Goal: Task Accomplishment & Management: Manage account settings

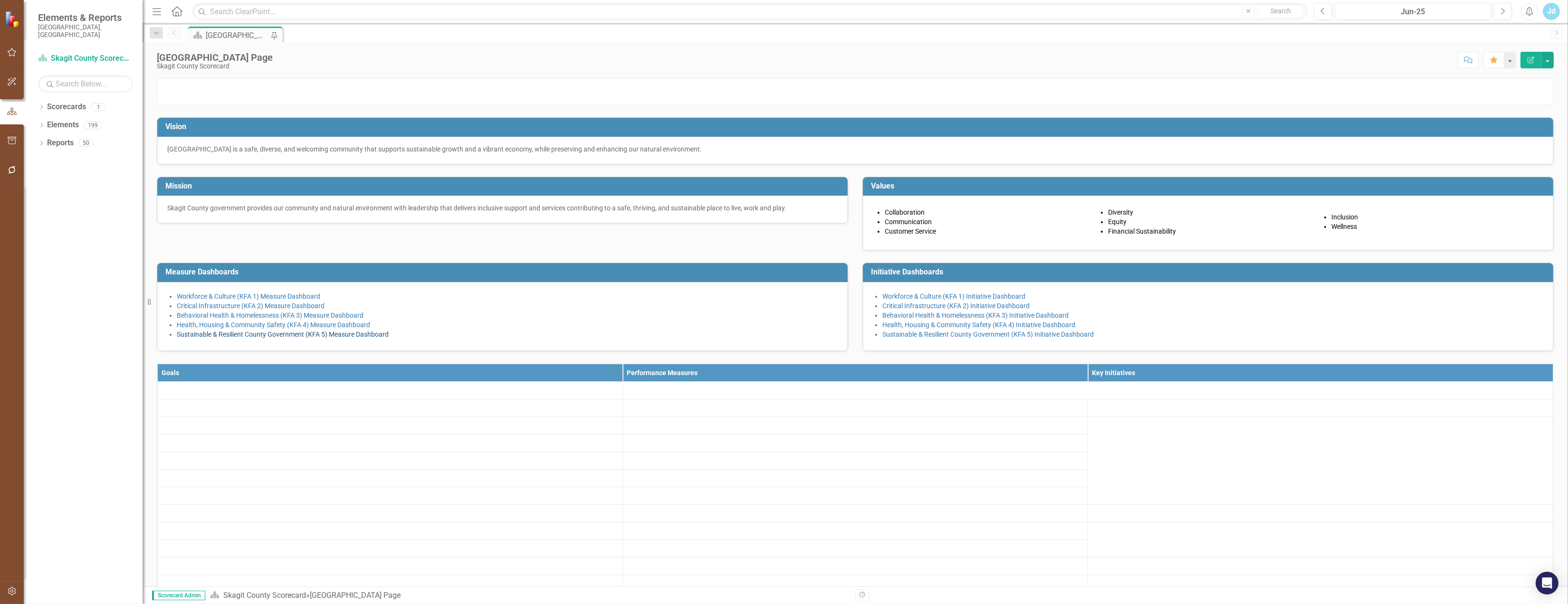
click at [312, 338] on link "Sustainable & Resilient County Government (KFA 5) Measure Dashboard" at bounding box center [282, 334] width 212 height 7
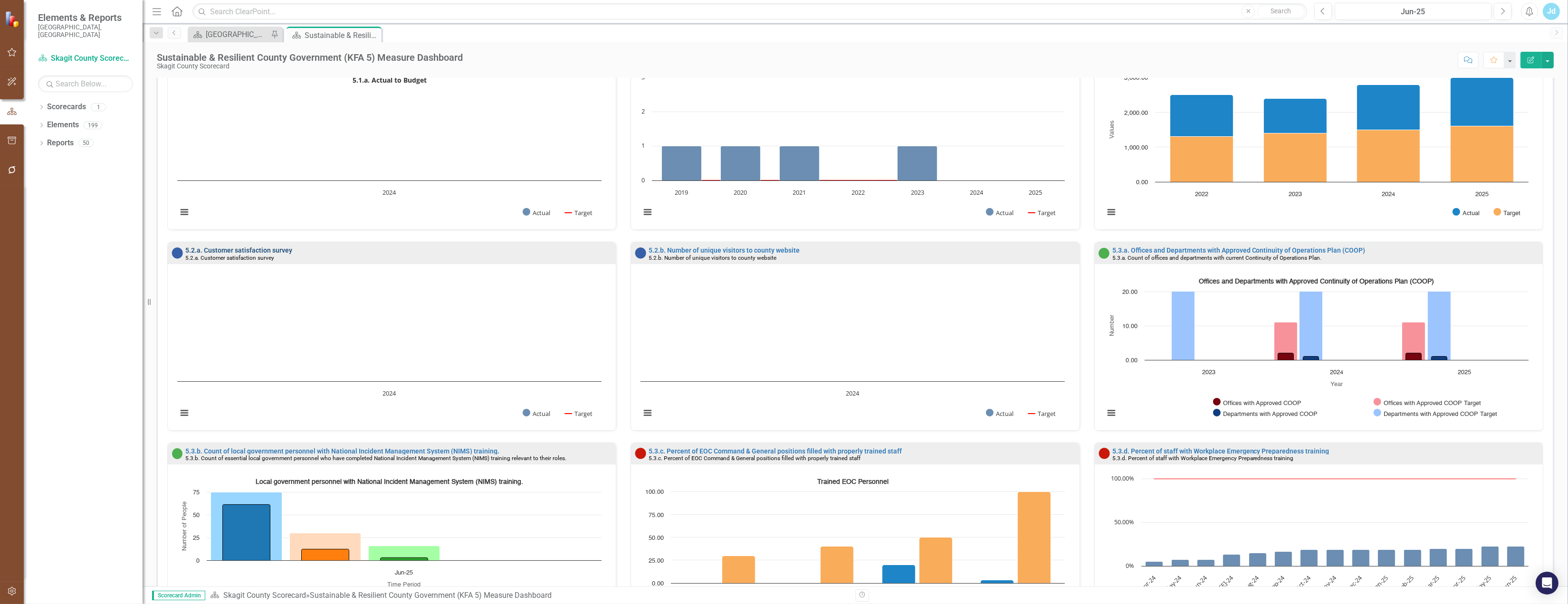
click at [287, 250] on link "5.2.a. Customer satisfaction survey" at bounding box center [239, 250] width 107 height 7
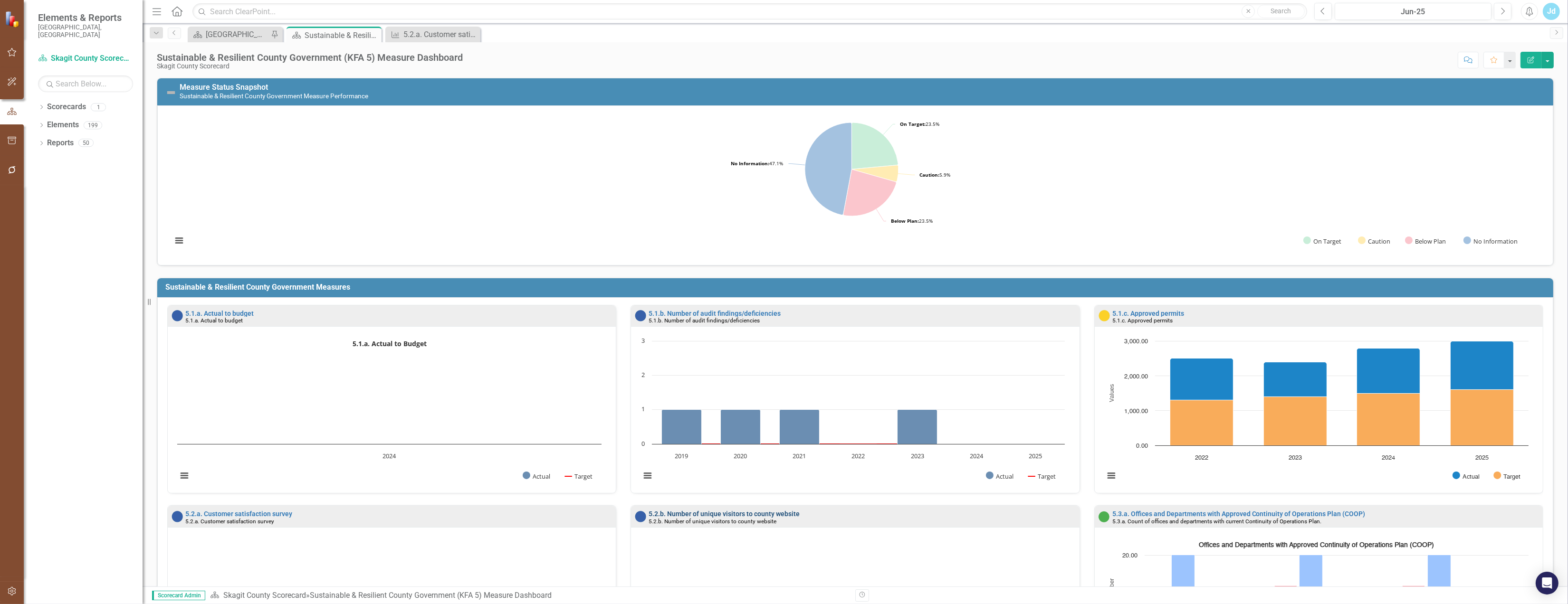
click at [703, 514] on link "5.2.b. Number of unique visitors to county website" at bounding box center [724, 513] width 151 height 7
click at [238, 310] on link "5.1.a. Actual to budget" at bounding box center [219, 313] width 68 height 7
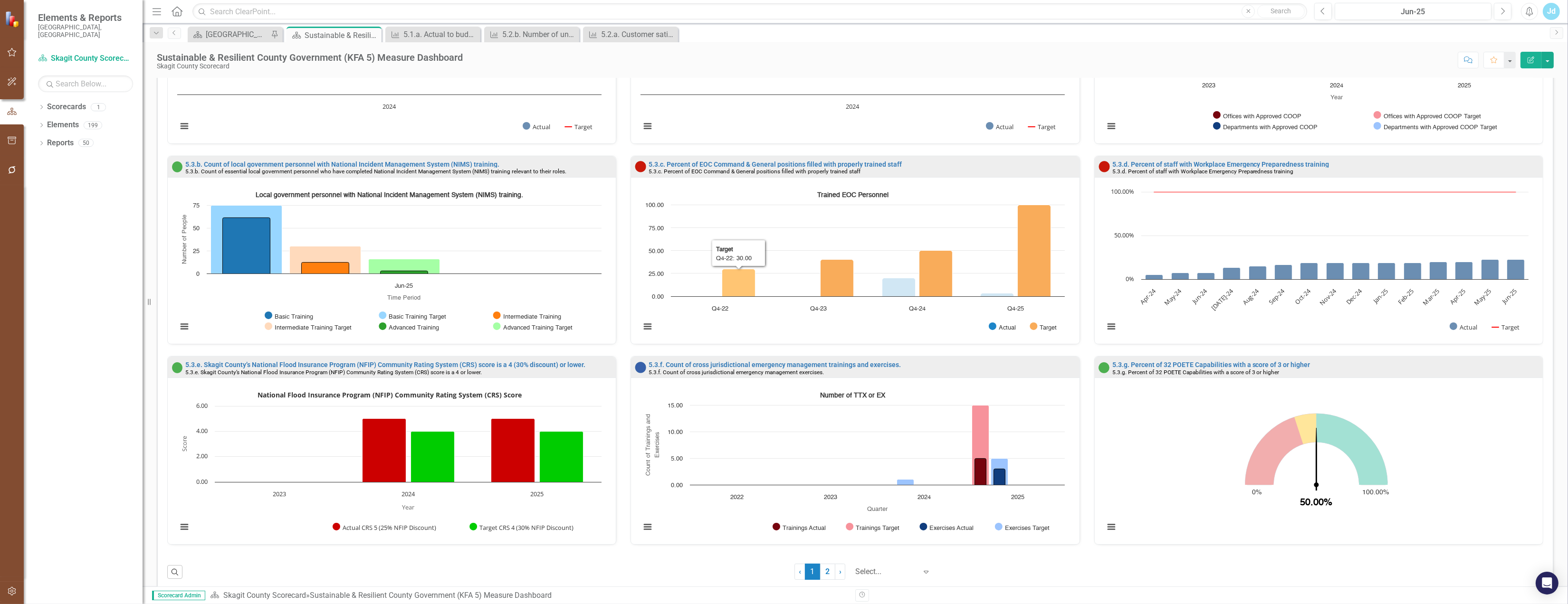
scroll to position [567, 0]
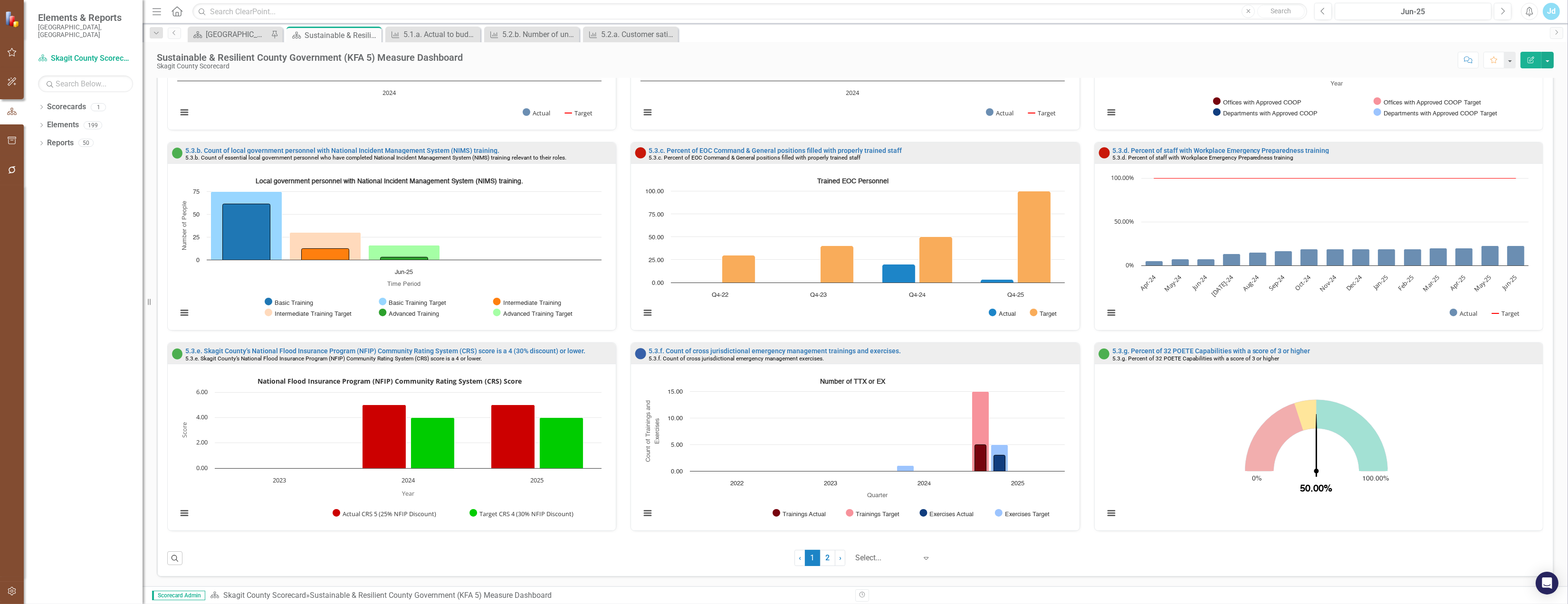
click at [290, 373] on rect "Interactive chart" at bounding box center [389, 451] width 434 height 154
click at [312, 347] on link "5.3.e. Skagit County’s National Flood Insurance Program (NFIP) Community Rating…" at bounding box center [385, 351] width 400 height 7
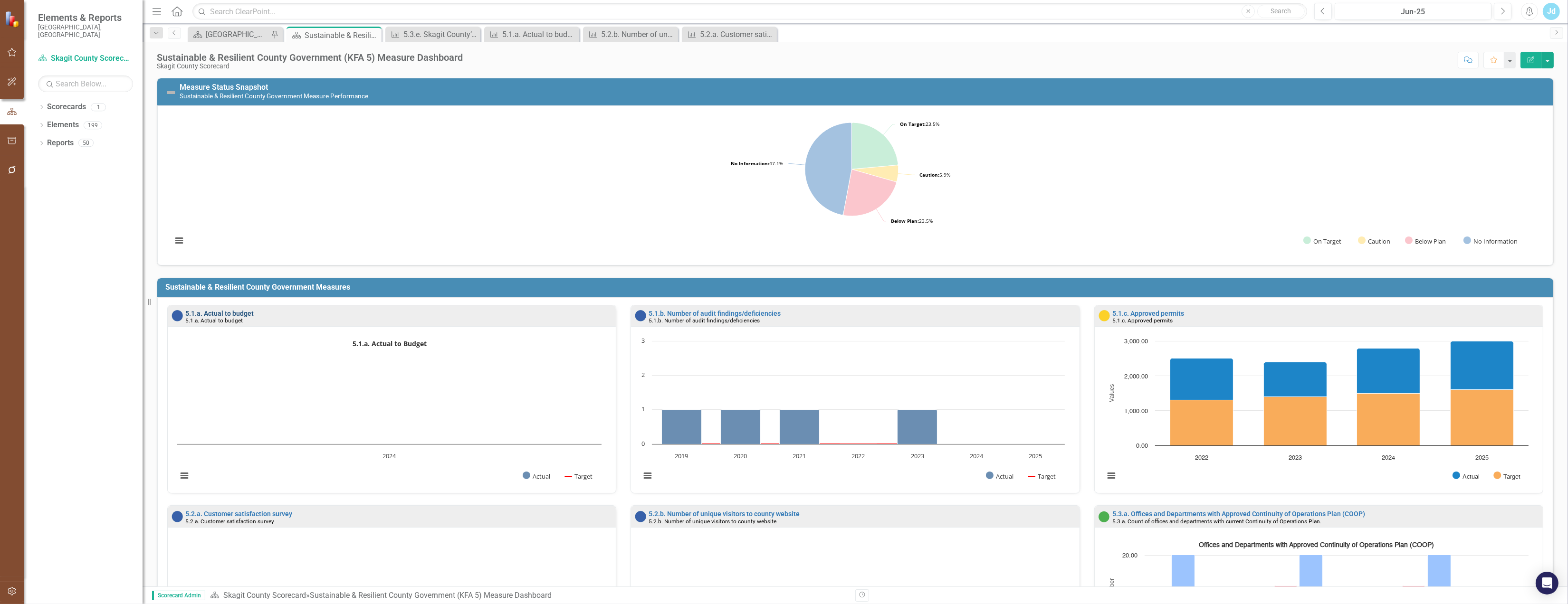
click at [235, 313] on link "5.1.a. Actual to budget" at bounding box center [219, 313] width 68 height 7
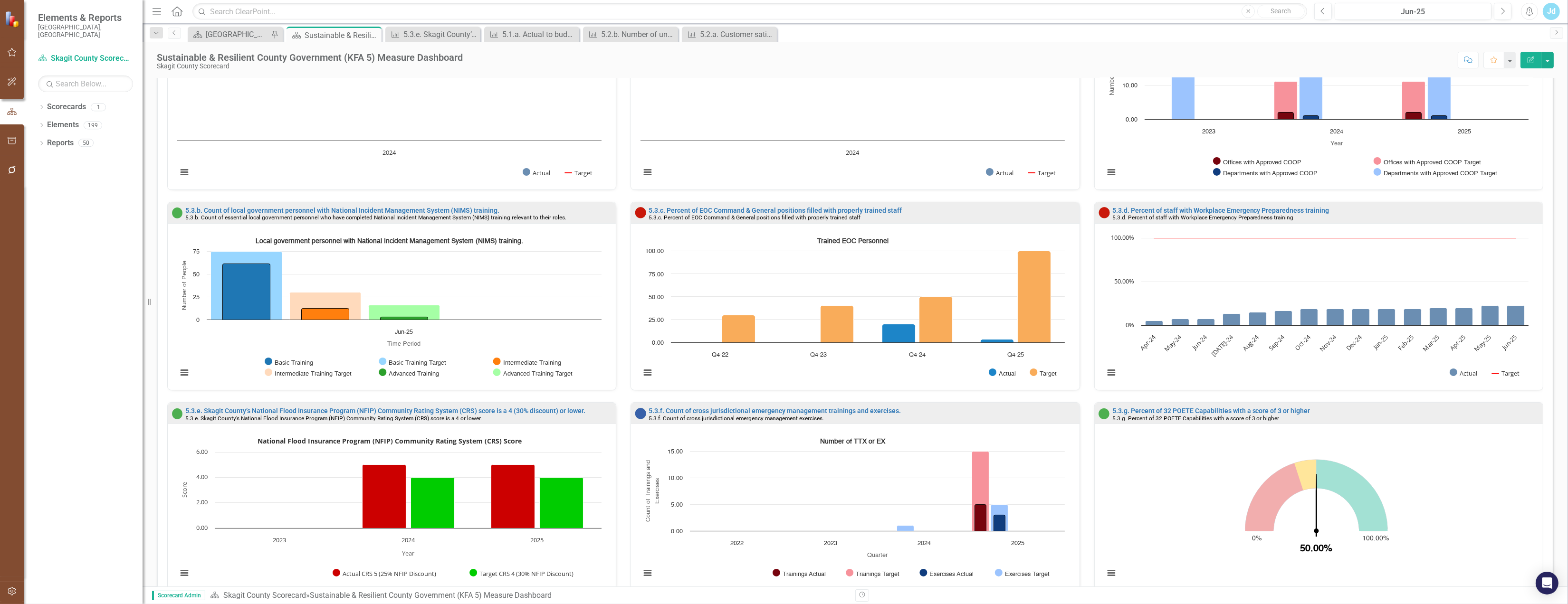
scroll to position [567, 0]
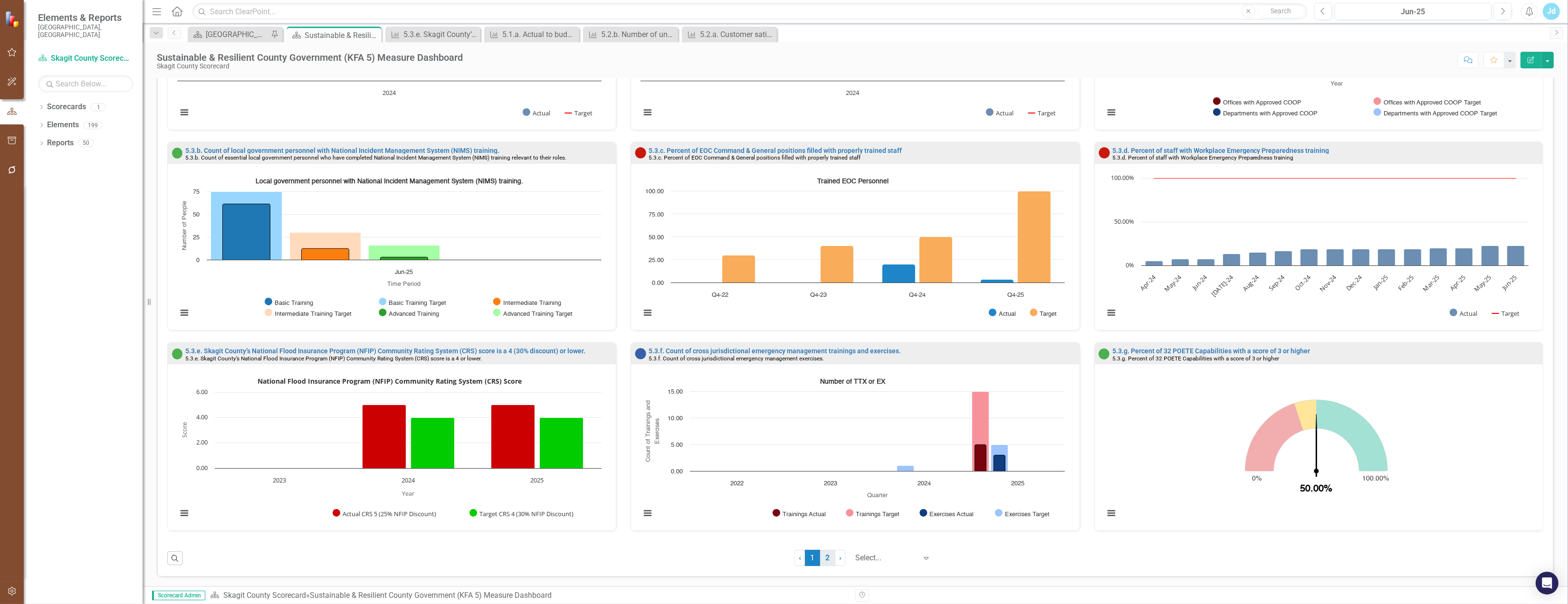
click at [824, 553] on link "2" at bounding box center [827, 558] width 15 height 16
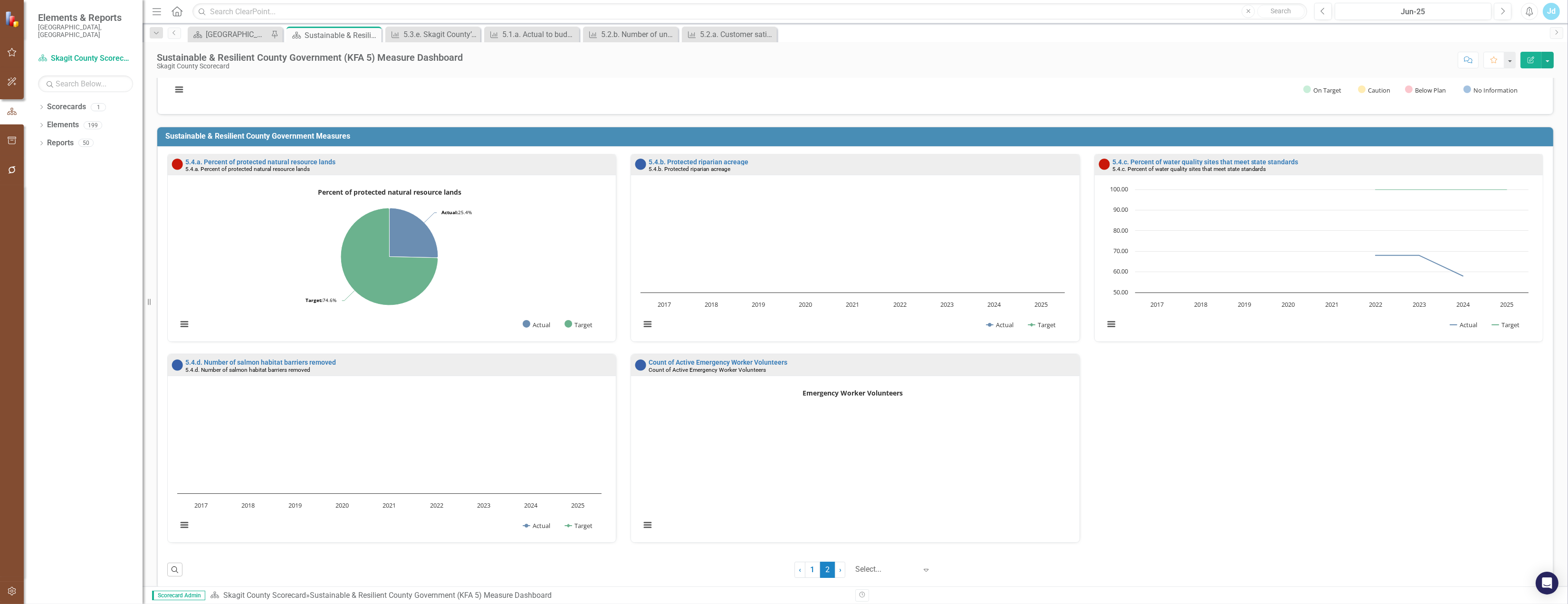
scroll to position [166, 0]
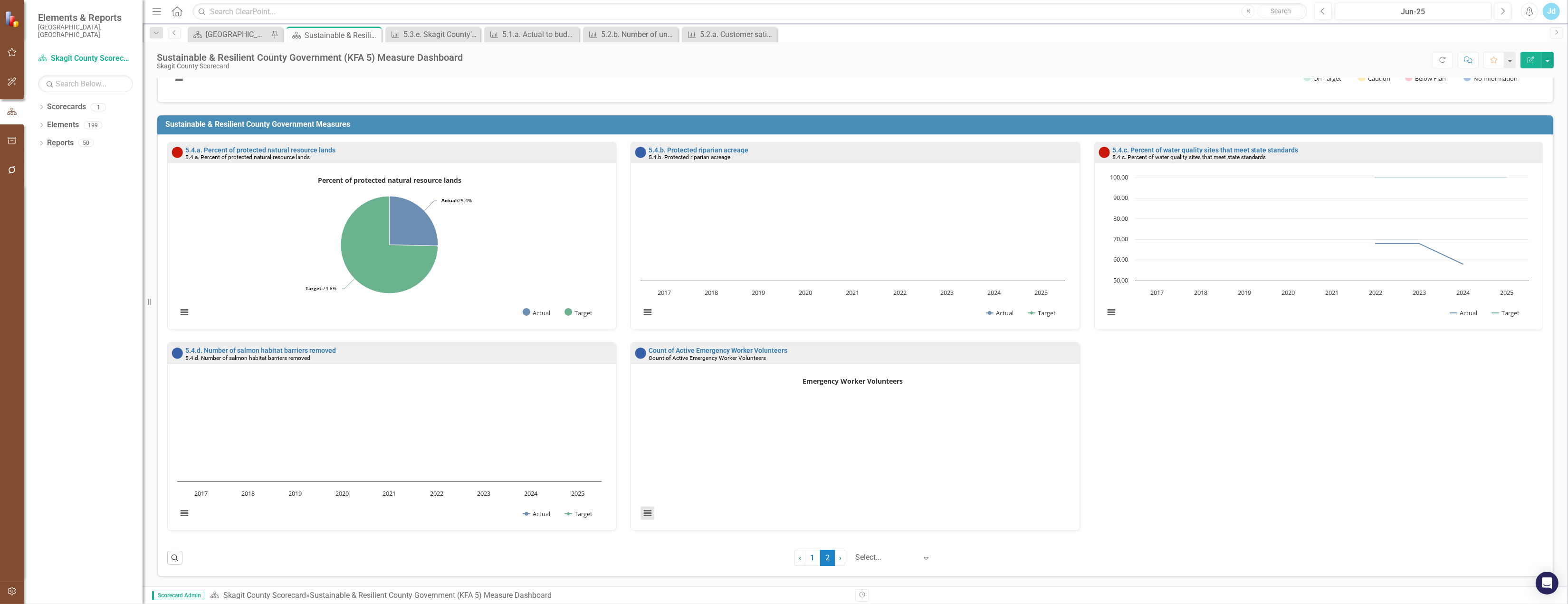
click at [644, 509] on button "View chart menu, Emergency Worker Volunteers" at bounding box center [648, 513] width 13 height 13
click at [698, 347] on link "Count of Active Emergency Worker Volunteers" at bounding box center [718, 350] width 139 height 7
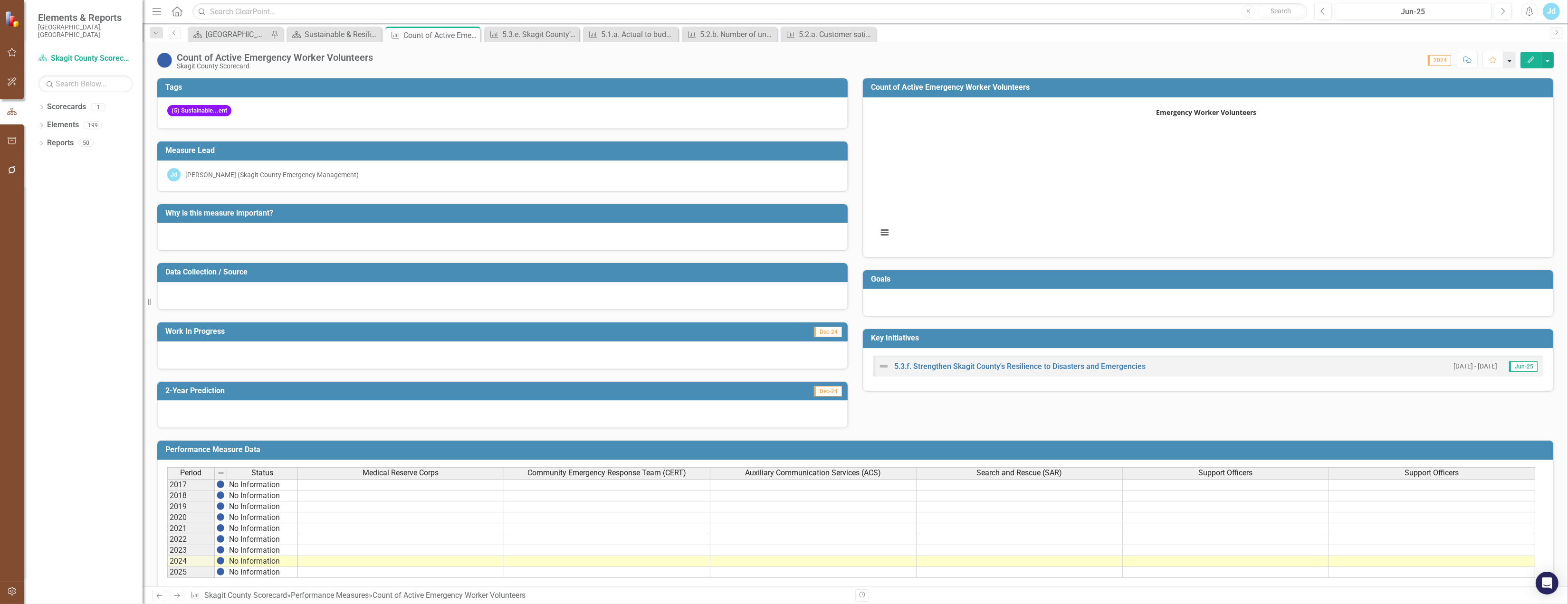
click at [1506, 62] on button "button" at bounding box center [1510, 60] width 12 height 16
click at [1549, 62] on button "button" at bounding box center [1547, 60] width 12 height 16
click at [1442, 83] on link "Edit Edit Performance Measure" at bounding box center [1484, 81] width 138 height 18
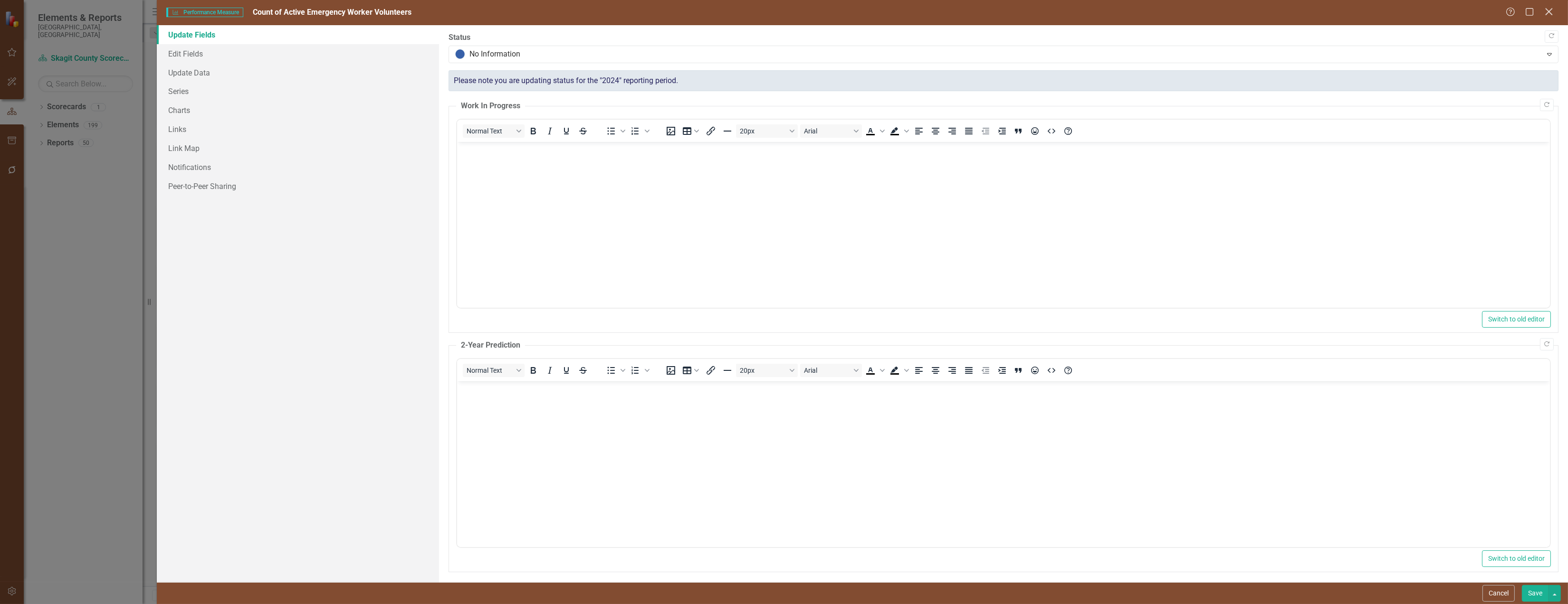
click at [1552, 12] on icon "Close" at bounding box center [1549, 12] width 12 height 9
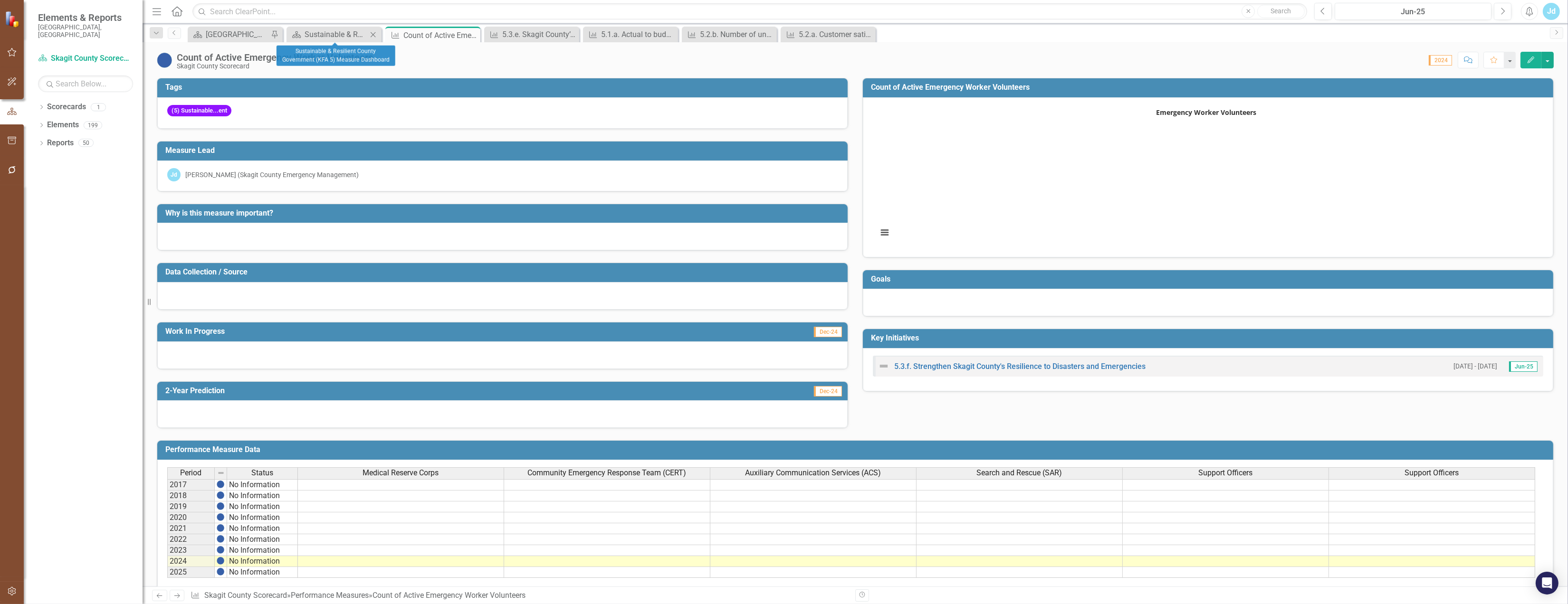
click at [318, 42] on div "Scorecard Sustainable & Resilient County Government (KFA 5) Measure Dashboard C…" at bounding box center [334, 35] width 95 height 16
click at [322, 36] on div "Sustainable & Resilient County Government (KFA 5) Measure Dashboard" at bounding box center [335, 35] width 63 height 12
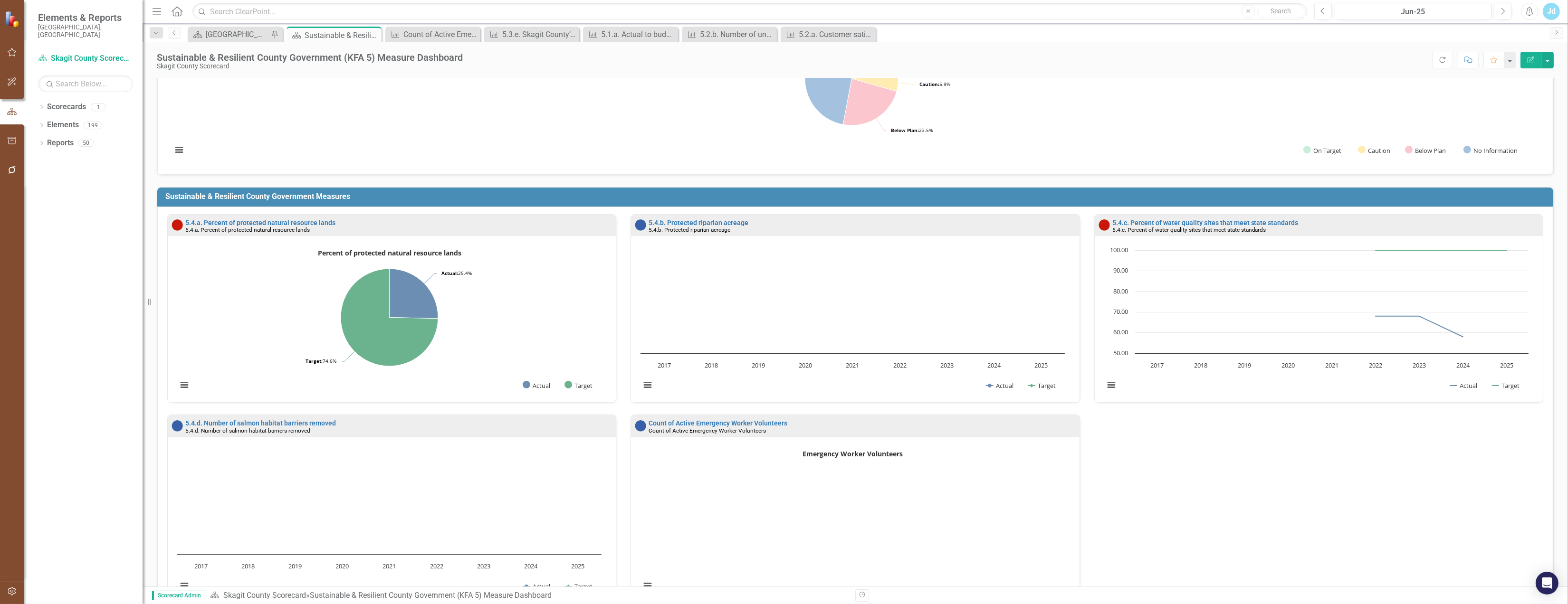
scroll to position [158, 0]
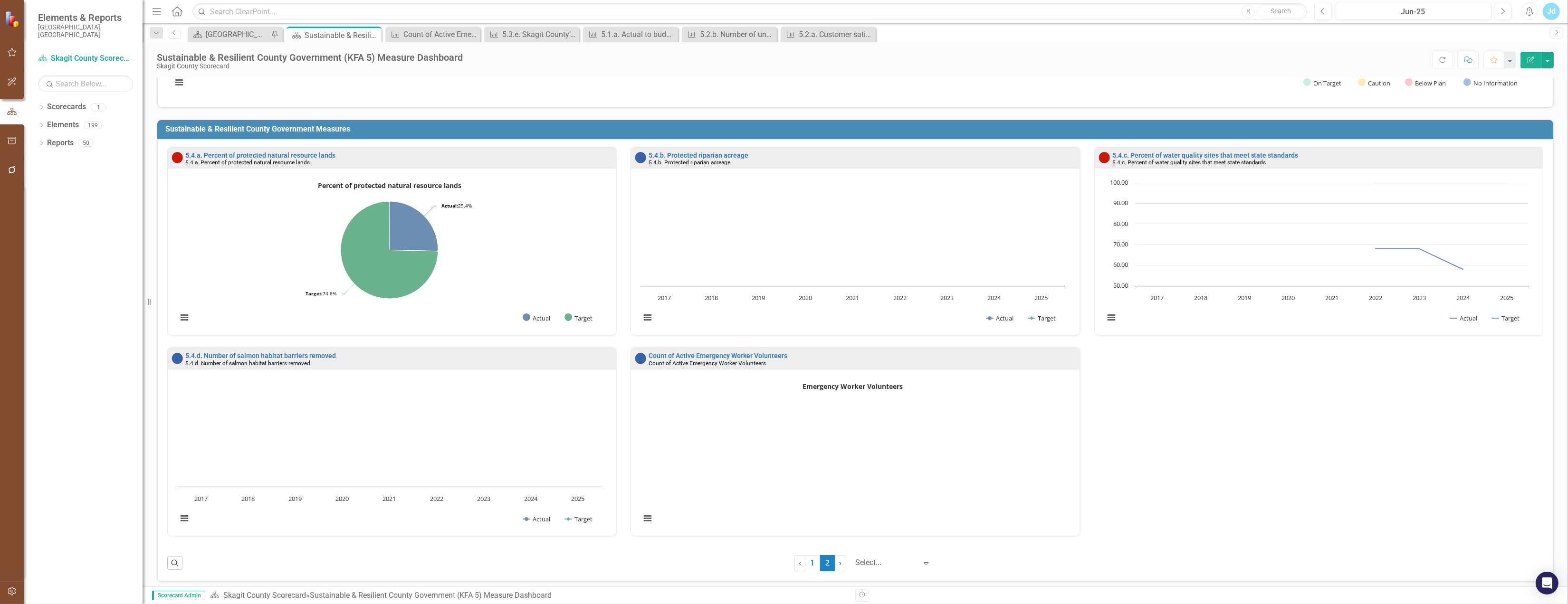
click at [1528, 58] on icon "Edit Report" at bounding box center [1531, 60] width 9 height 7
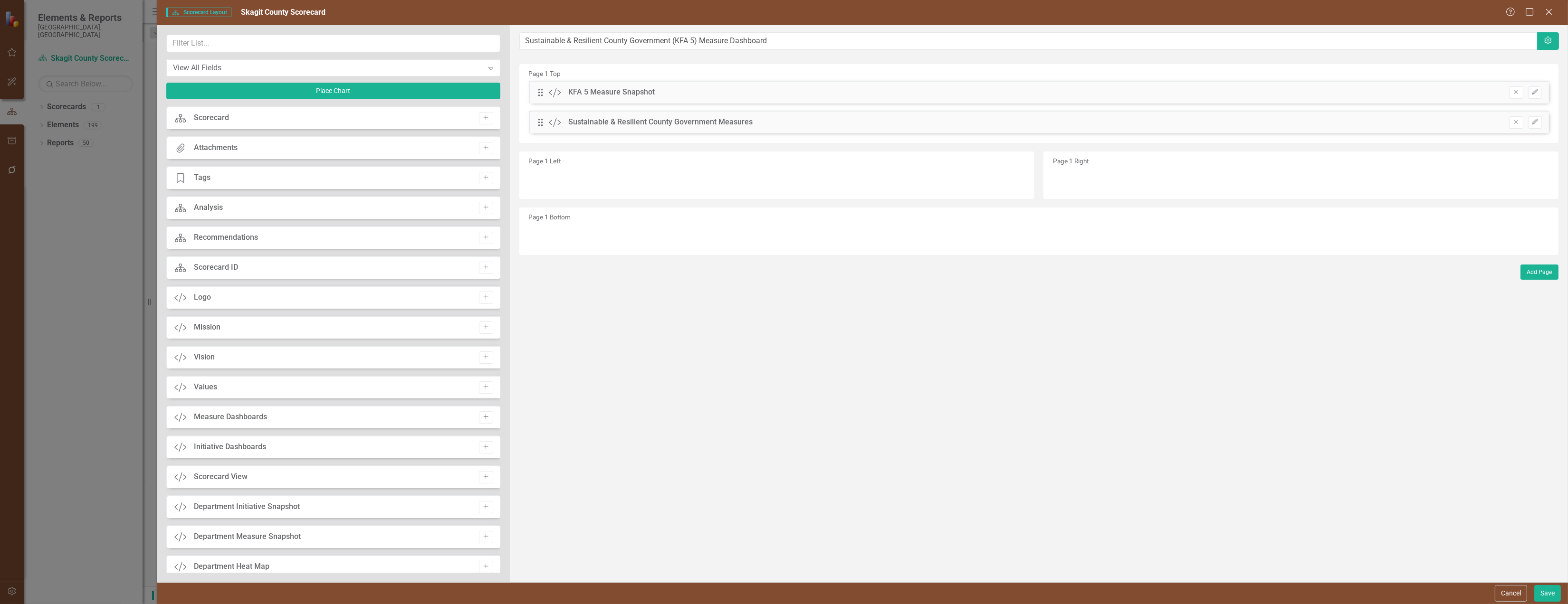
click at [482, 420] on icon "Add" at bounding box center [486, 417] width 7 height 5
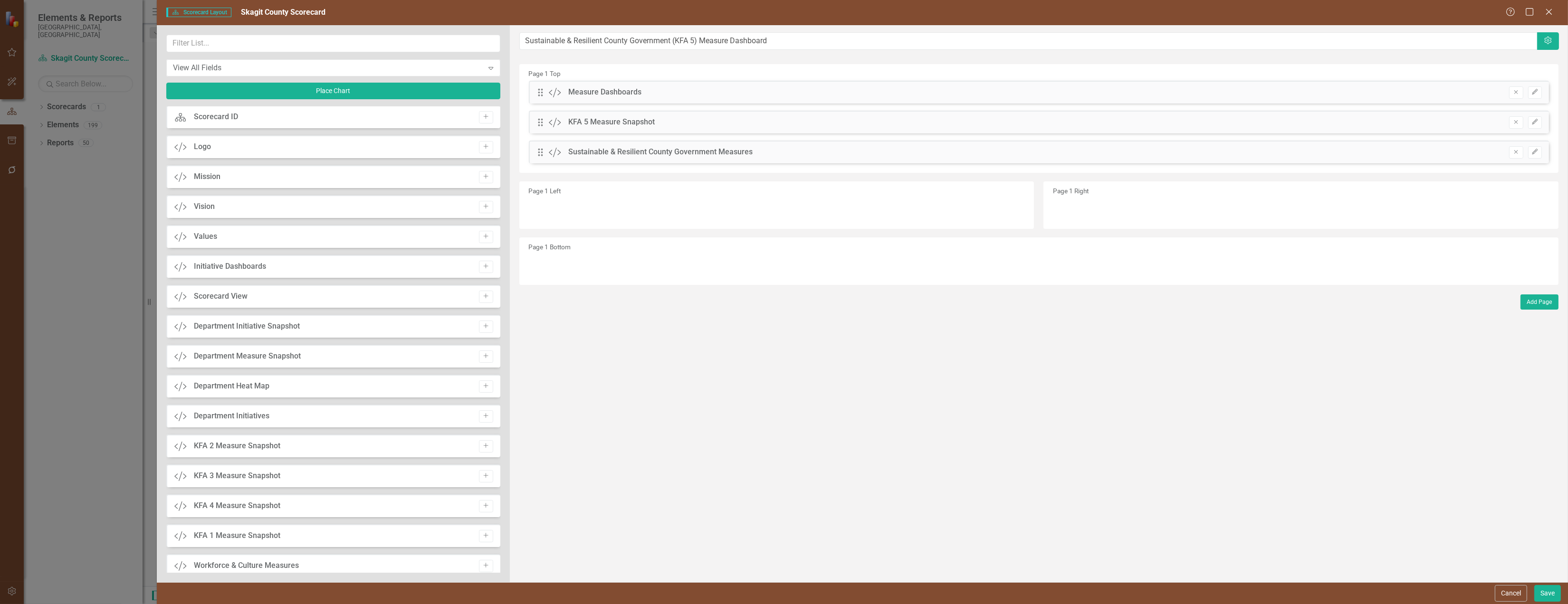
scroll to position [0, 0]
click at [1552, 593] on button "Save" at bounding box center [1548, 593] width 27 height 16
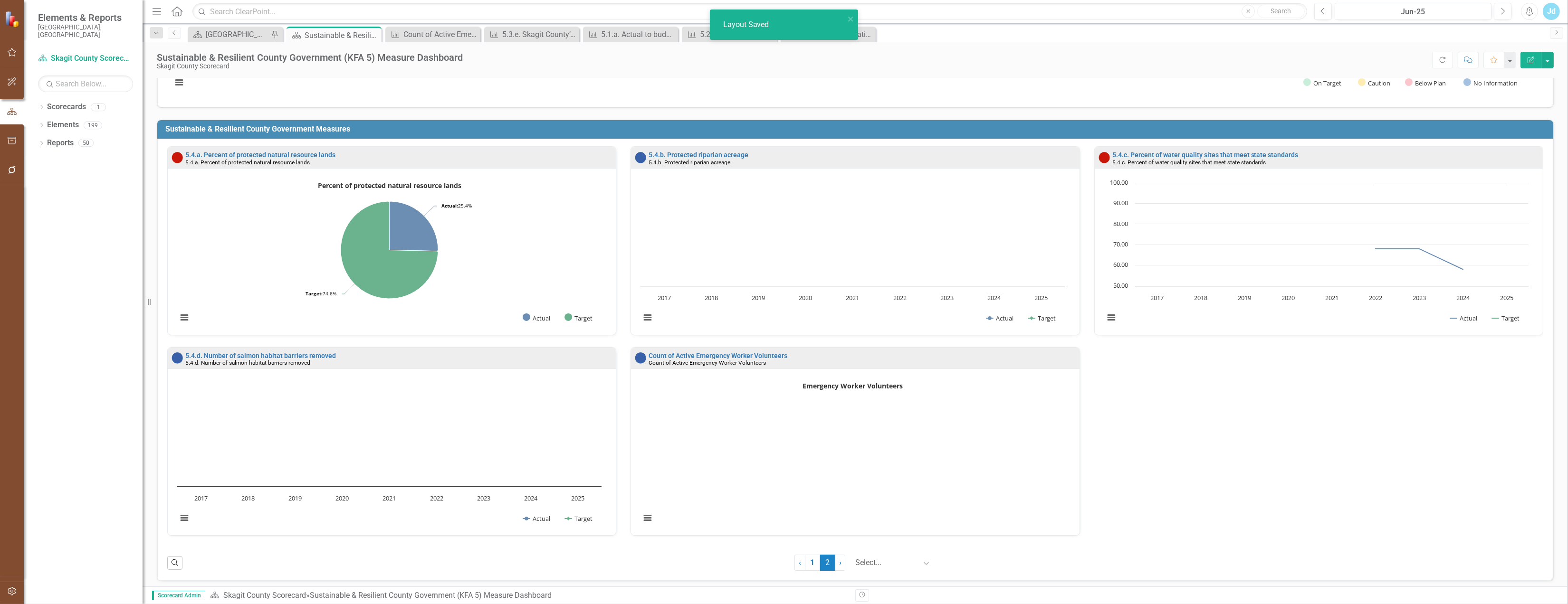
scroll to position [259, 0]
click at [1549, 61] on button "button" at bounding box center [1547, 60] width 12 height 16
click at [39, 123] on icon "Dropdown" at bounding box center [41, 126] width 7 height 5
click at [46, 159] on icon "Dropdown" at bounding box center [46, 162] width 7 height 5
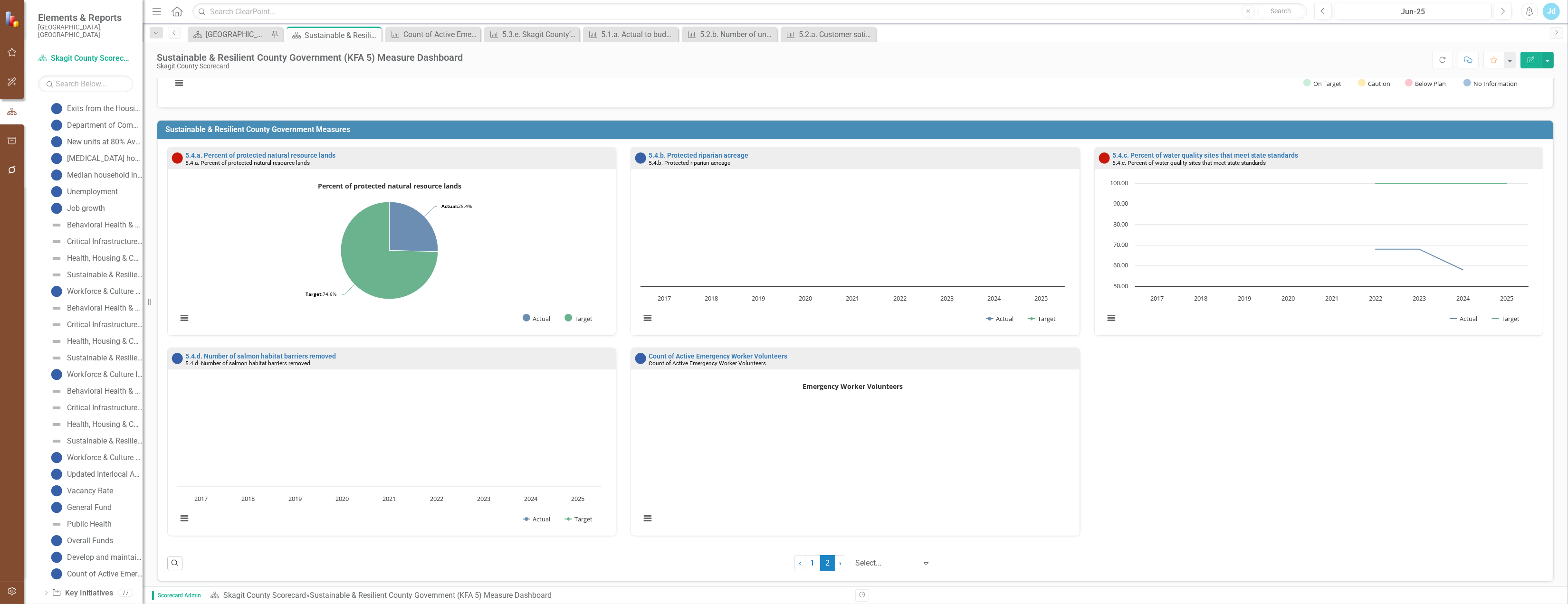
scroll to position [1339, 0]
drag, startPoint x: 120, startPoint y: 559, endPoint x: 95, endPoint y: 557, distance: 25.1
click at [95, 561] on div "Count of Active Emergency Worker Volunteers" at bounding box center [105, 566] width 75 height 9
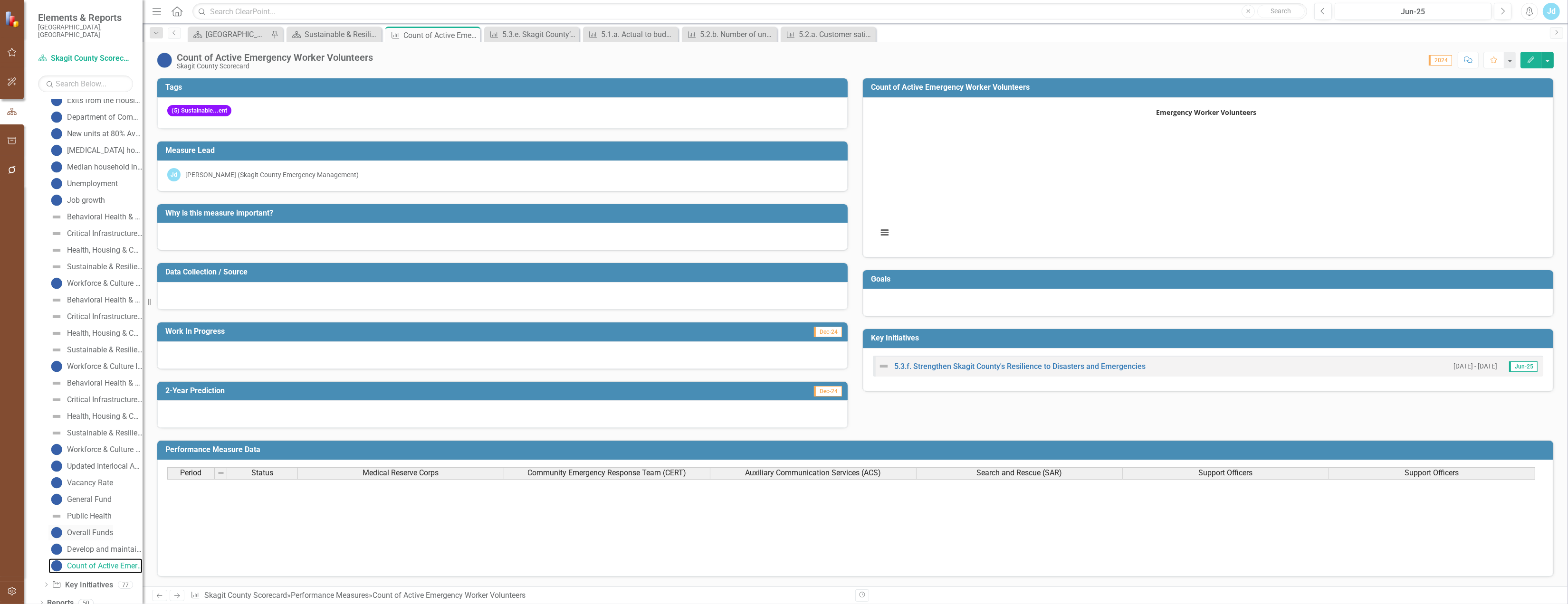
scroll to position [1300, 0]
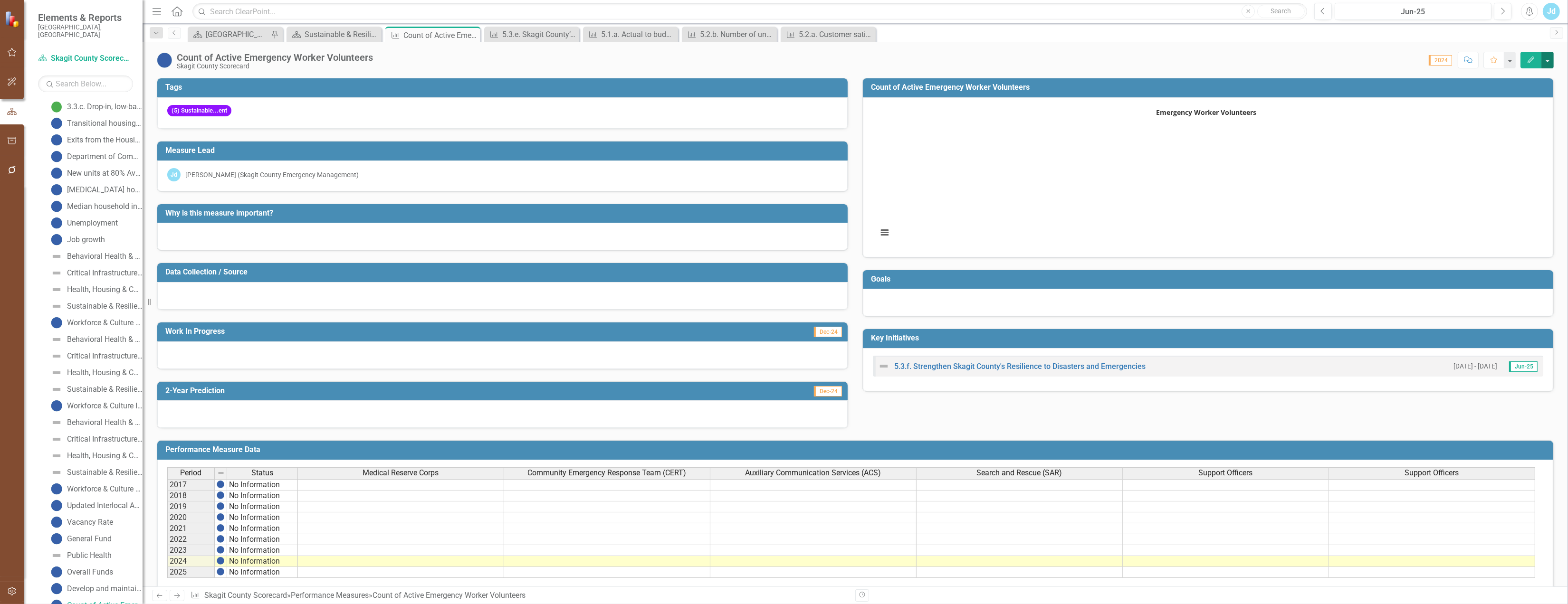
drag, startPoint x: 438, startPoint y: 34, endPoint x: 1547, endPoint y: 61, distance: 1109.3
click at [1547, 61] on button "button" at bounding box center [1547, 60] width 12 height 16
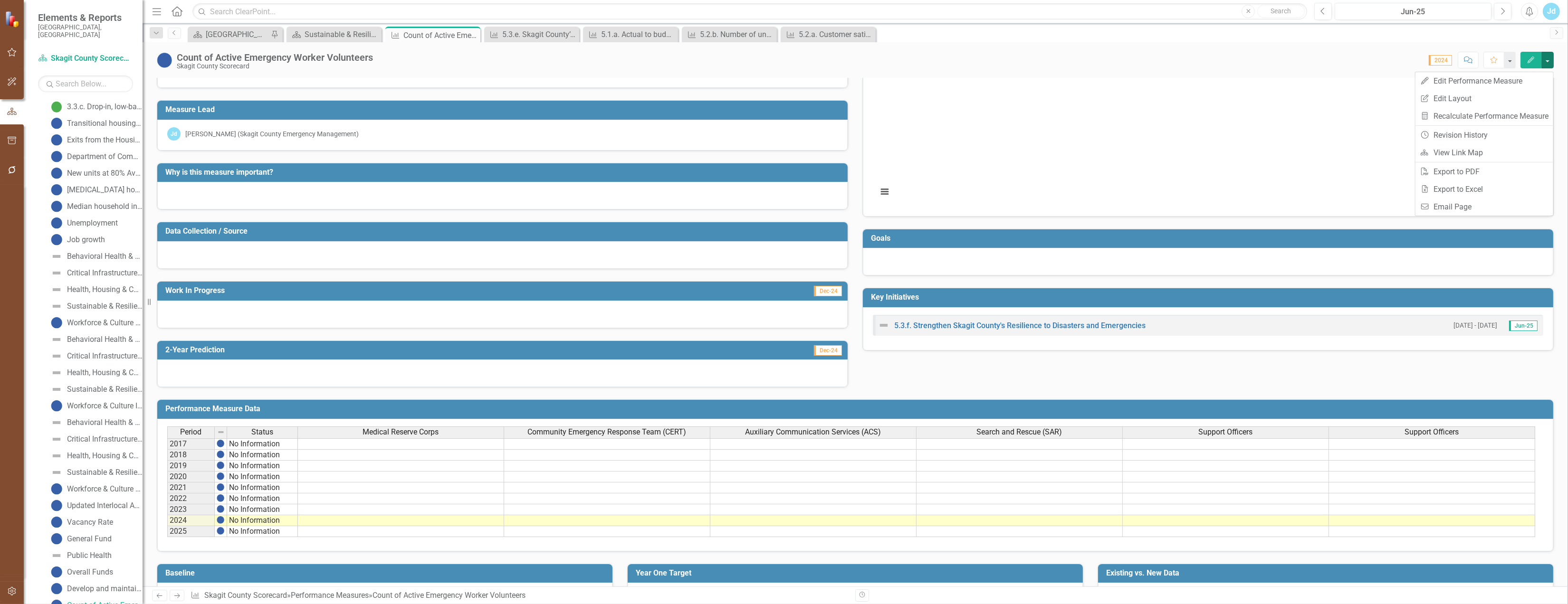
scroll to position [0, 0]
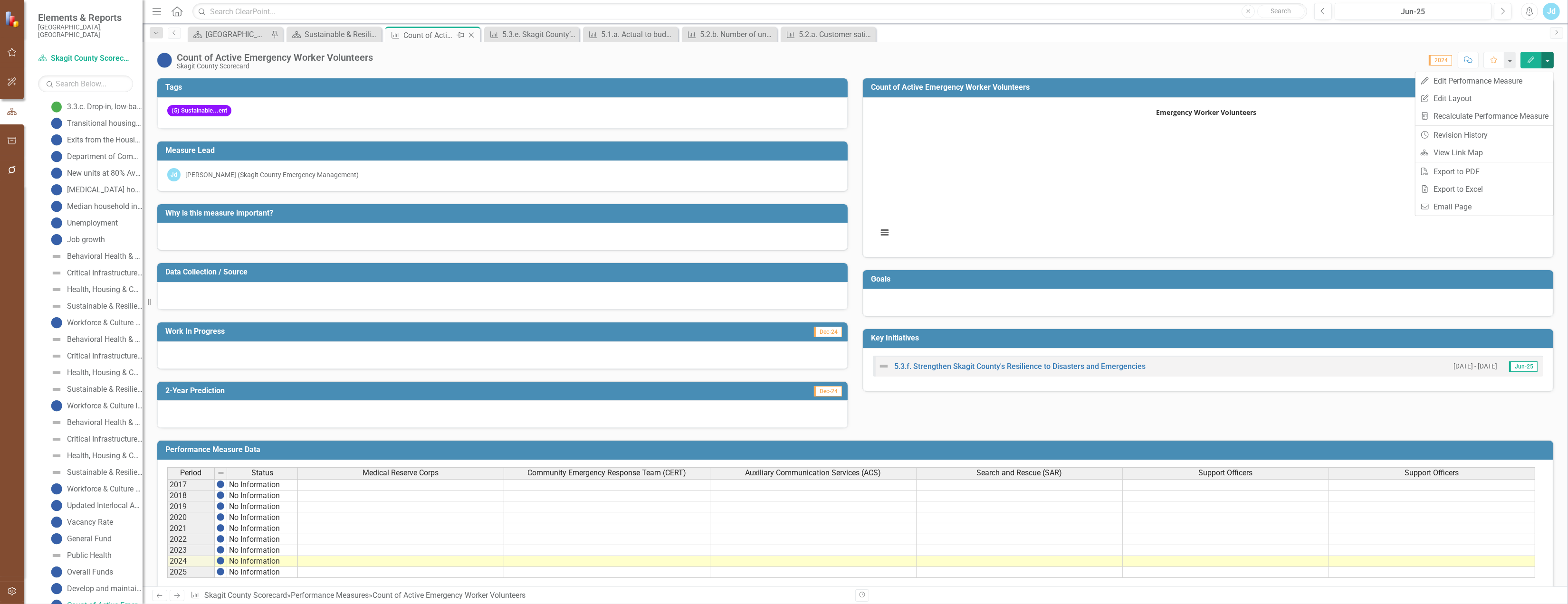
click at [429, 36] on div "Count of Active Emergency Worker Volunteers" at bounding box center [429, 35] width 51 height 12
click at [1508, 63] on button "button" at bounding box center [1510, 60] width 12 height 16
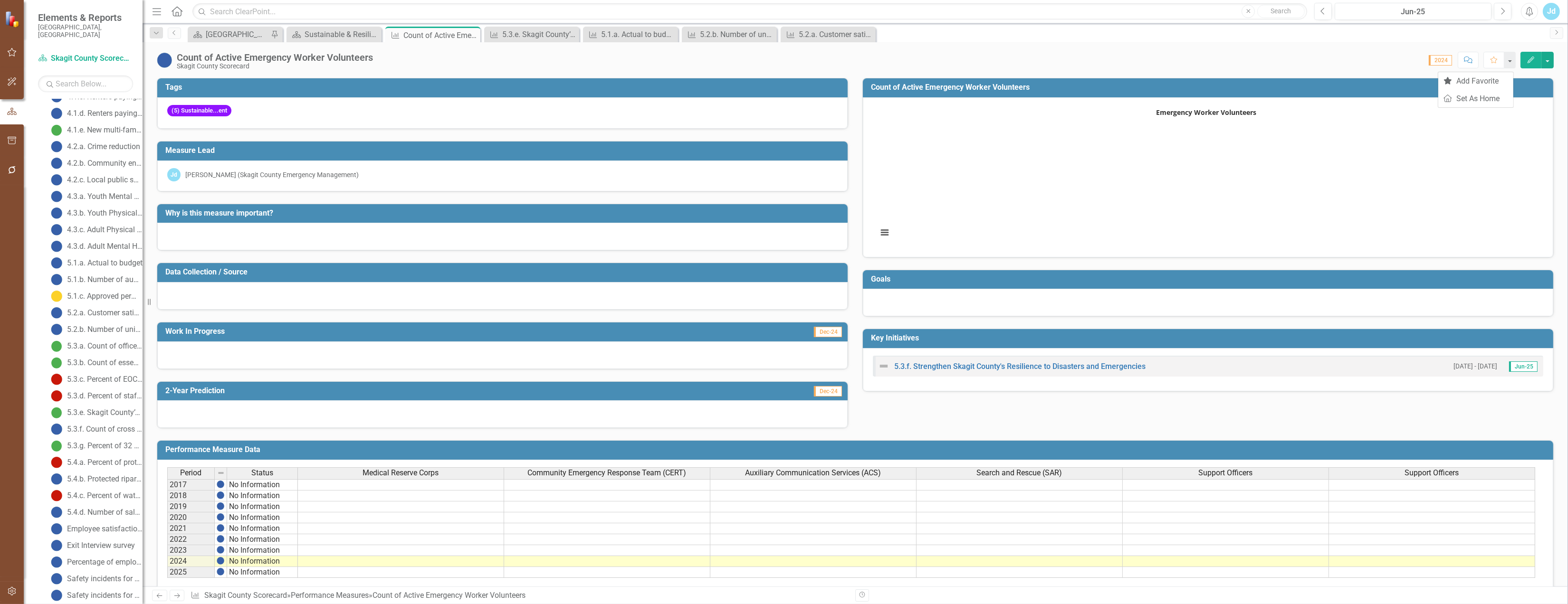
scroll to position [456, 0]
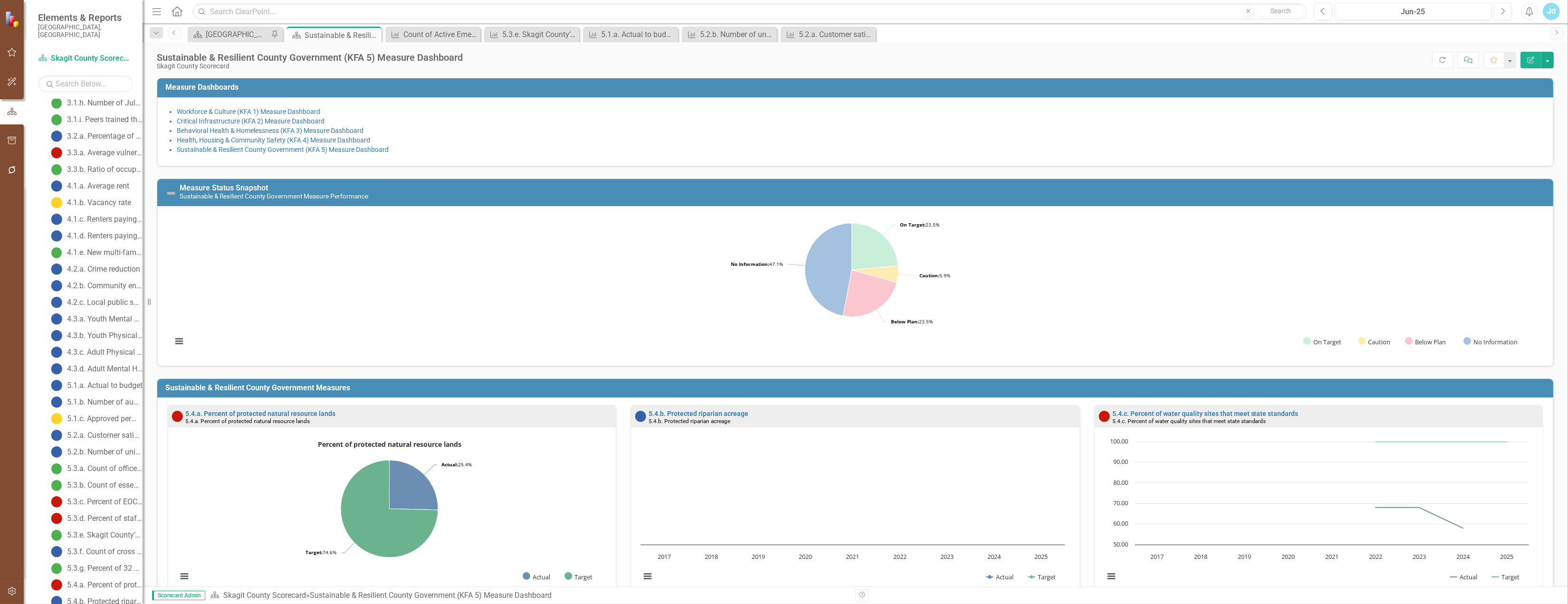
click at [163, 15] on icon "Menu" at bounding box center [156, 11] width 12 height 10
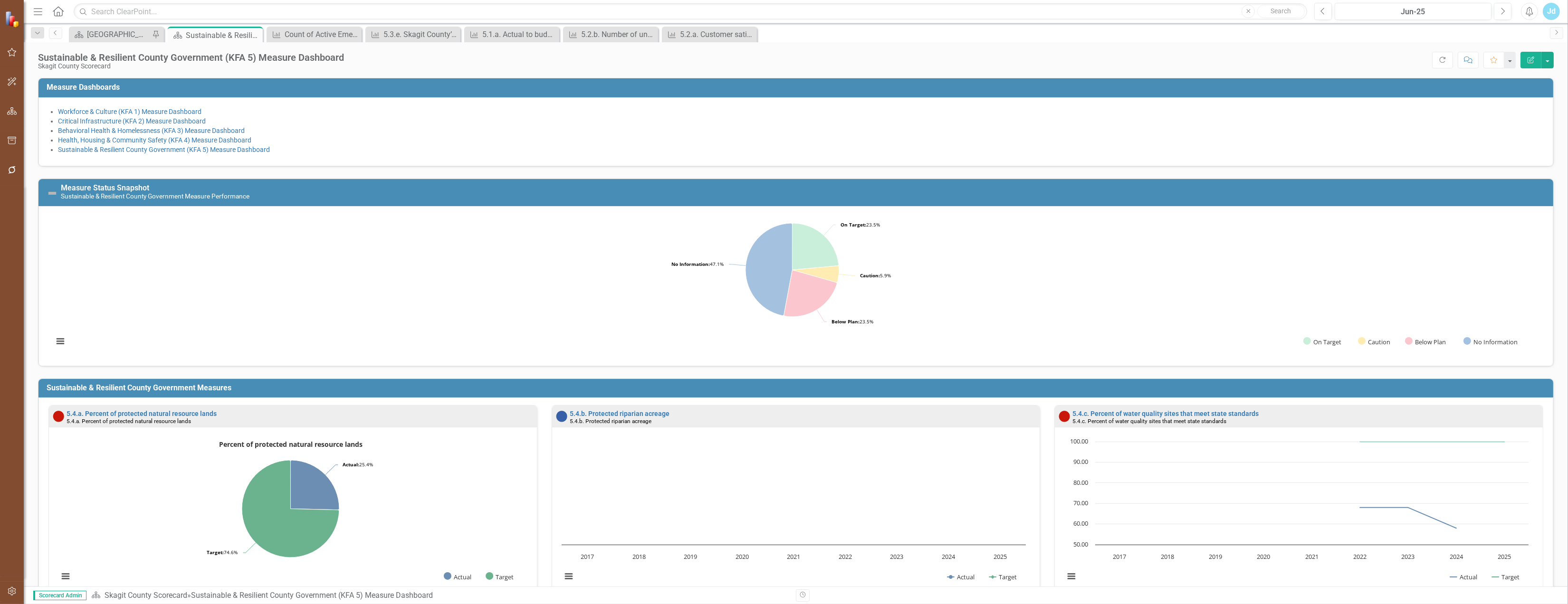
click at [37, 14] on icon "Menu" at bounding box center [38, 11] width 12 height 10
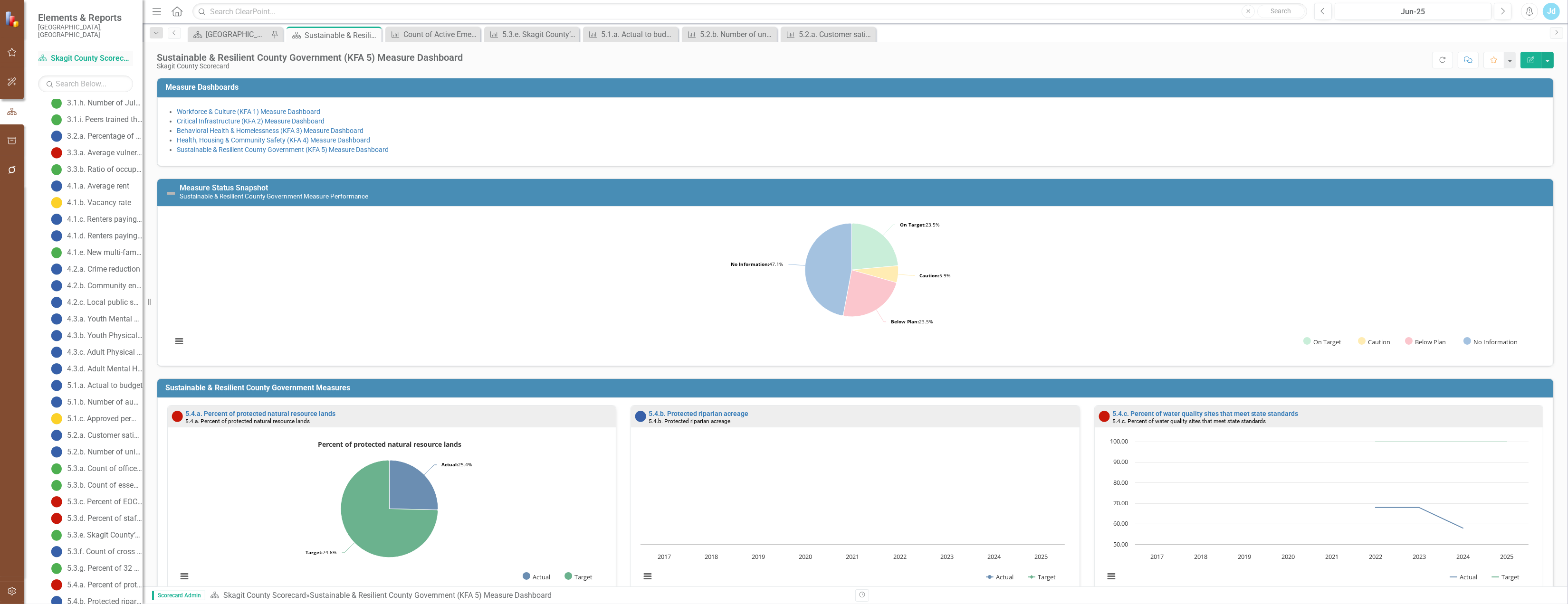
click at [92, 53] on link "Scorecard Skagit County Scorecard" at bounding box center [85, 58] width 95 height 11
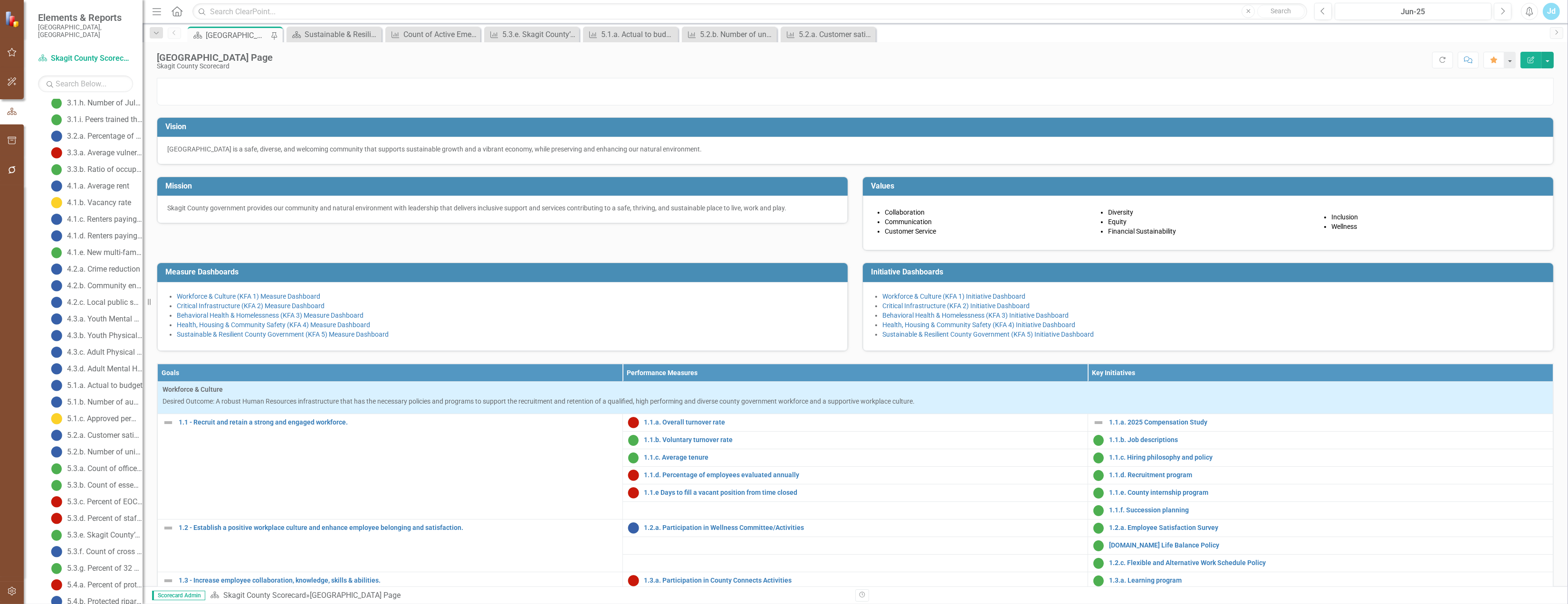
click at [181, 10] on icon "Home" at bounding box center [177, 11] width 12 height 10
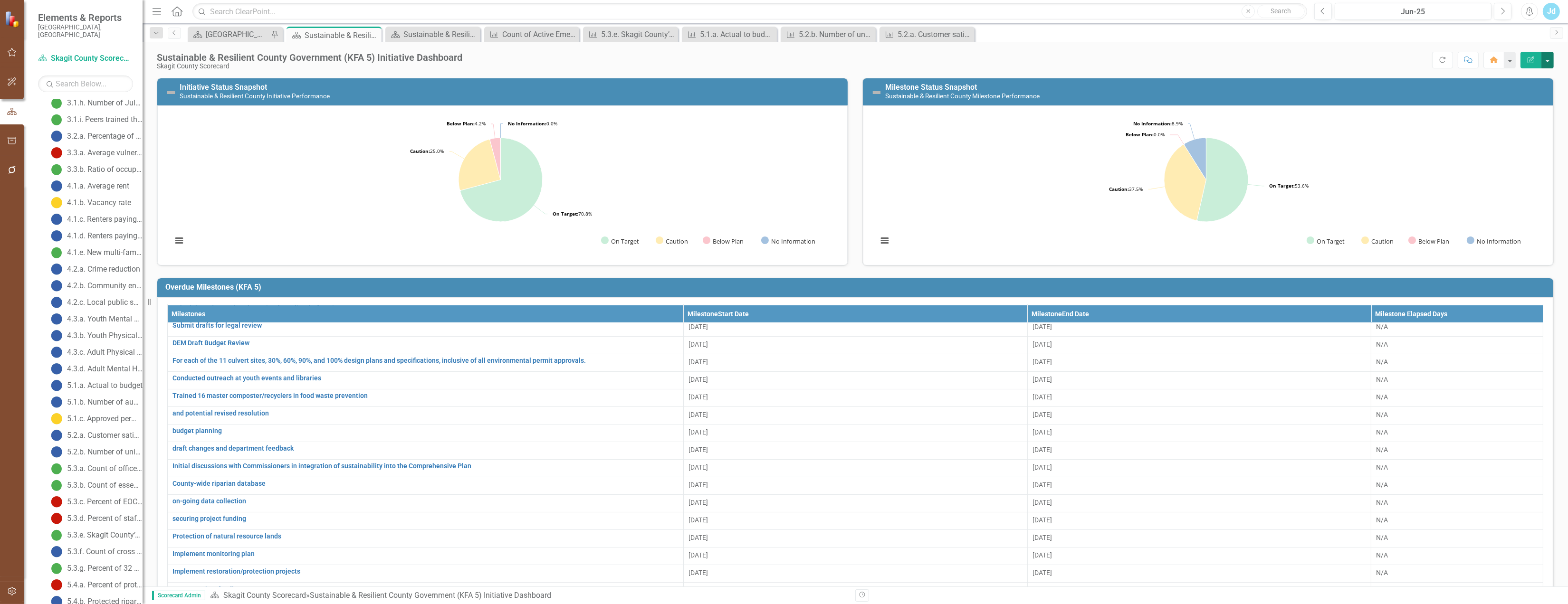
click at [1547, 60] on button "button" at bounding box center [1547, 60] width 12 height 16
click at [7, 91] on button "button" at bounding box center [12, 82] width 21 height 20
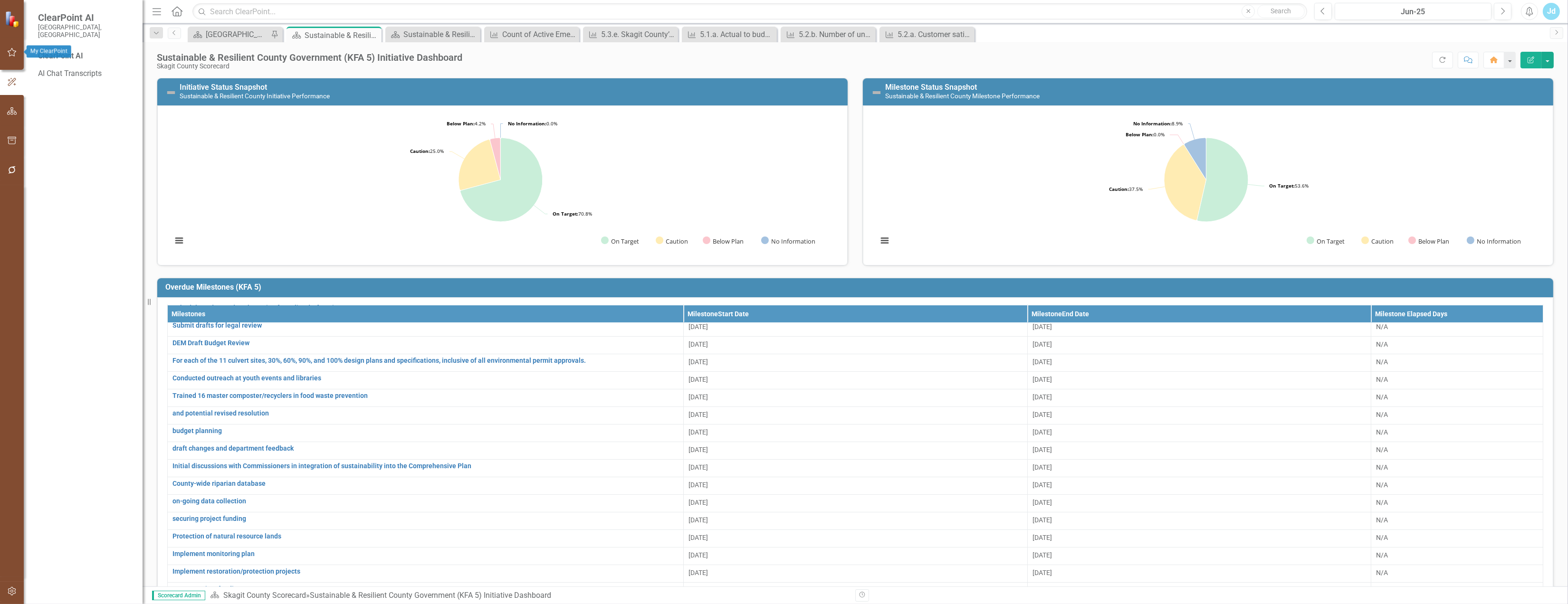
click at [9, 55] on icon "button" at bounding box center [12, 52] width 10 height 7
click at [75, 217] on link "Mentions" at bounding box center [63, 223] width 32 height 11
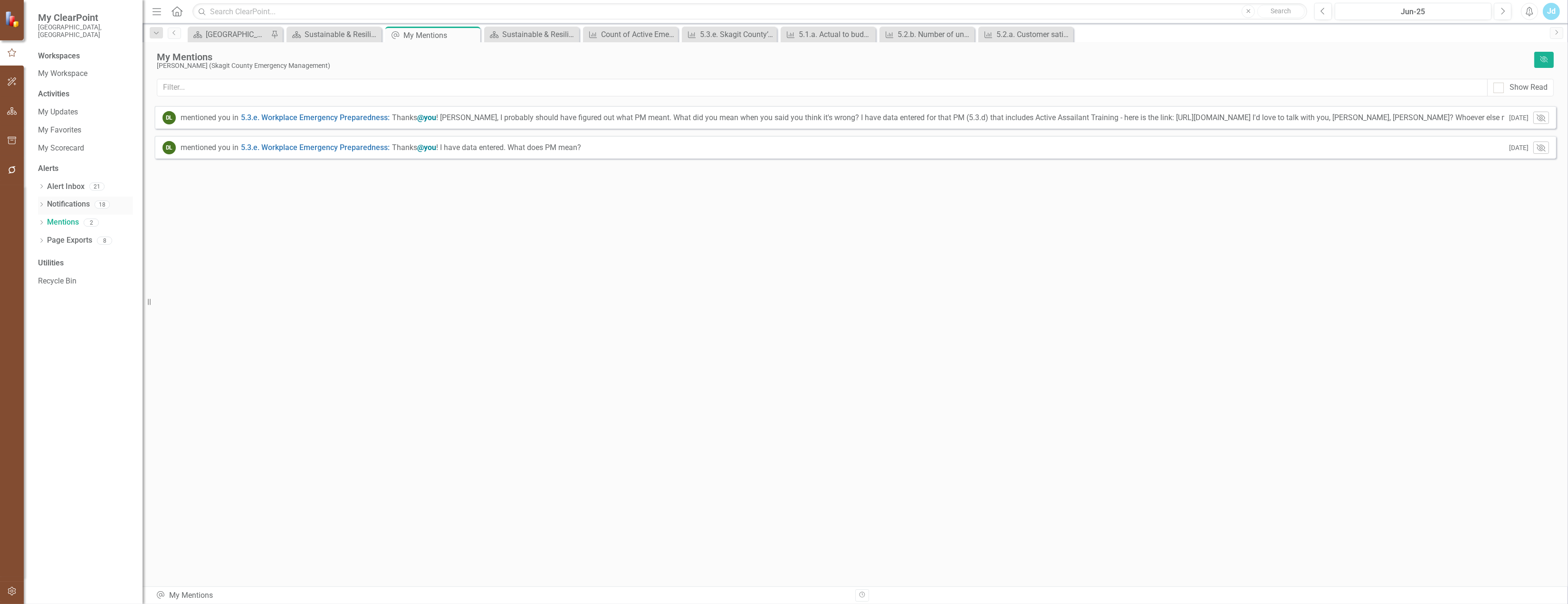
click at [71, 199] on link "Notifications" at bounding box center [68, 204] width 43 height 11
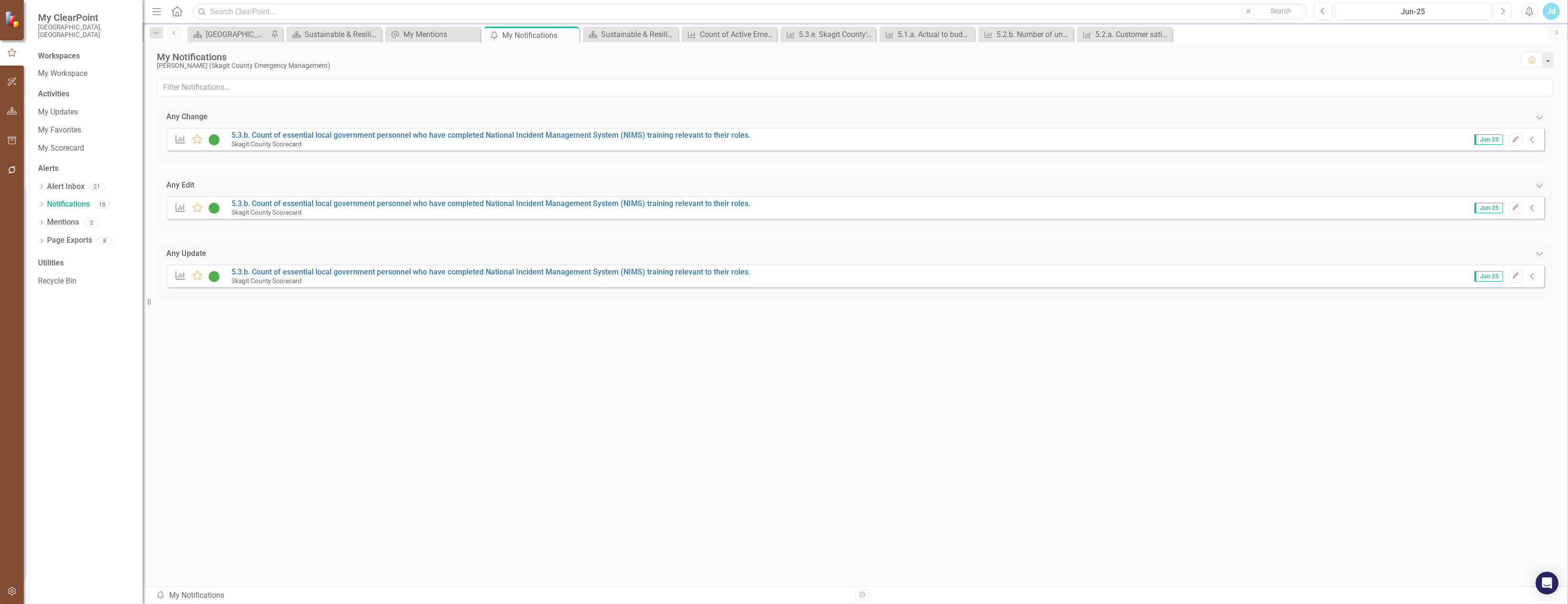
click at [16, 27] on img at bounding box center [13, 18] width 16 height 16
click at [239, 33] on div "[GEOGRAPHIC_DATA] Page" at bounding box center [237, 35] width 63 height 12
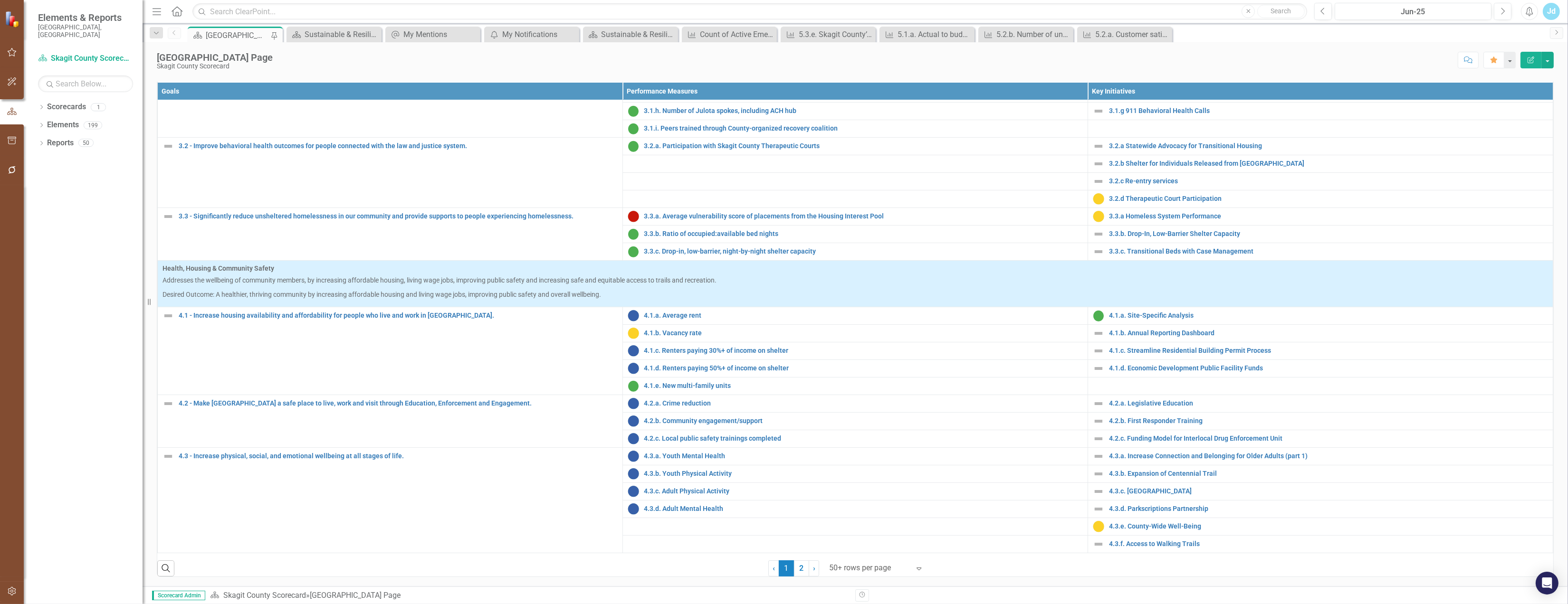
scroll to position [367, 0]
click at [811, 564] on link "› Next" at bounding box center [814, 568] width 10 height 16
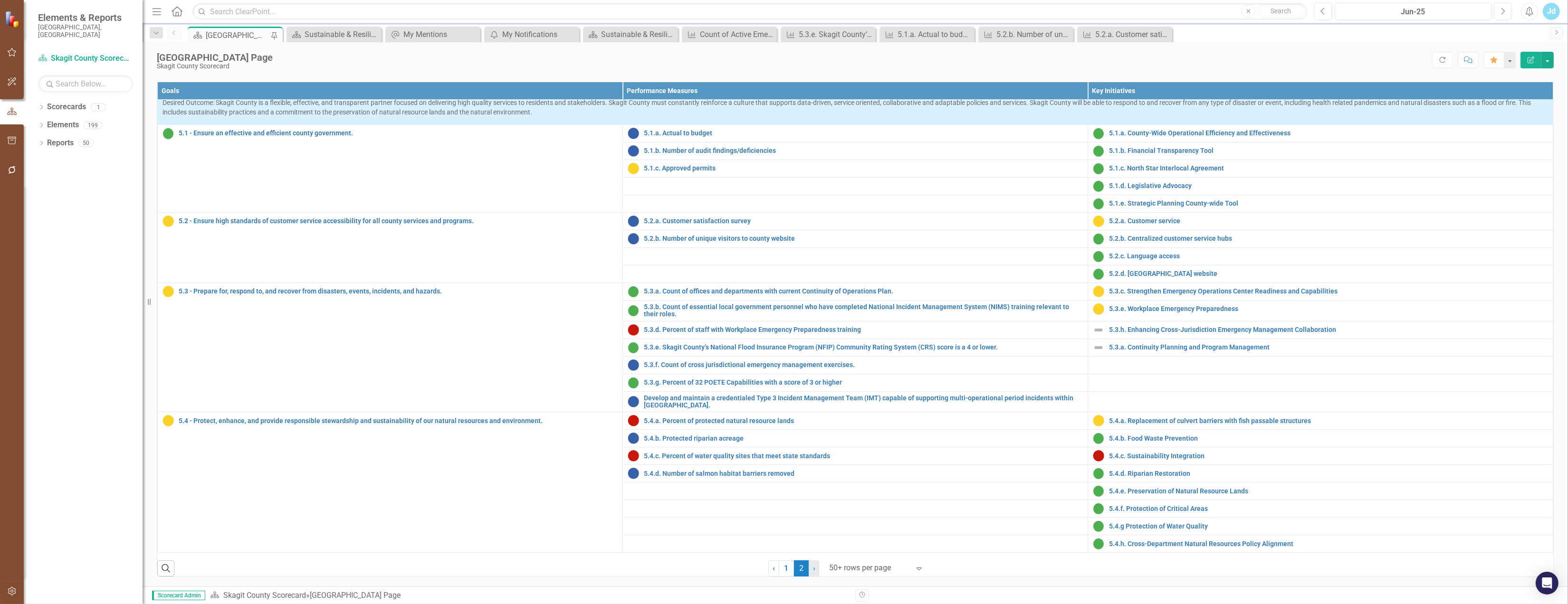
click at [816, 566] on link "› Next" at bounding box center [814, 568] width 10 height 16
click at [814, 562] on link "› Next" at bounding box center [814, 568] width 10 height 16
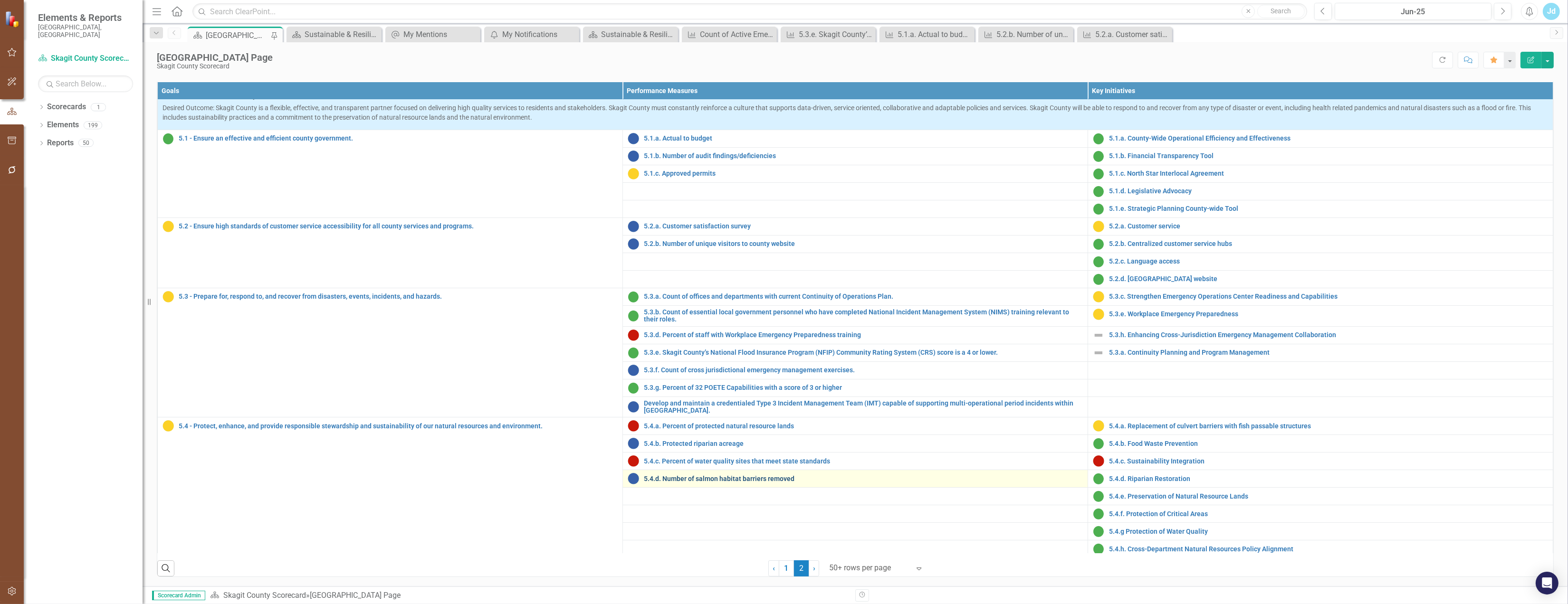
scroll to position [18, 0]
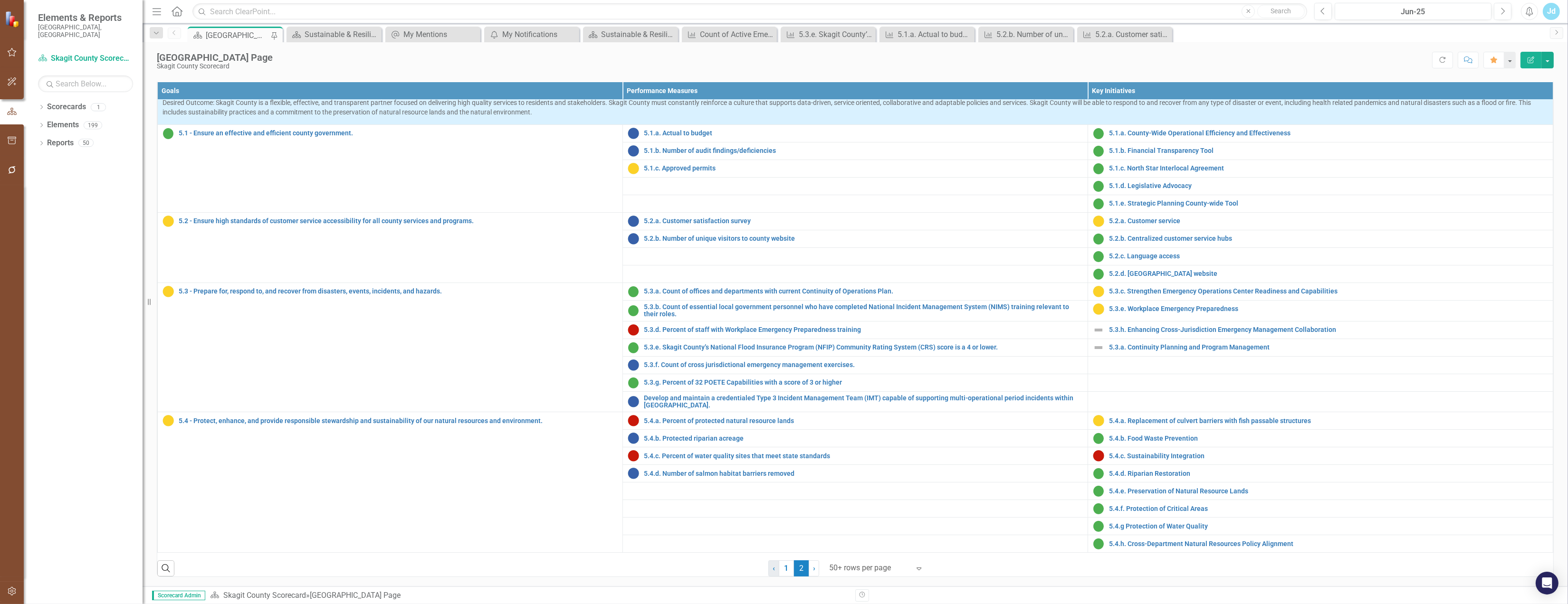
click at [773, 569] on link "‹ Previous" at bounding box center [774, 568] width 11 height 16
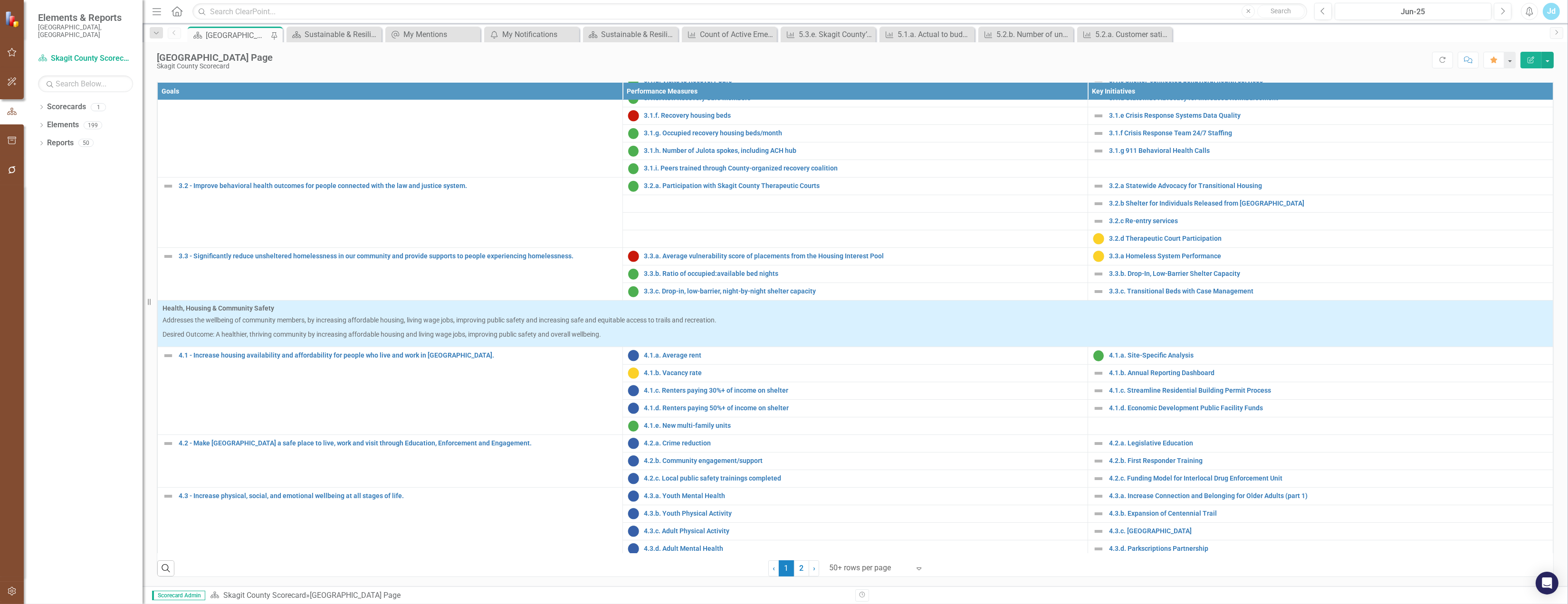
scroll to position [659, 0]
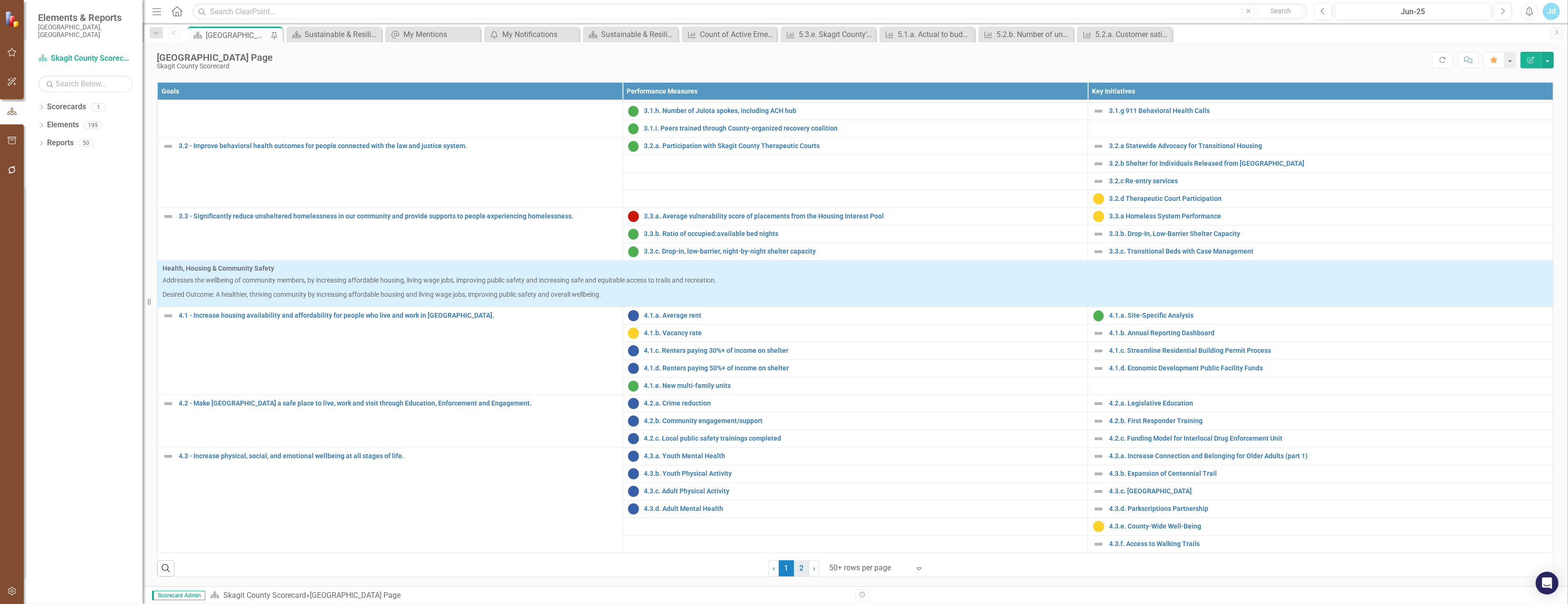
click at [802, 563] on link "2" at bounding box center [801, 568] width 15 height 16
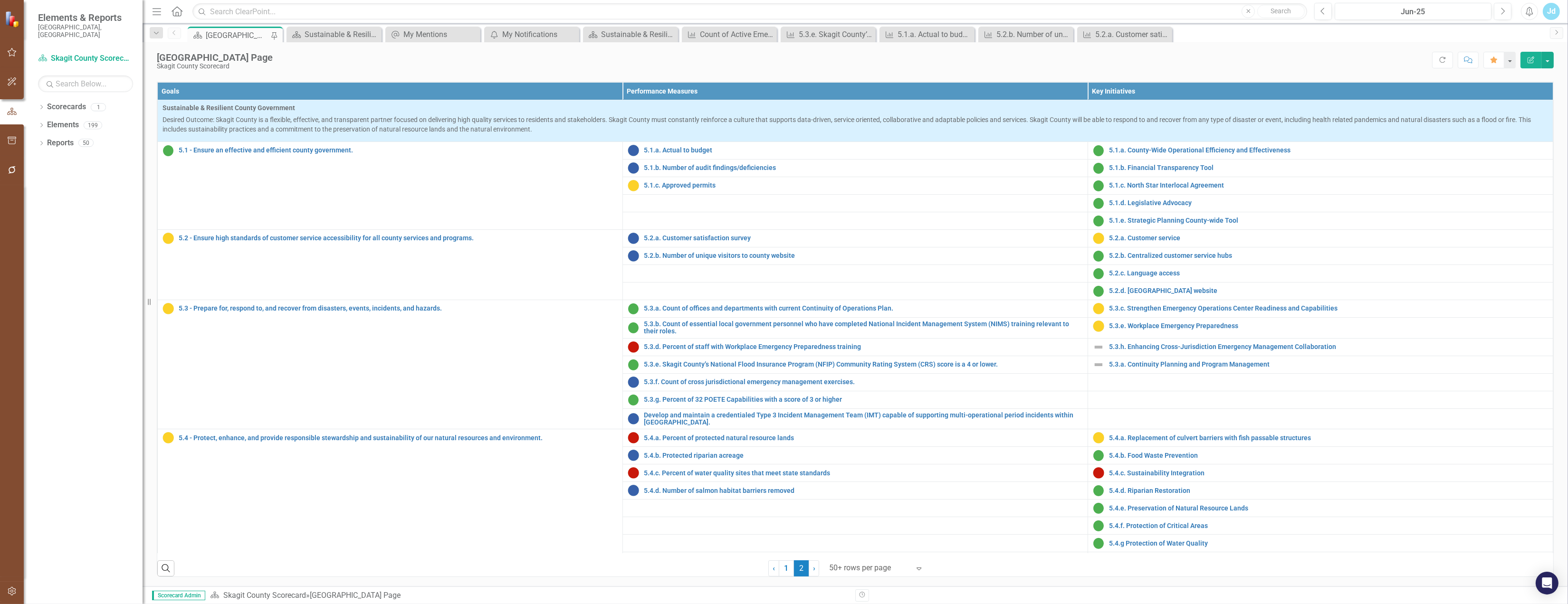
scroll to position [18, 0]
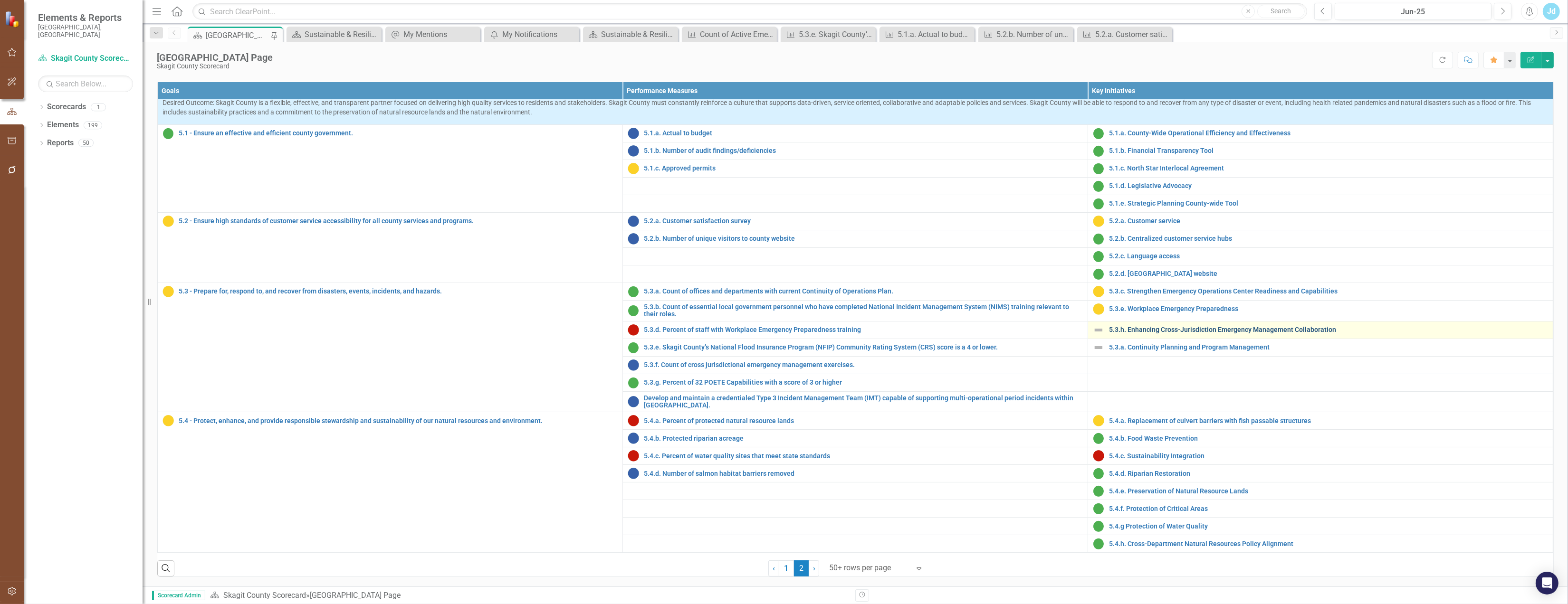
click at [1132, 333] on link "5.3.h. Enhancing Cross-Jurisdiction Emergency Management Collaboration" at bounding box center [1328, 330] width 439 height 7
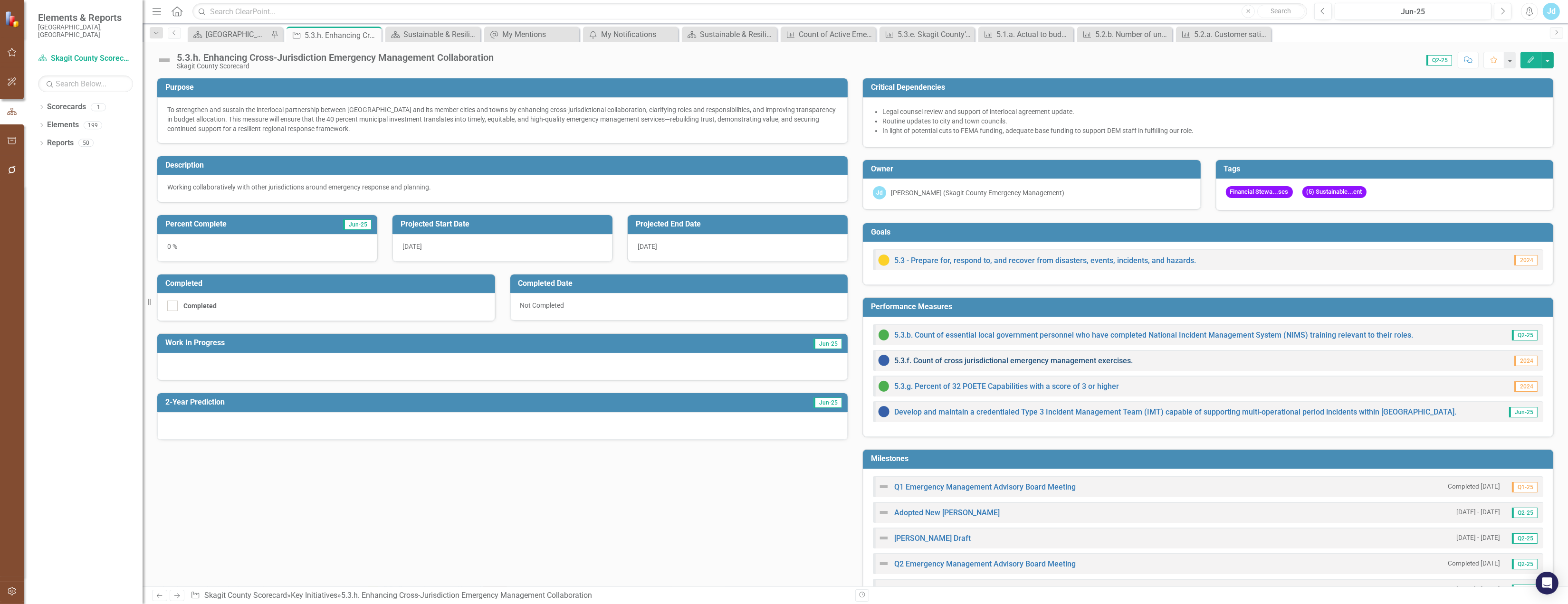
click at [973, 363] on link "5.3.f. Count of cross jurisdictional emergency management exercises." at bounding box center [1013, 360] width 239 height 9
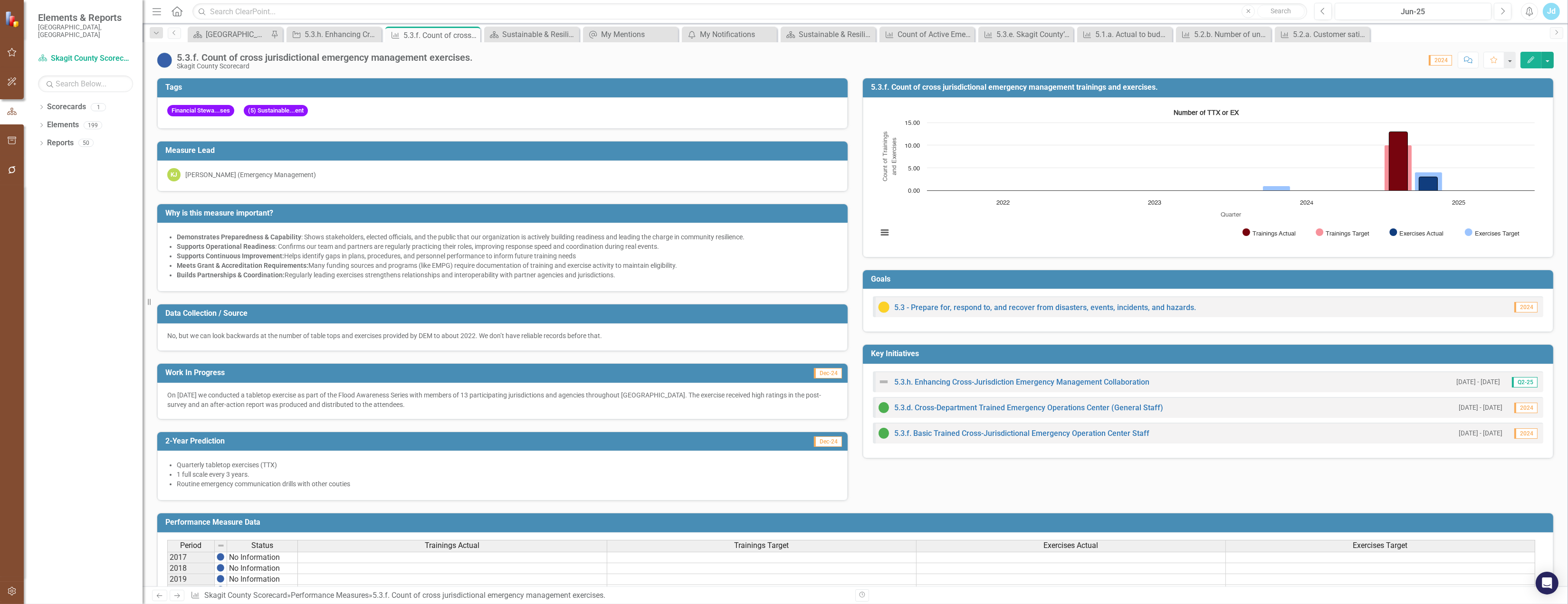
scroll to position [150, 0]
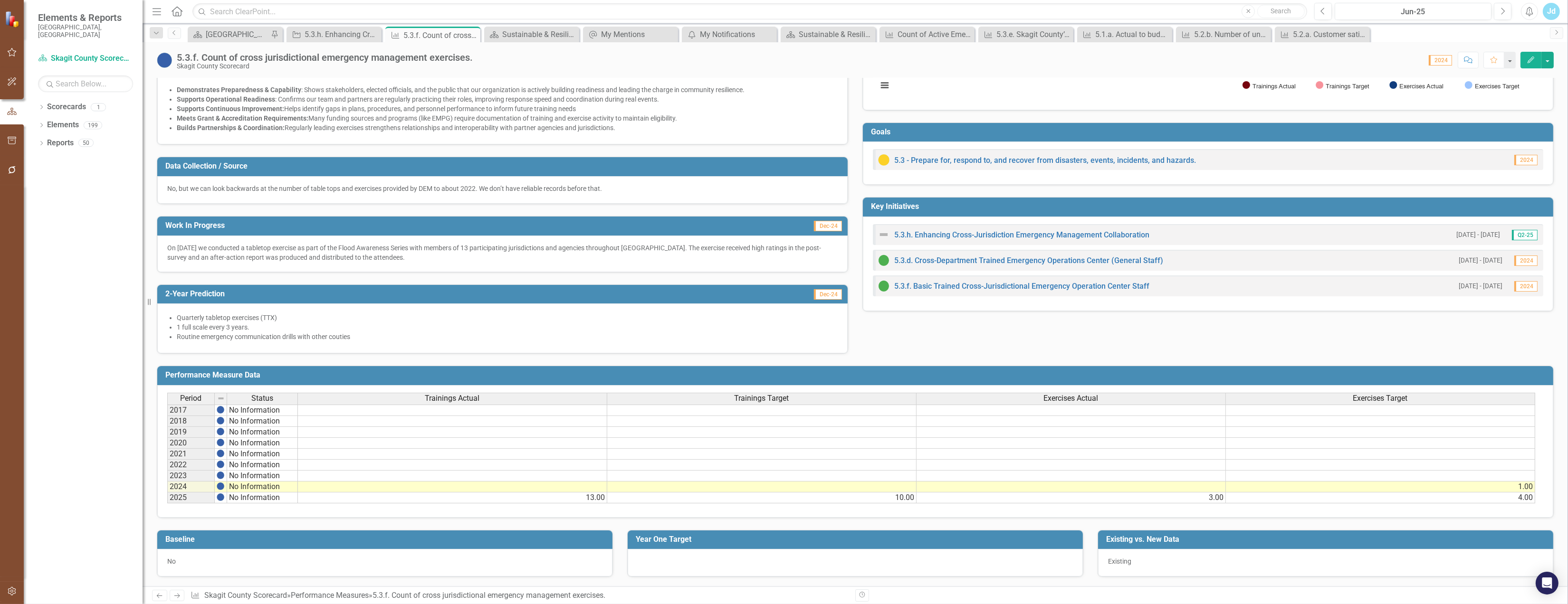
click at [707, 564] on div at bounding box center [855, 562] width 455 height 27
click at [904, 569] on div at bounding box center [855, 562] width 455 height 27
click at [803, 543] on td "Year One Target" at bounding box center [856, 541] width 443 height 16
click at [783, 563] on div at bounding box center [855, 562] width 455 height 27
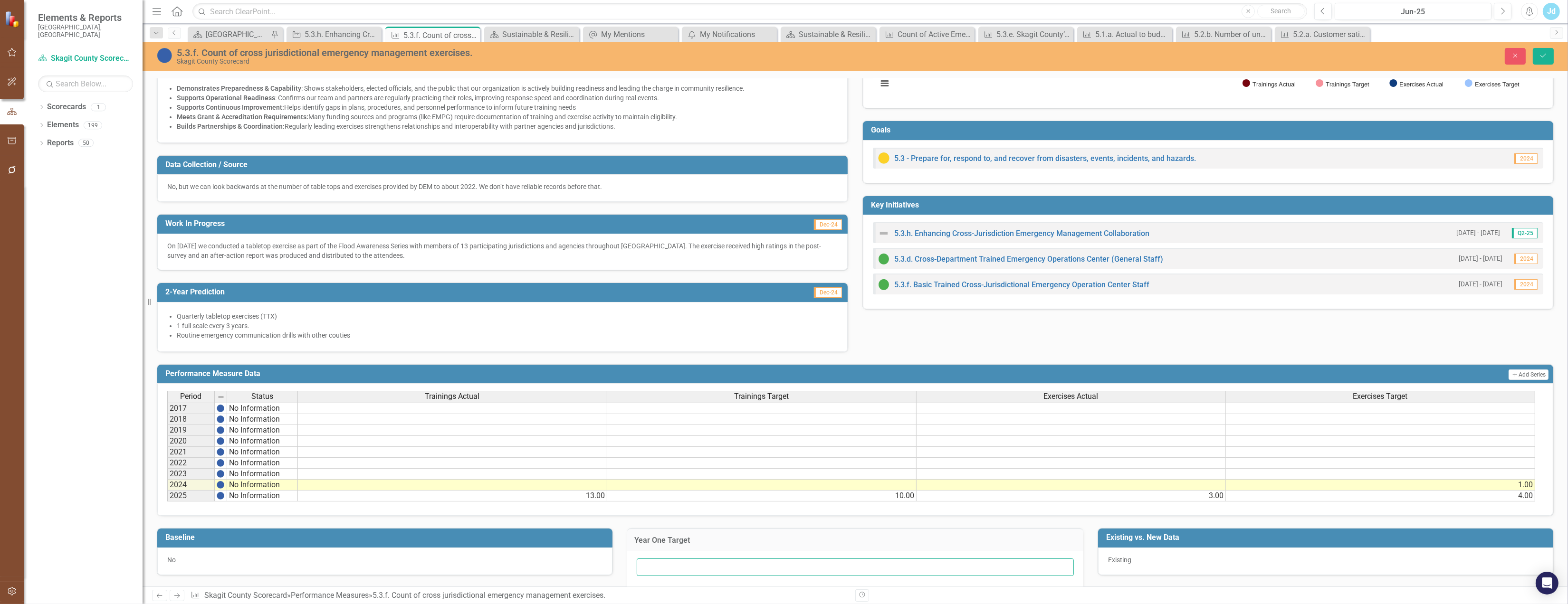
click at [859, 567] on input "text" at bounding box center [855, 567] width 437 height 18
type input "5"
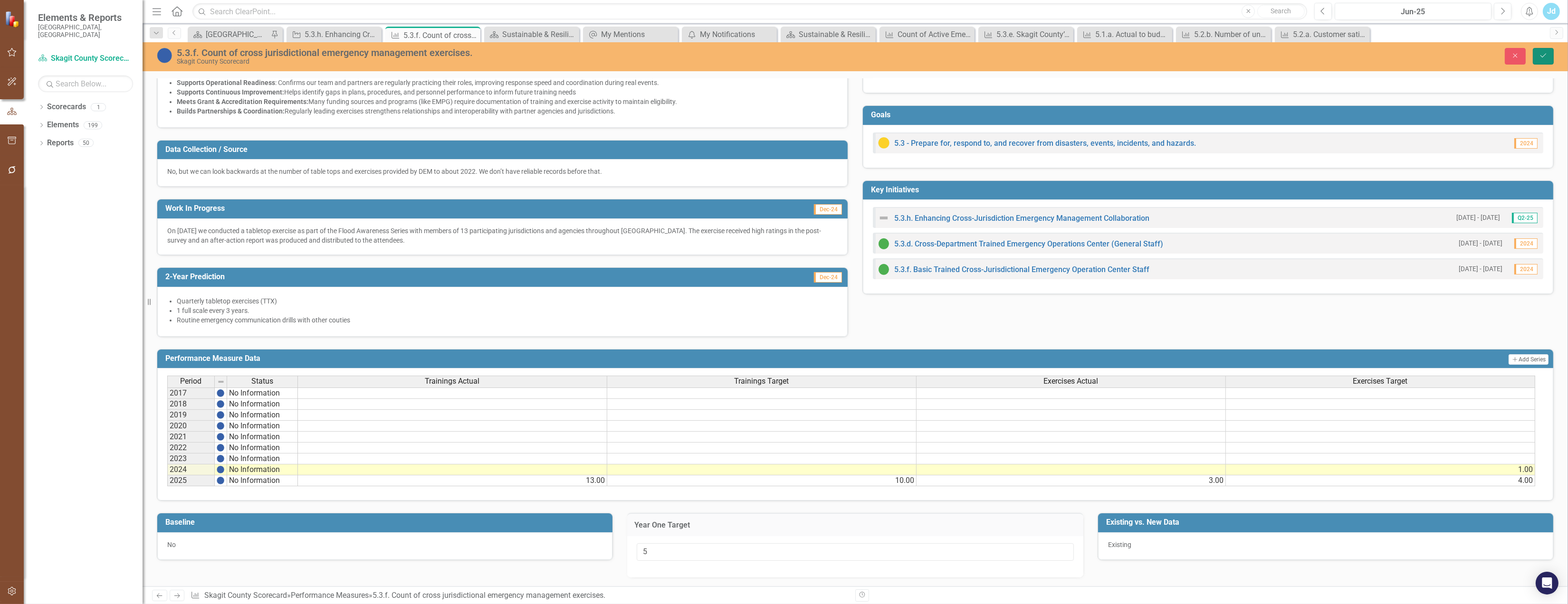
click at [1533, 57] on button "Save" at bounding box center [1543, 56] width 21 height 16
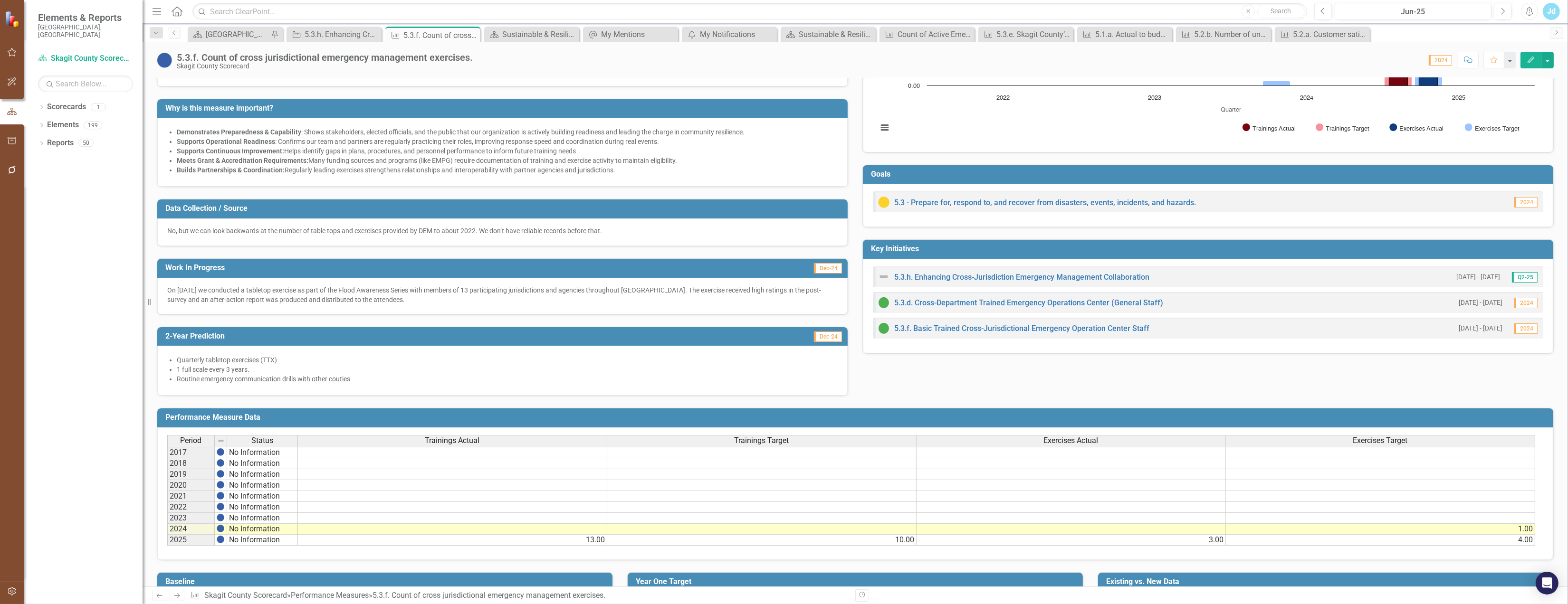
scroll to position [105, 0]
click at [1032, 279] on link "5.3.h. Enhancing Cross-Jurisdiction Emergency Management Collaboration" at bounding box center [1021, 276] width 255 height 9
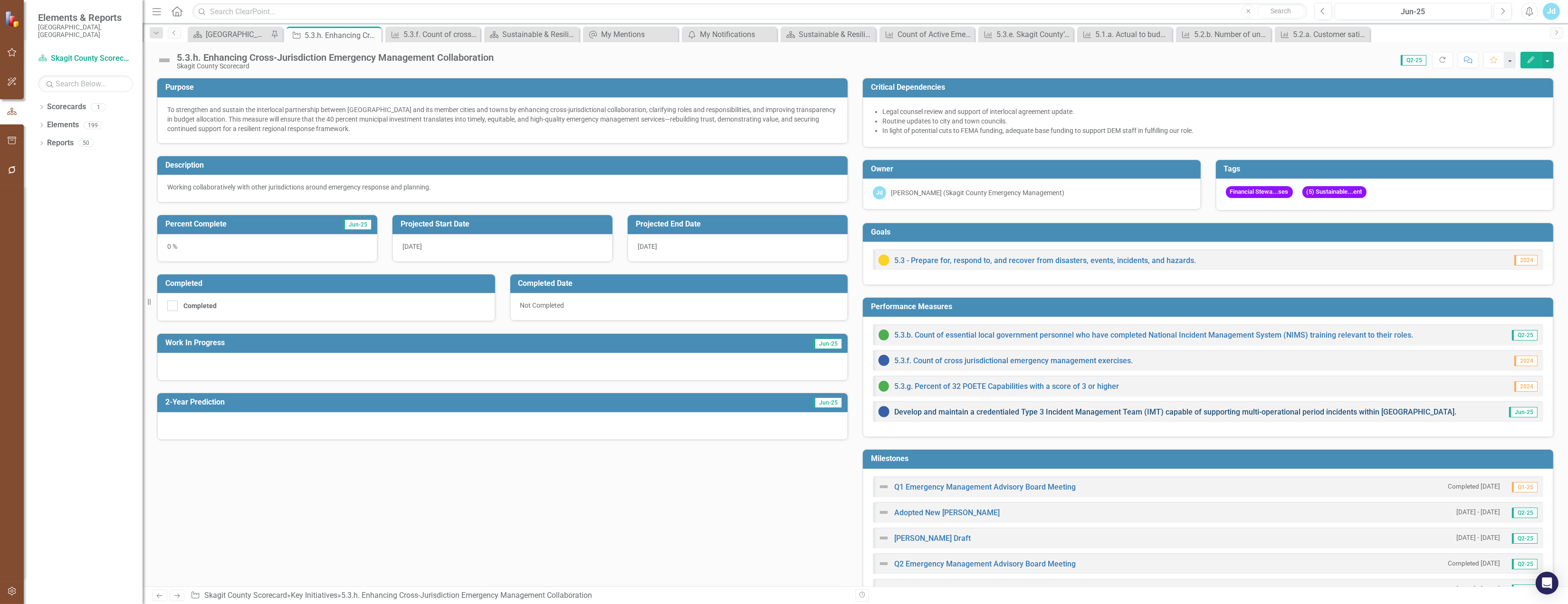
click at [1068, 415] on link "Develop and maintain a credentialed Type 3 Incident Management Team (IMT) capab…" at bounding box center [1175, 412] width 562 height 9
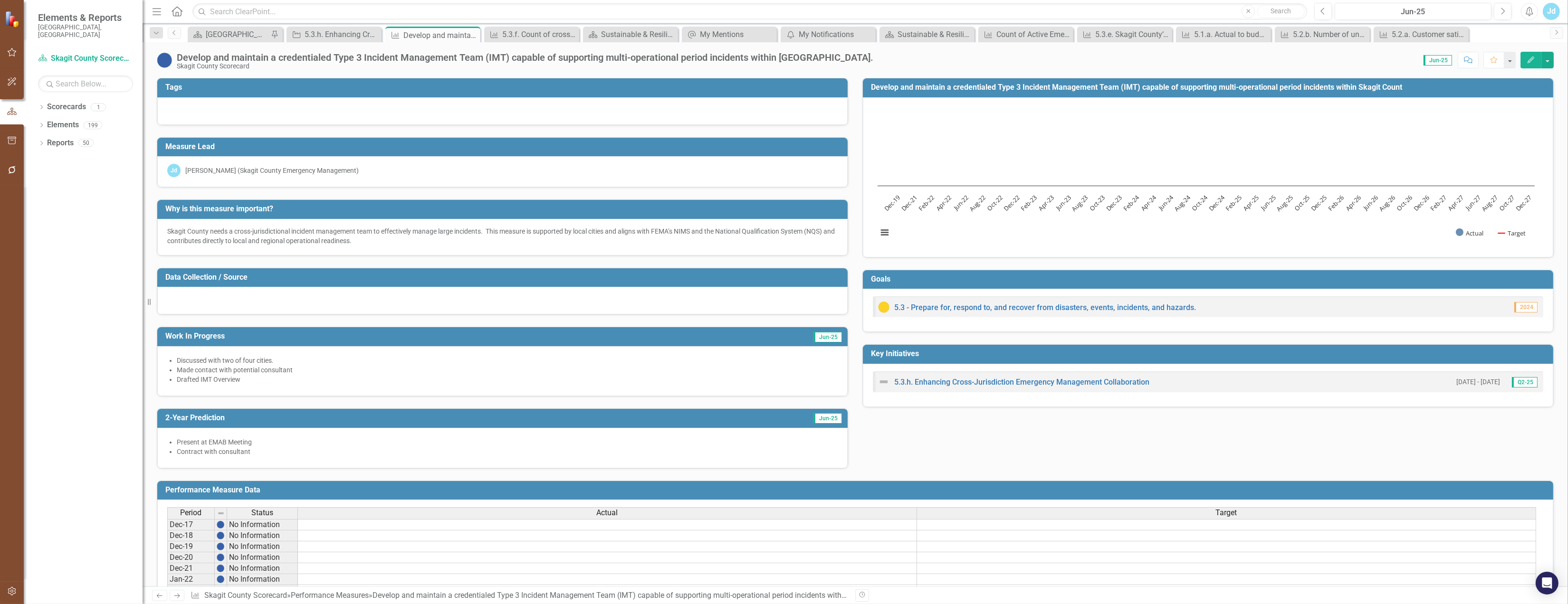
click at [1531, 61] on icon "button" at bounding box center [1531, 60] width 7 height 7
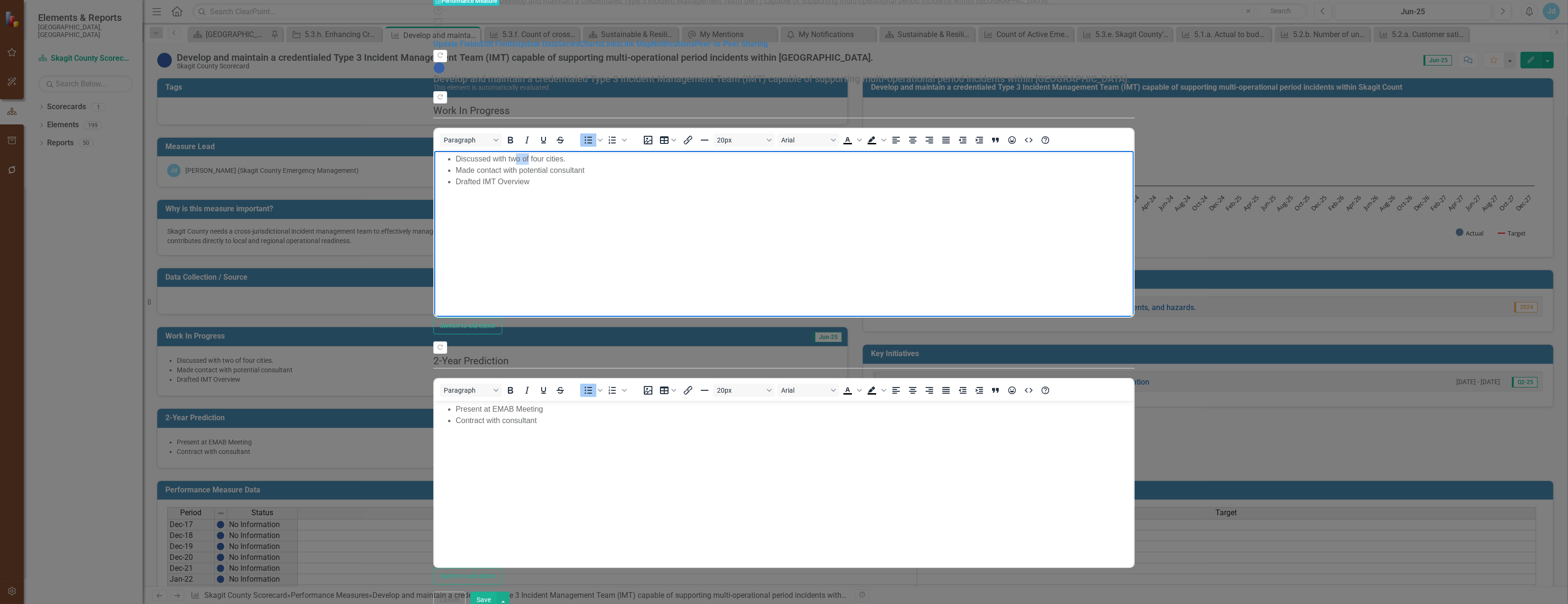
drag, startPoint x: 546, startPoint y: 162, endPoint x: 536, endPoint y: 165, distance: 10.4
click at [534, 165] on li "Discussed with two of four cities." at bounding box center [793, 159] width 676 height 12
drag, startPoint x: 565, startPoint y: 159, endPoint x: 522, endPoint y: 159, distance: 43.0
click at [522, 159] on li "Discussed with two of four cities." at bounding box center [793, 159] width 676 height 12
click at [543, 160] on li "Discussed with cities." at bounding box center [793, 159] width 676 height 12
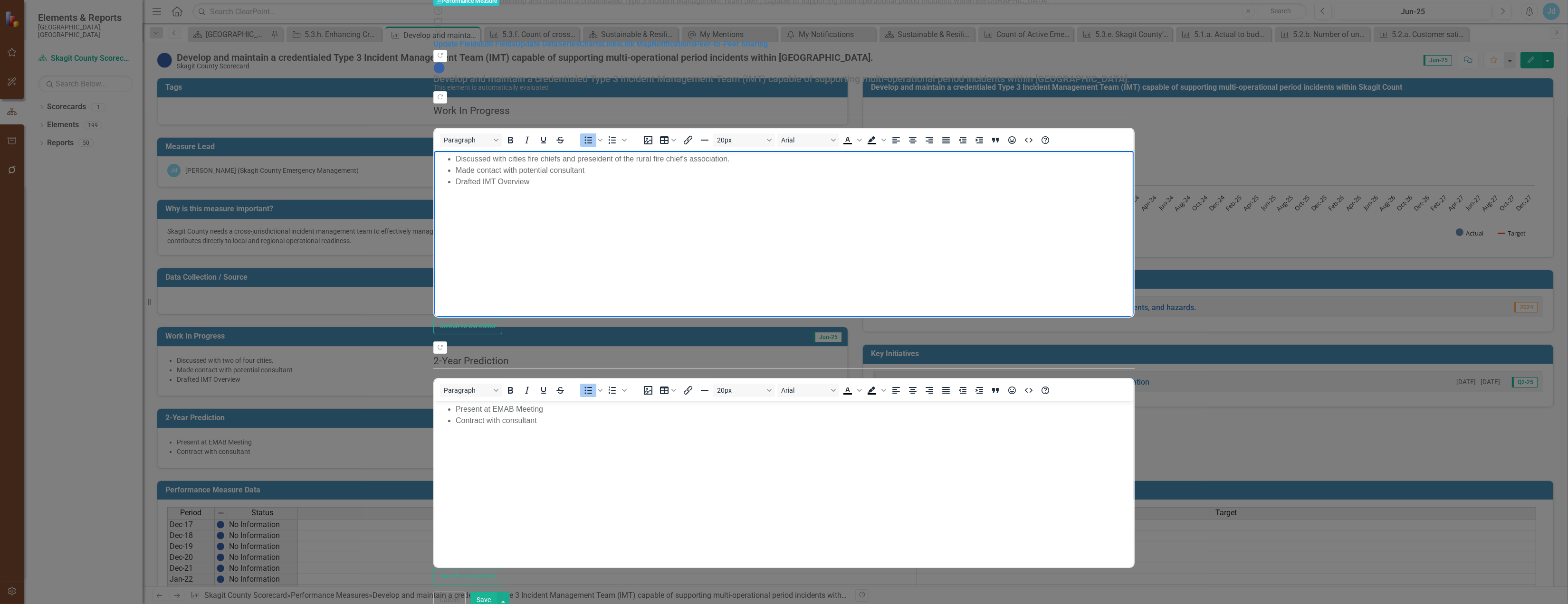
click at [628, 159] on li "Discussed with cities fire chiefs and preseident of the rural fire chief's asso…" at bounding box center [793, 159] width 676 height 12
click at [560, 187] on li "Drafted IMT Overview" at bounding box center [793, 182] width 676 height 12
click at [560, 422] on li "Contract with consultant" at bounding box center [793, 420] width 676 height 12
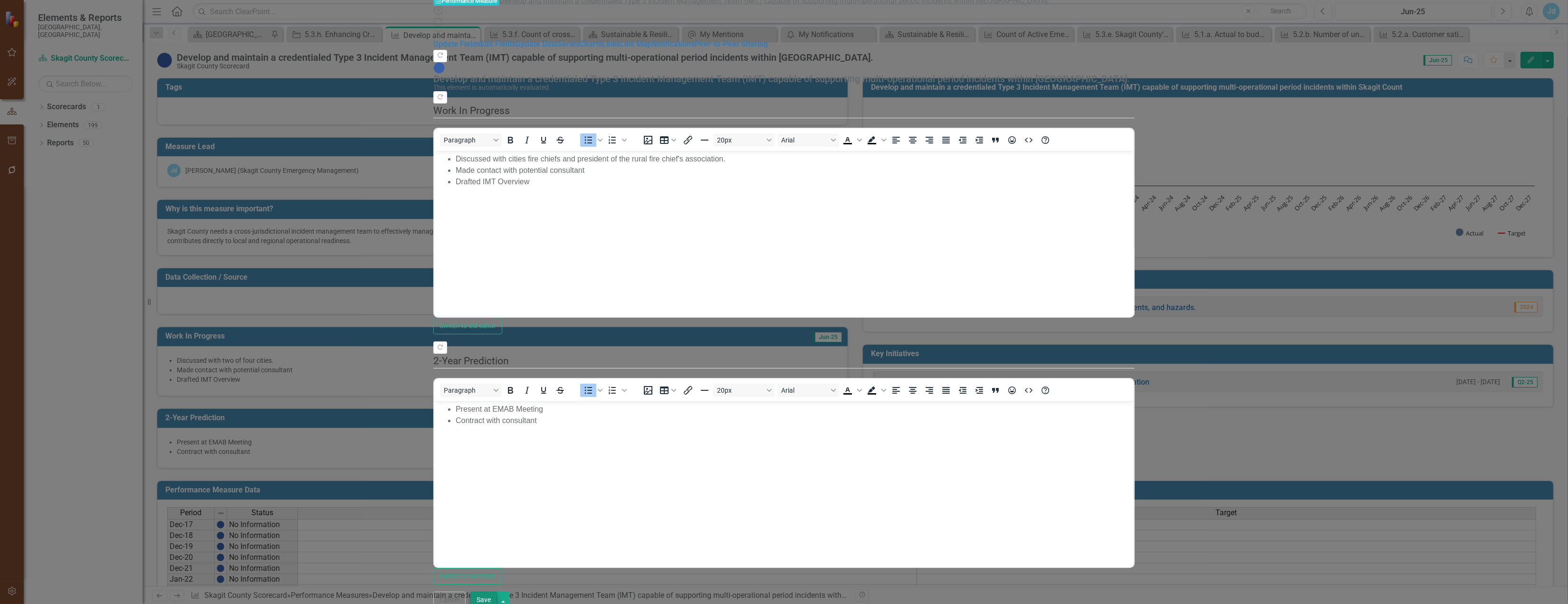
click at [497, 592] on button "Save" at bounding box center [484, 600] width 27 height 16
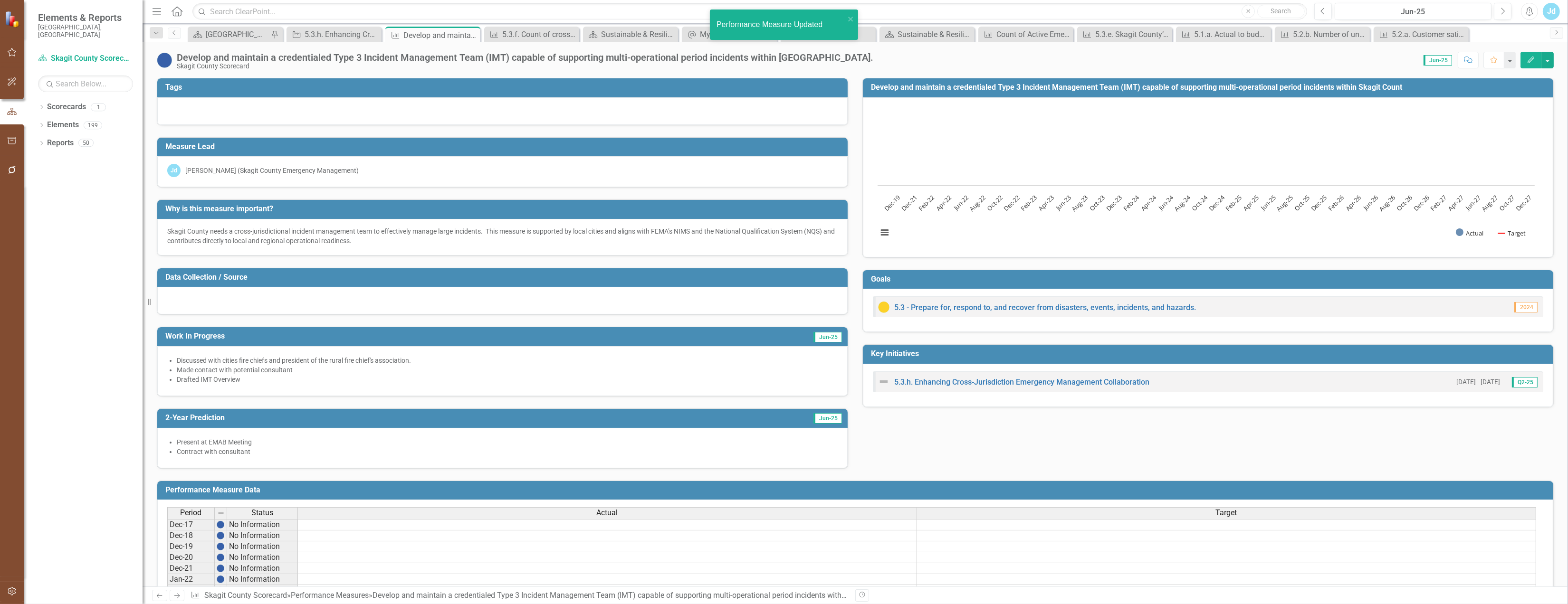
click at [1527, 63] on icon "Edit" at bounding box center [1531, 60] width 9 height 7
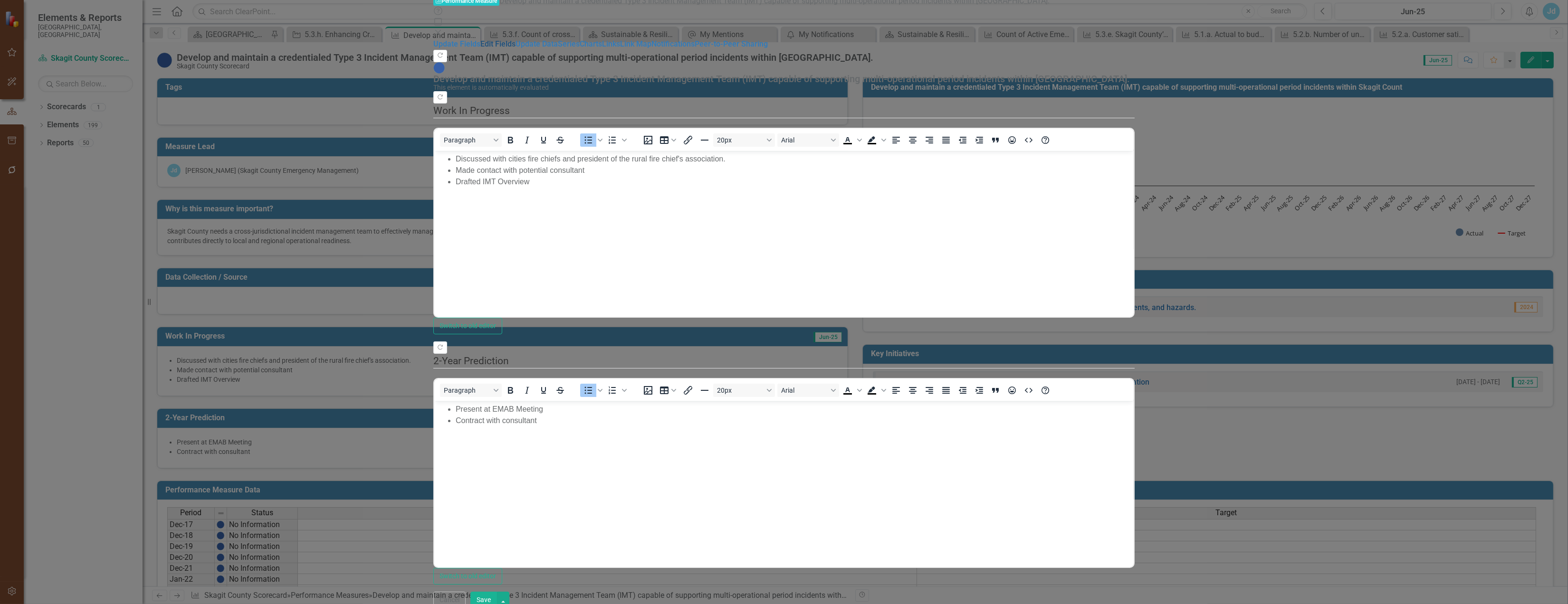
click at [480, 49] on link "Edit Fields" at bounding box center [498, 44] width 35 height 9
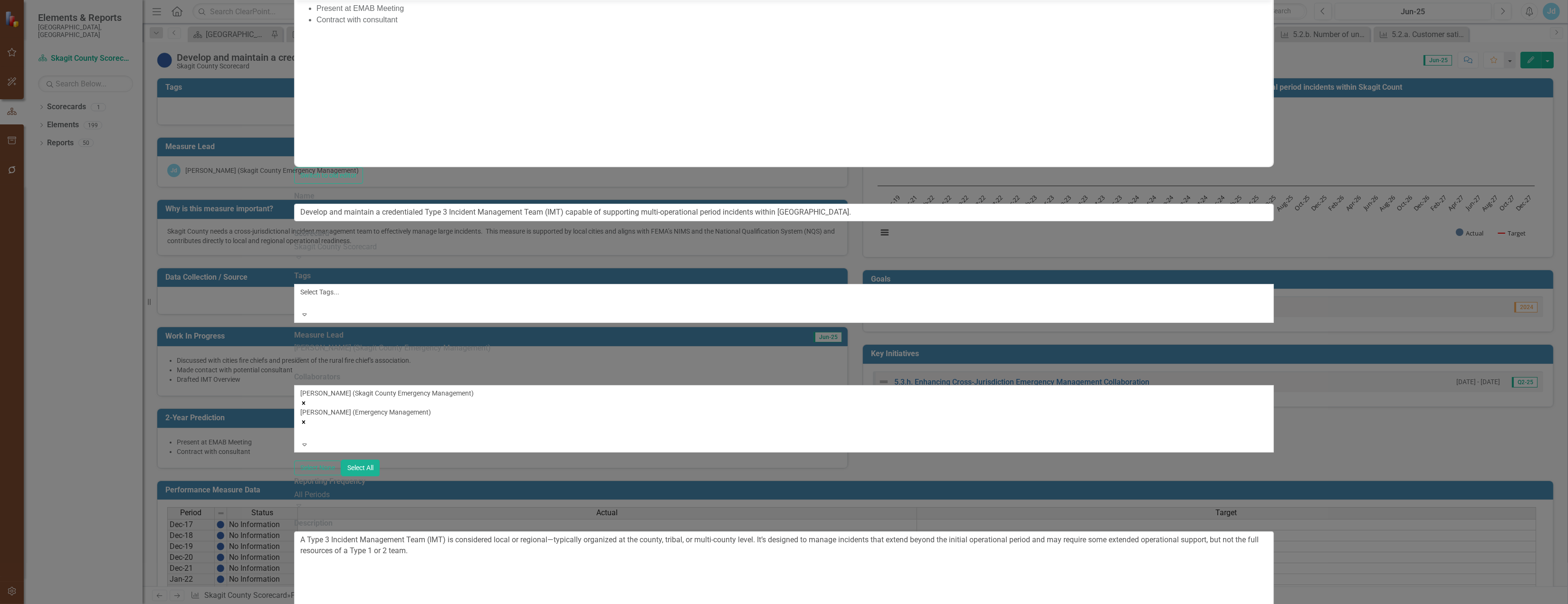
click at [303, 297] on div at bounding box center [302, 303] width 1 height 12
click at [365, 476] on label "Reporting Frequency" at bounding box center [329, 482] width 71 height 11
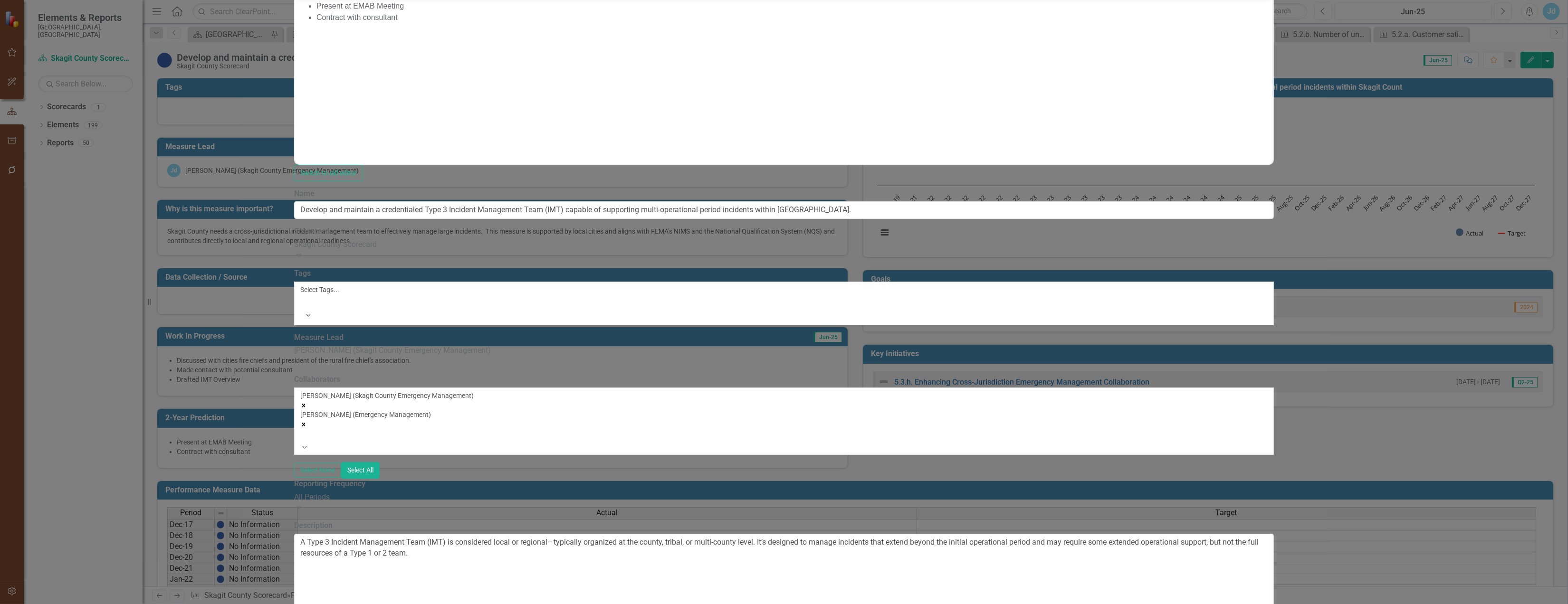
click at [512, 492] on div "All Periods" at bounding box center [784, 498] width 980 height 11
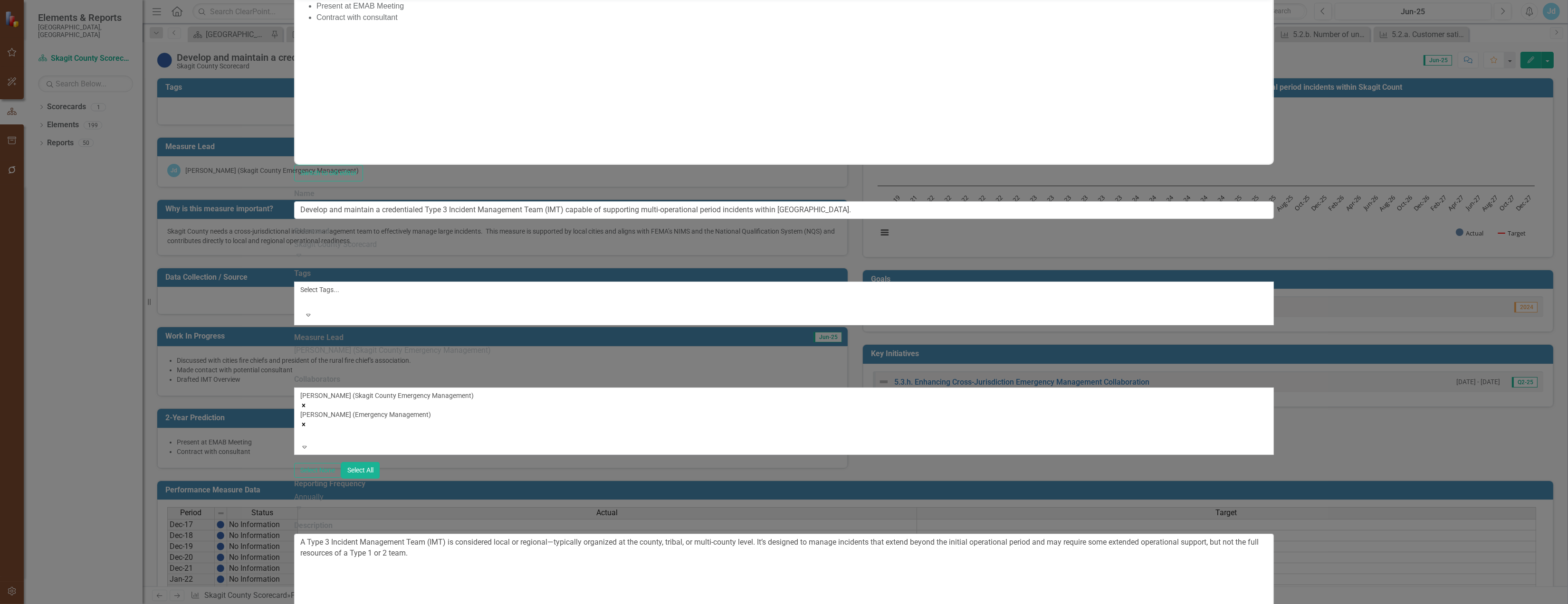
scroll to position [211, 0]
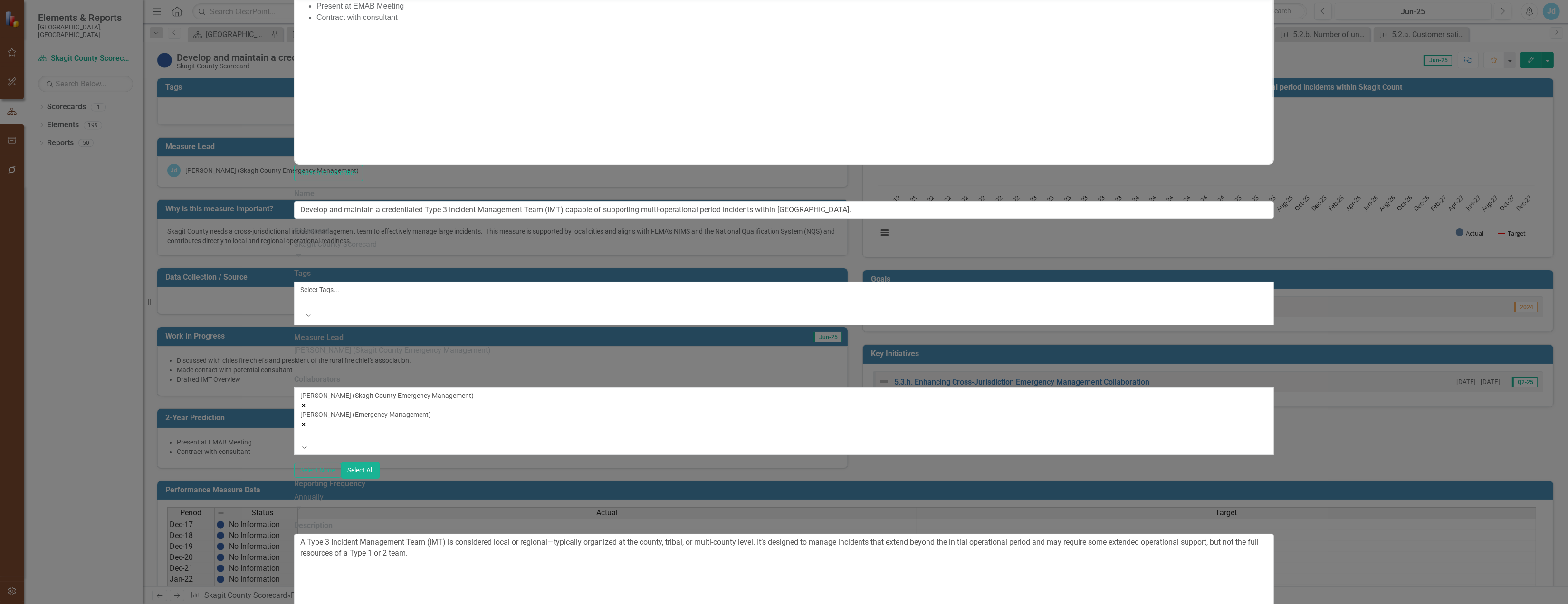
type input "Emergency Management"
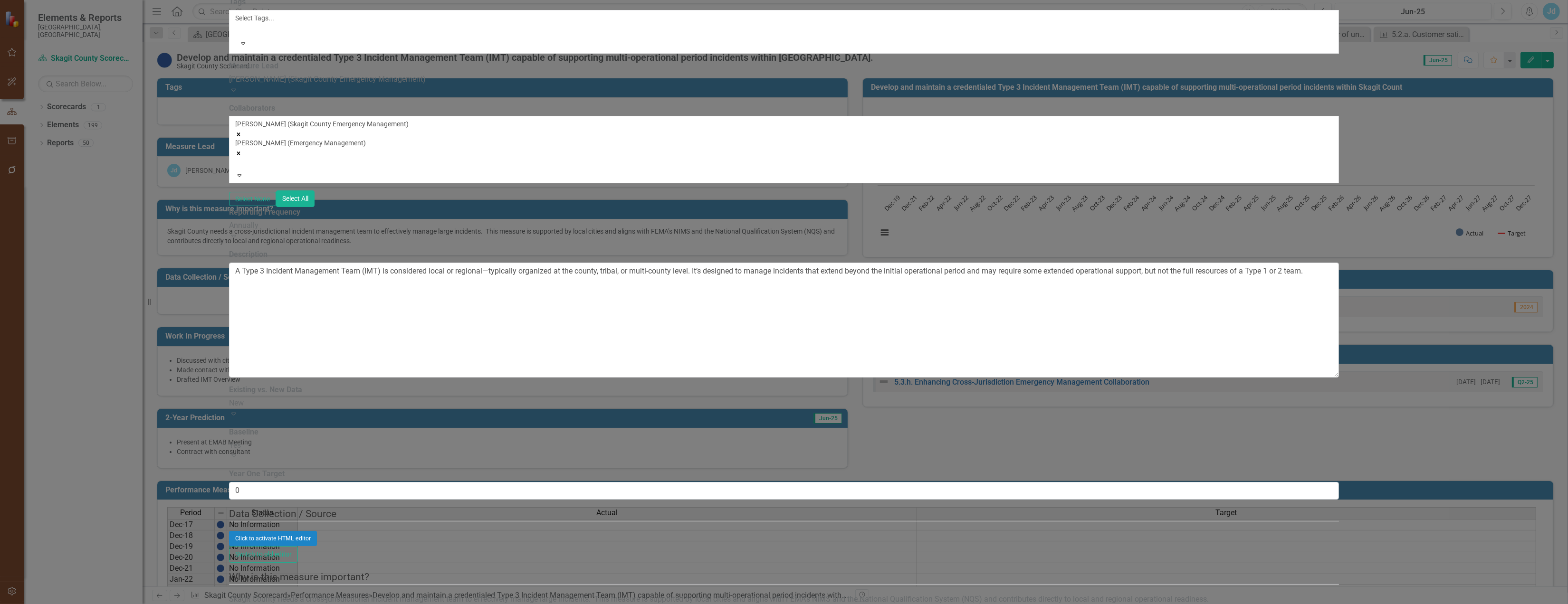
scroll to position [0, 0]
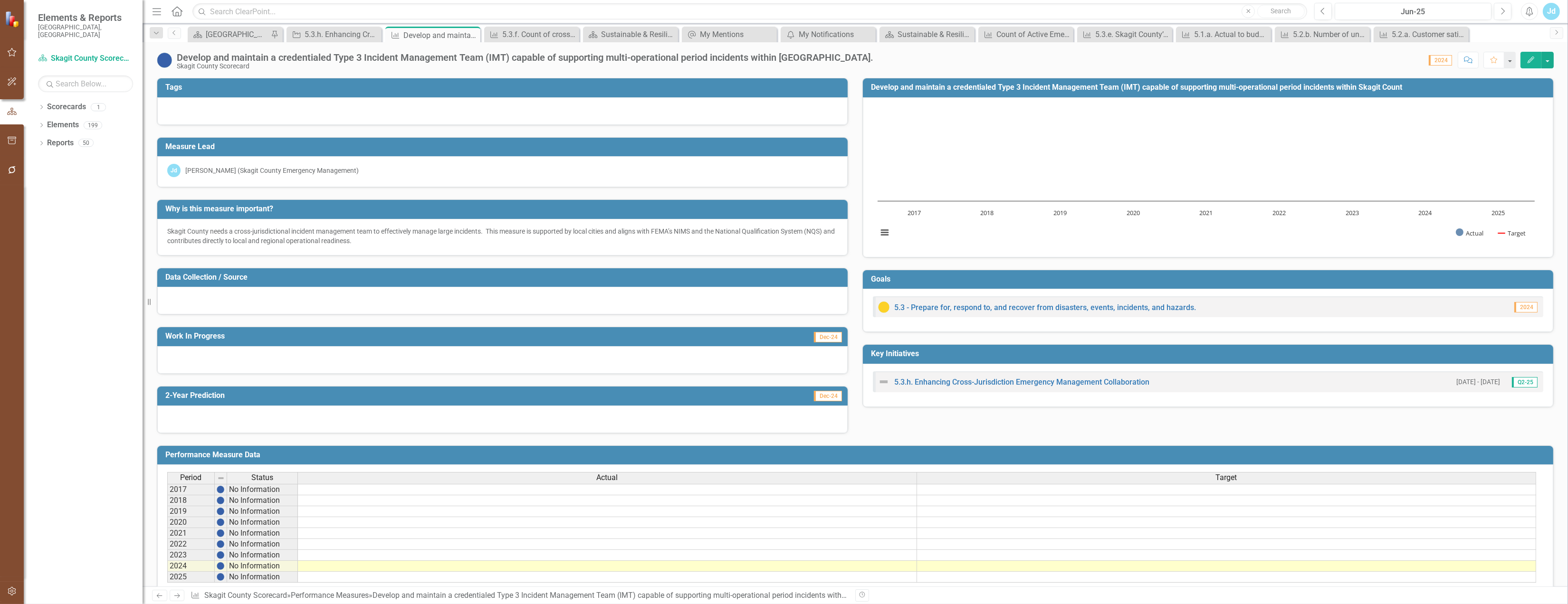
click at [351, 95] on td "Tags" at bounding box center [504, 89] width 677 height 16
click at [1530, 60] on icon "button" at bounding box center [1531, 60] width 7 height 7
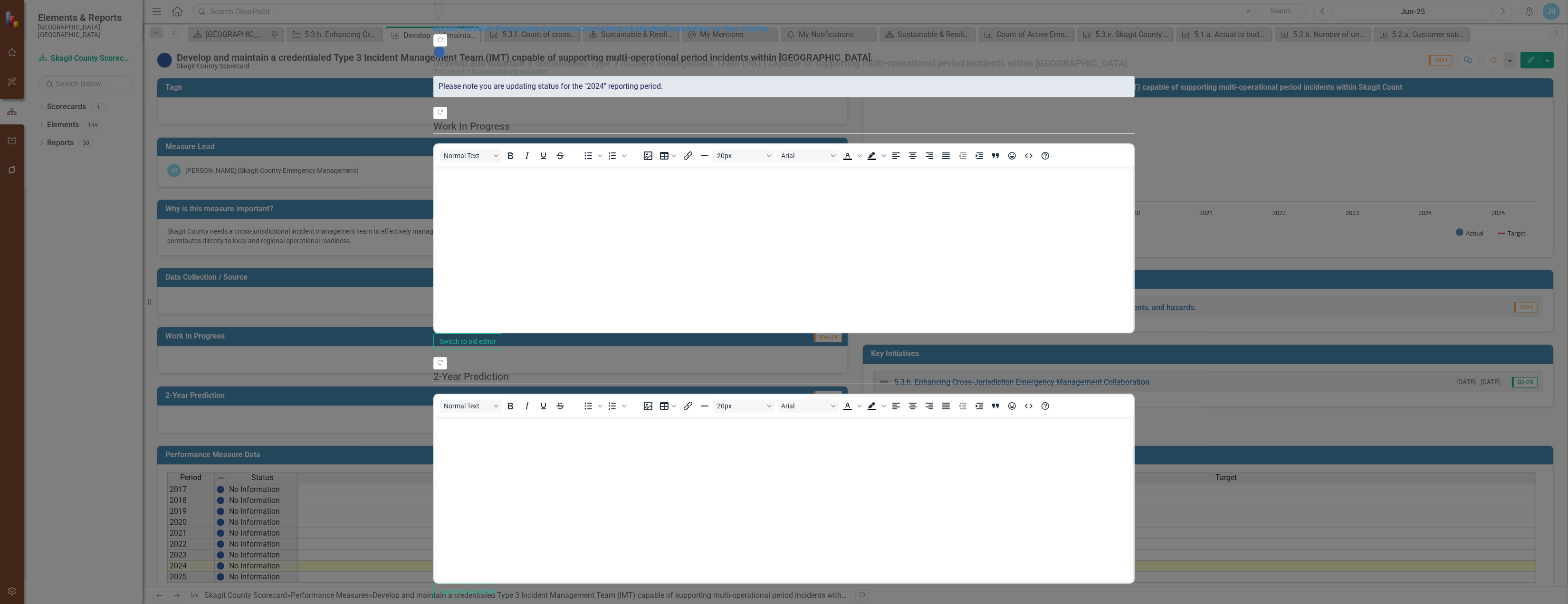
click at [480, 33] on link "Edit Fields" at bounding box center [498, 29] width 35 height 9
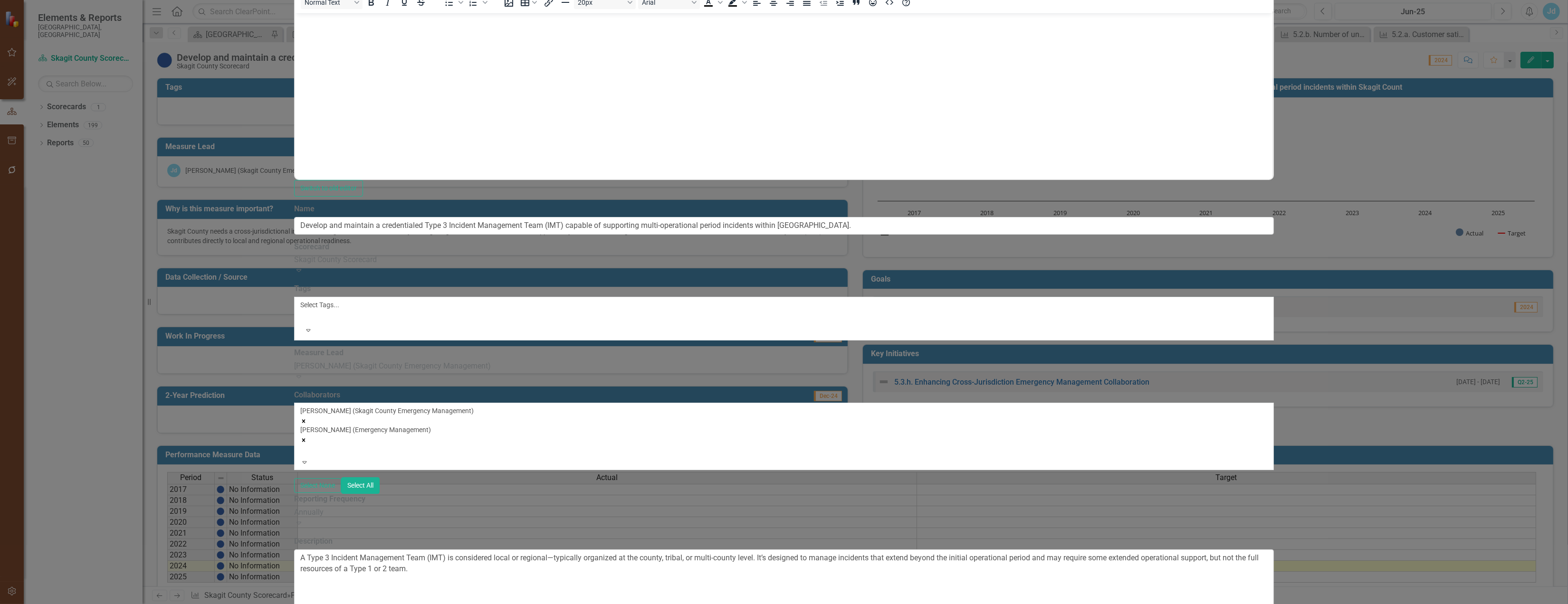
click at [528, 507] on div "Annually" at bounding box center [784, 513] width 980 height 11
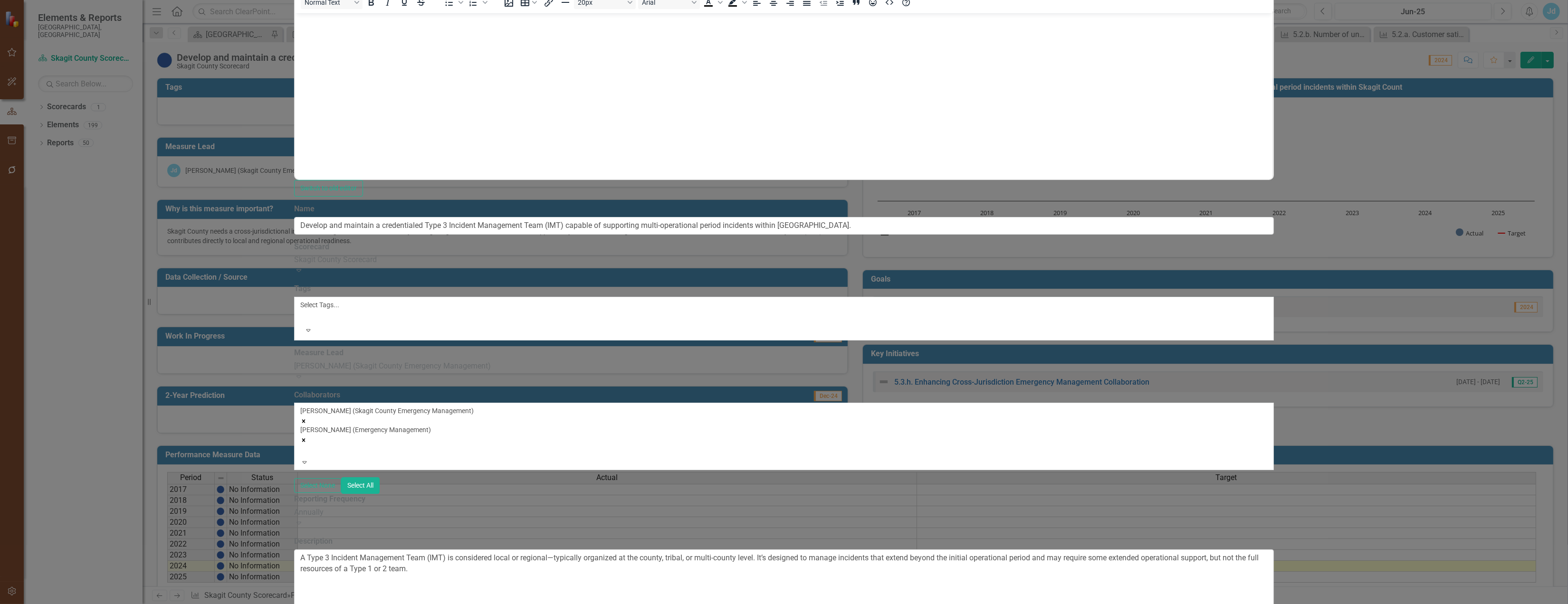
click at [303, 311] on div at bounding box center [302, 316] width 1 height 12
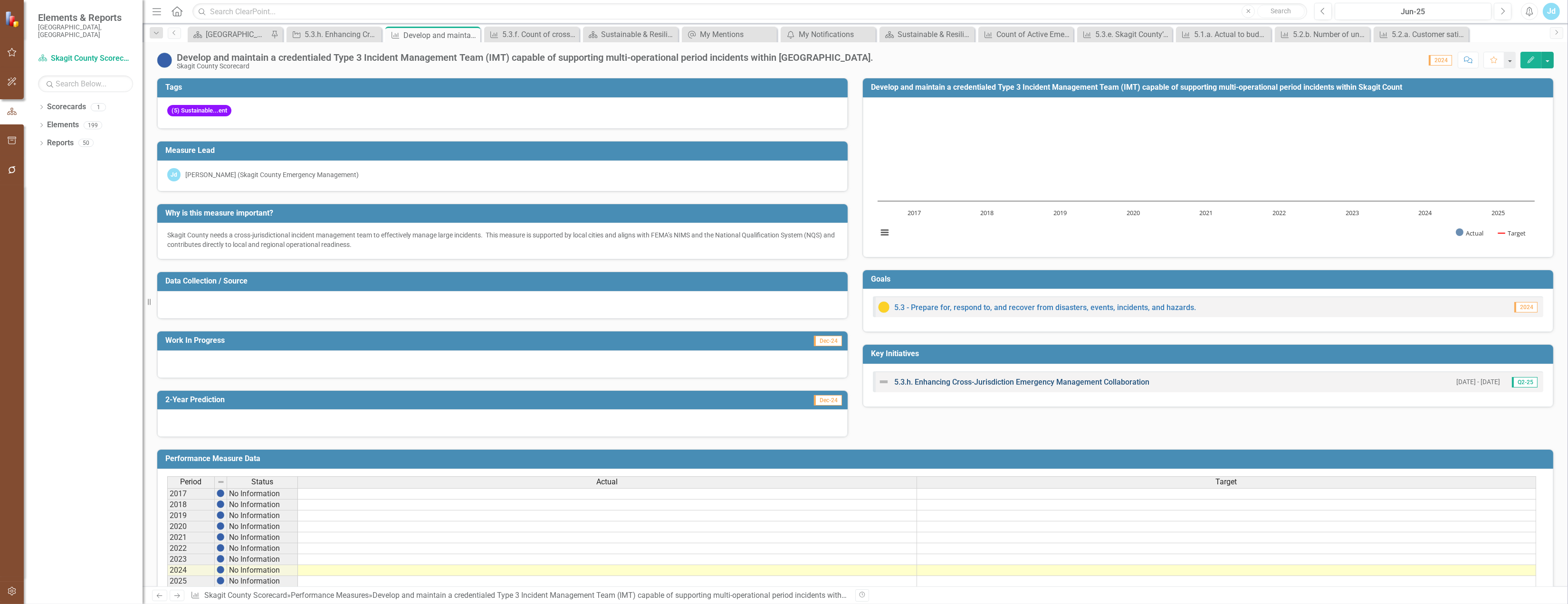
click at [1012, 384] on link "5.3.h. Enhancing Cross-Jurisdiction Emergency Management Collaboration" at bounding box center [1021, 382] width 255 height 9
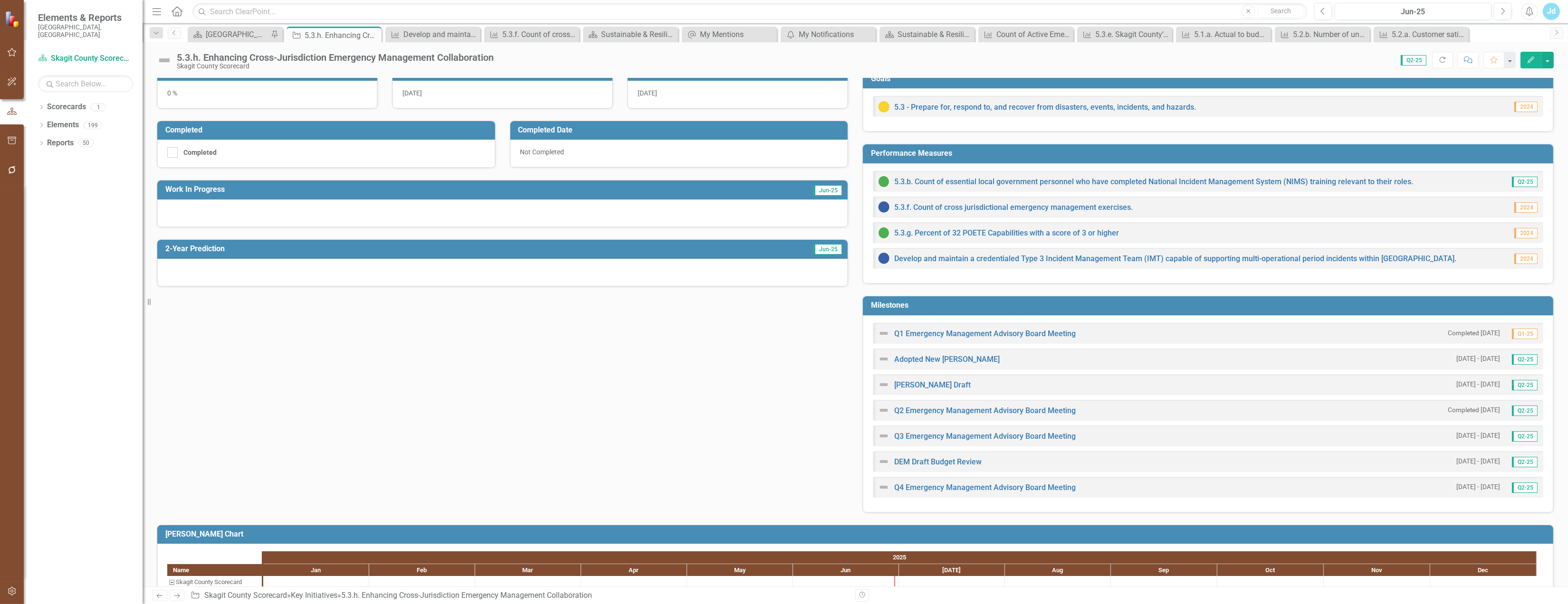
scroll to position [158, 0]
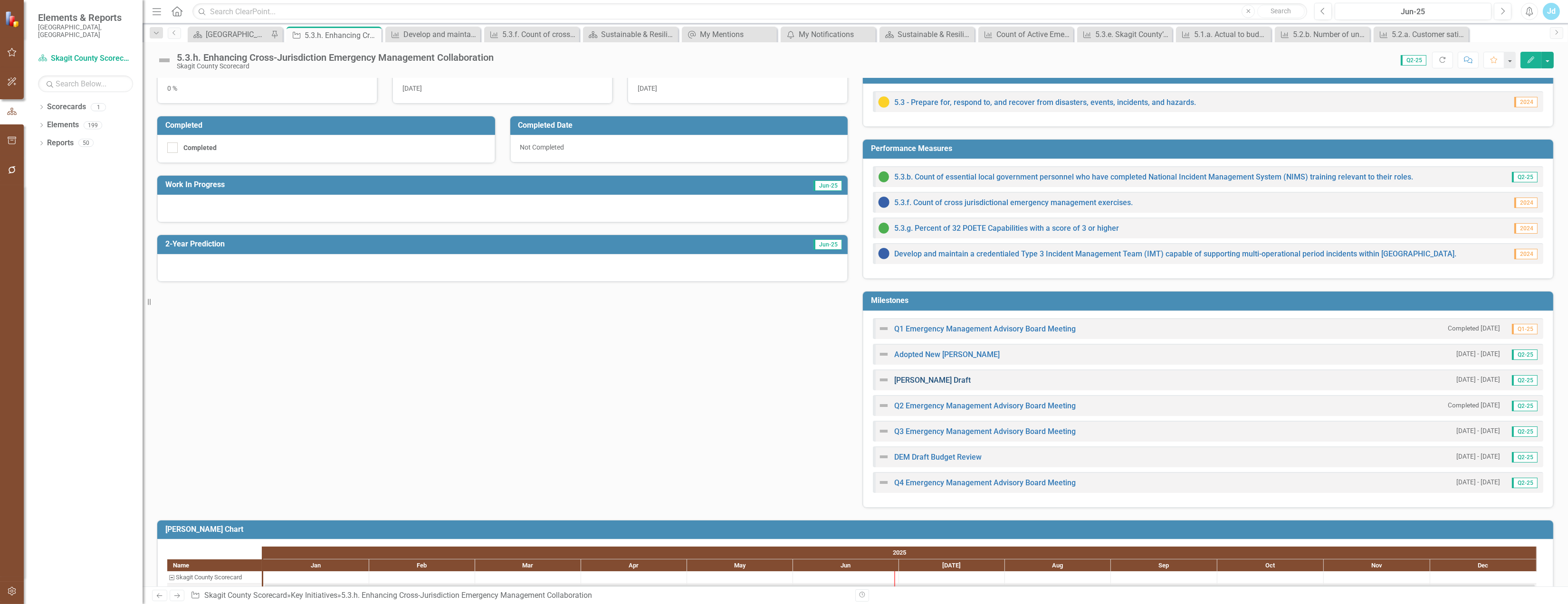
click at [905, 383] on link "[PERSON_NAME] Draft" at bounding box center [933, 380] width 77 height 9
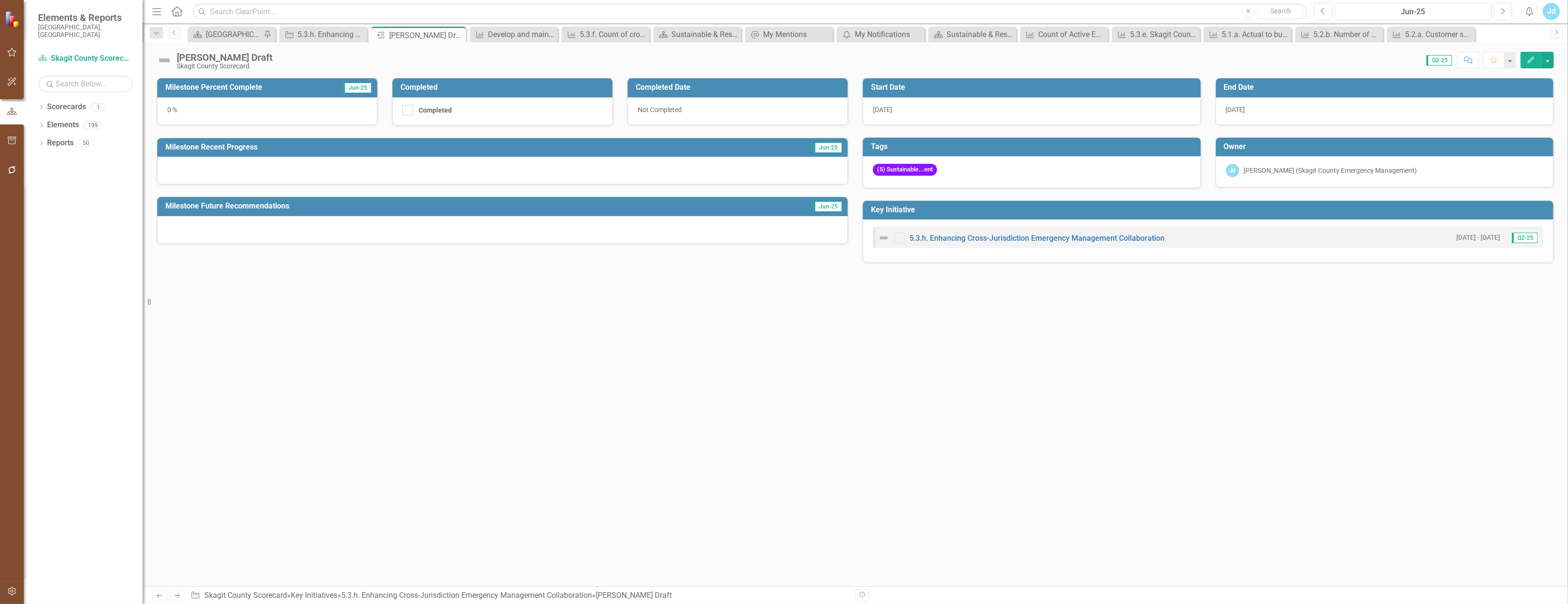
click at [1528, 58] on icon "Edit" at bounding box center [1531, 60] width 9 height 7
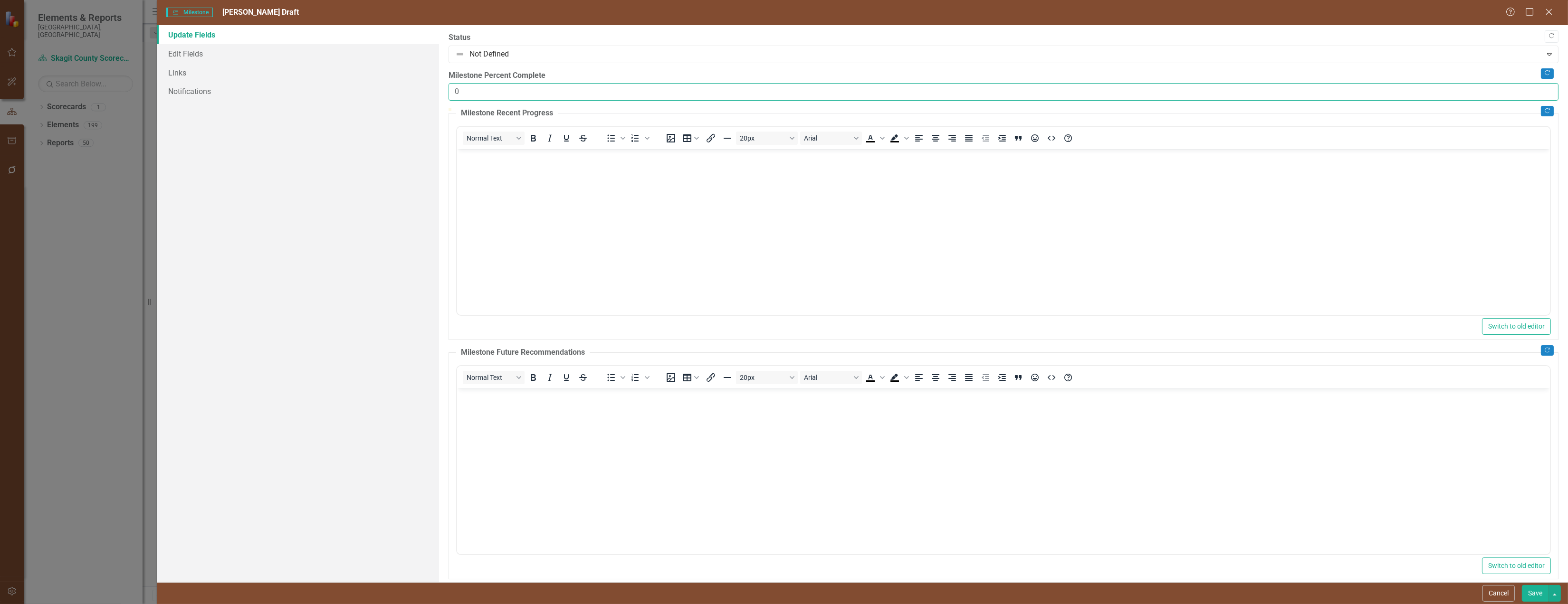
drag, startPoint x: 499, startPoint y: 100, endPoint x: 438, endPoint y: 103, distance: 61.1
click at [438, 103] on div "Update Fields Edit Fields Links Notifications "Update" fields in ClearPoint are…" at bounding box center [863, 304] width 1411 height 557
type input "75"
click at [548, 179] on body "Rich Text Area. Press ALT-0 for help." at bounding box center [1003, 220] width 1093 height 142
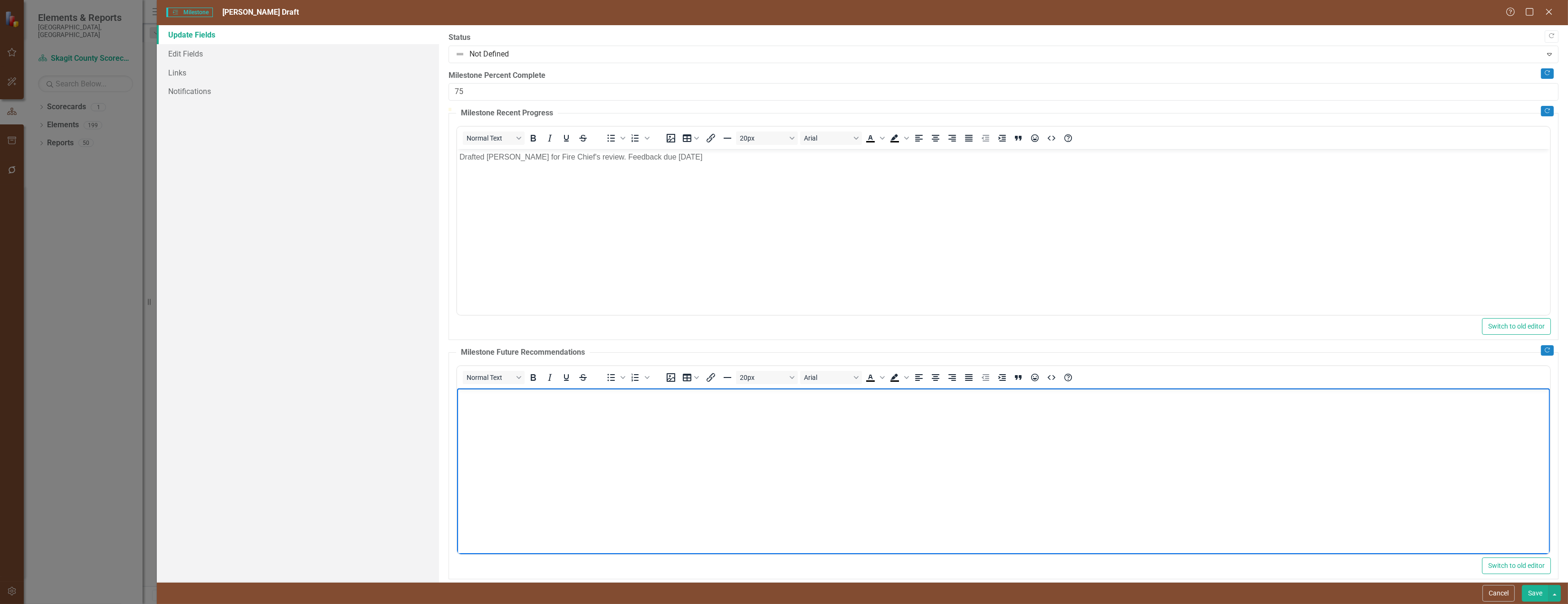
click at [531, 421] on body "Rich Text Area. Press ALT-0 for help." at bounding box center [1003, 459] width 1093 height 142
click at [612, 383] on icon "Bullet list" at bounding box center [611, 377] width 12 height 12
click at [1536, 590] on button "Save" at bounding box center [1535, 593] width 27 height 16
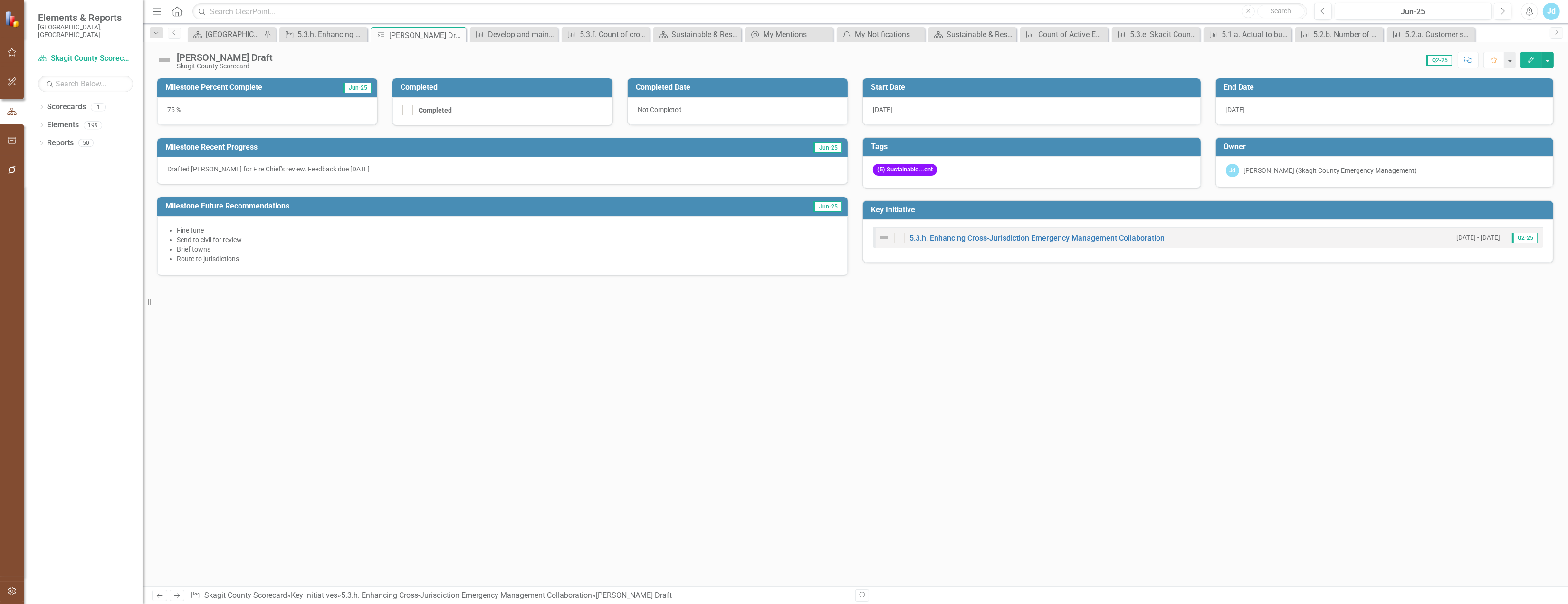
click at [1527, 61] on icon "Edit" at bounding box center [1531, 60] width 9 height 7
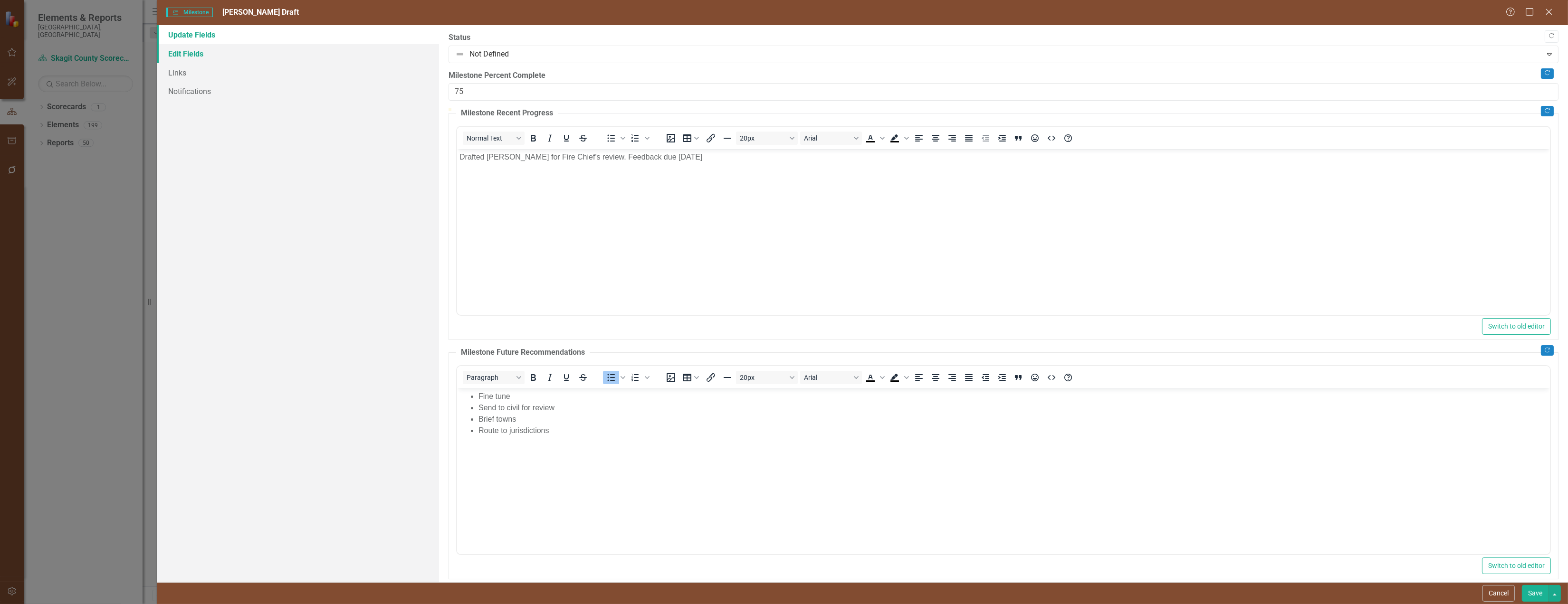
click at [214, 60] on link "Edit Fields" at bounding box center [298, 54] width 282 height 19
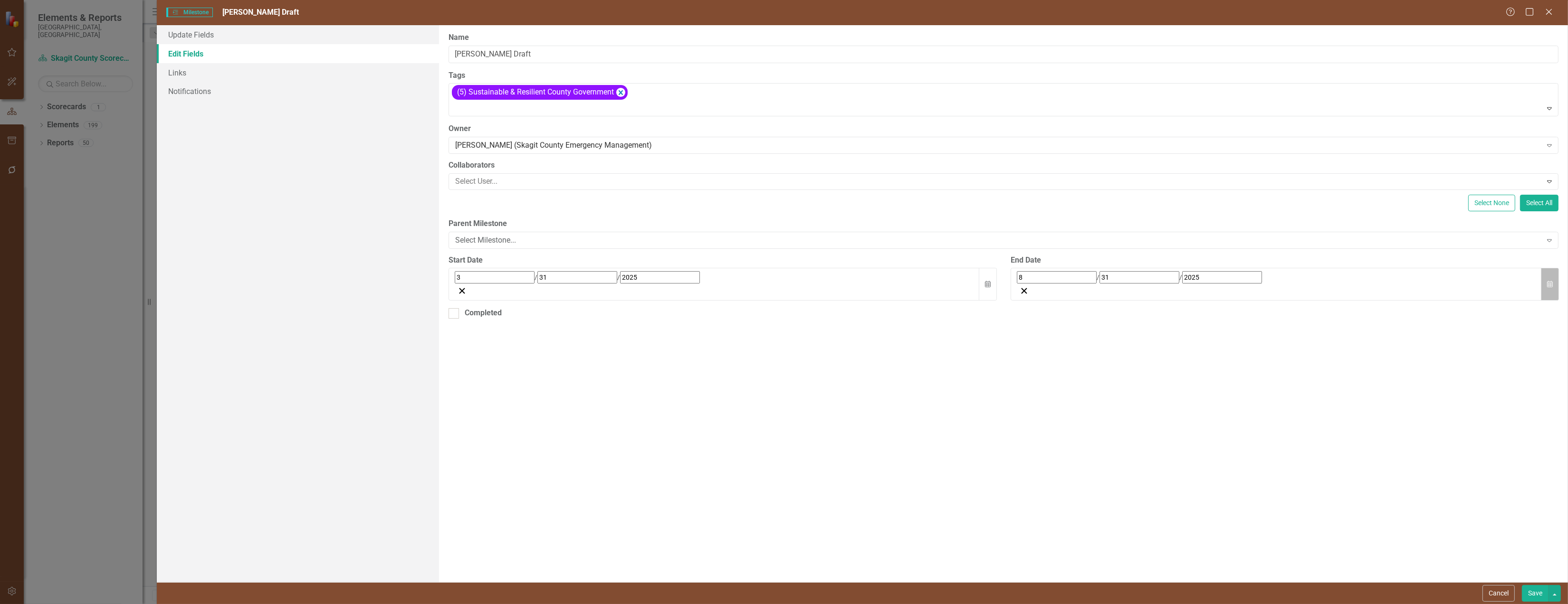
click at [1553, 297] on button "Calendar" at bounding box center [1550, 284] width 18 height 33
click at [1156, 309] on button "›" at bounding box center [1146, 299] width 21 height 21
click at [1146, 409] on abbr "31" at bounding box center [1142, 405] width 7 height 7
click at [1529, 594] on button "Save" at bounding box center [1535, 593] width 27 height 16
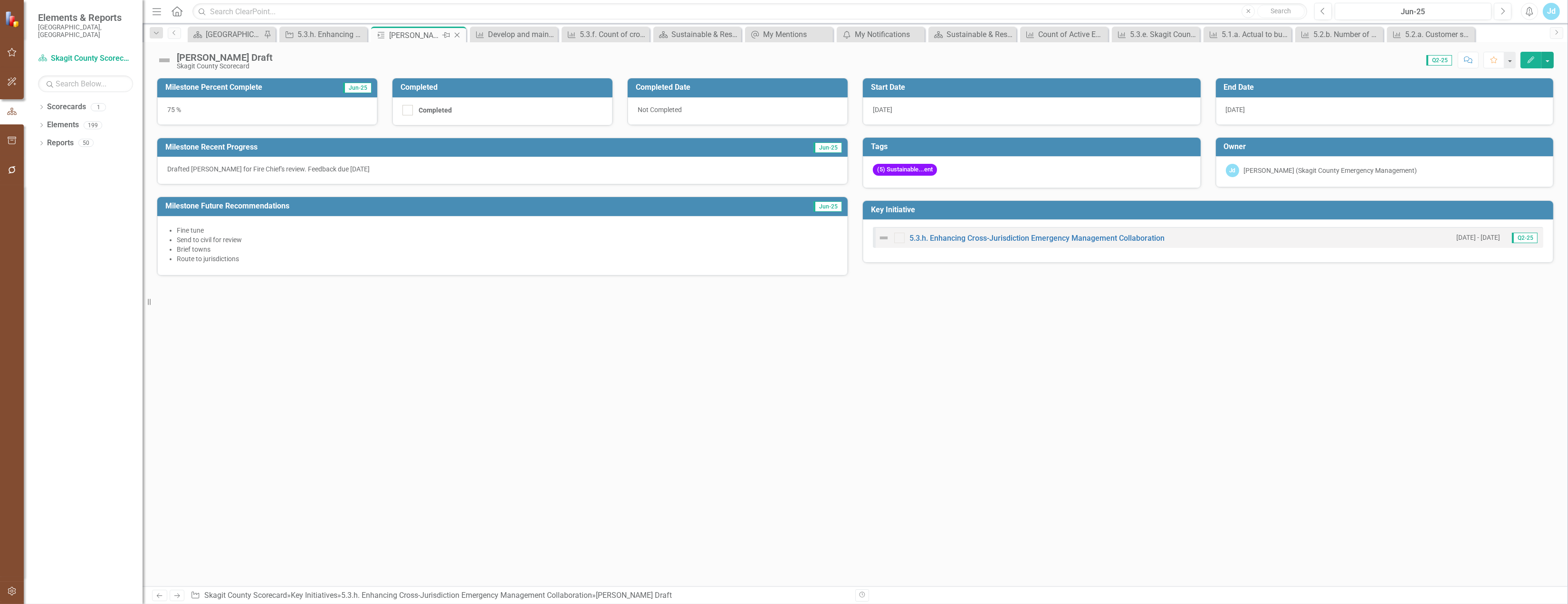
click at [454, 34] on icon "Close" at bounding box center [457, 35] width 10 height 7
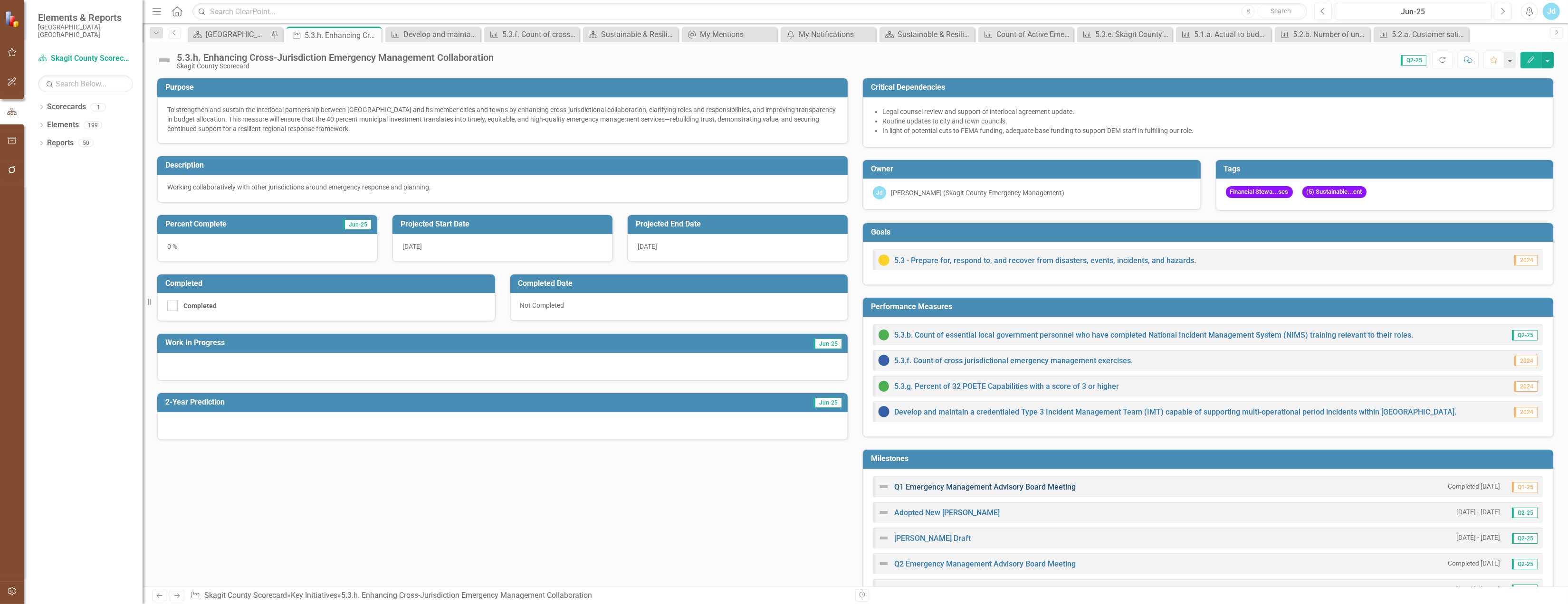
click at [995, 487] on link "Q1 Emergency Management Advisory Board Meeting" at bounding box center [985, 487] width 181 height 9
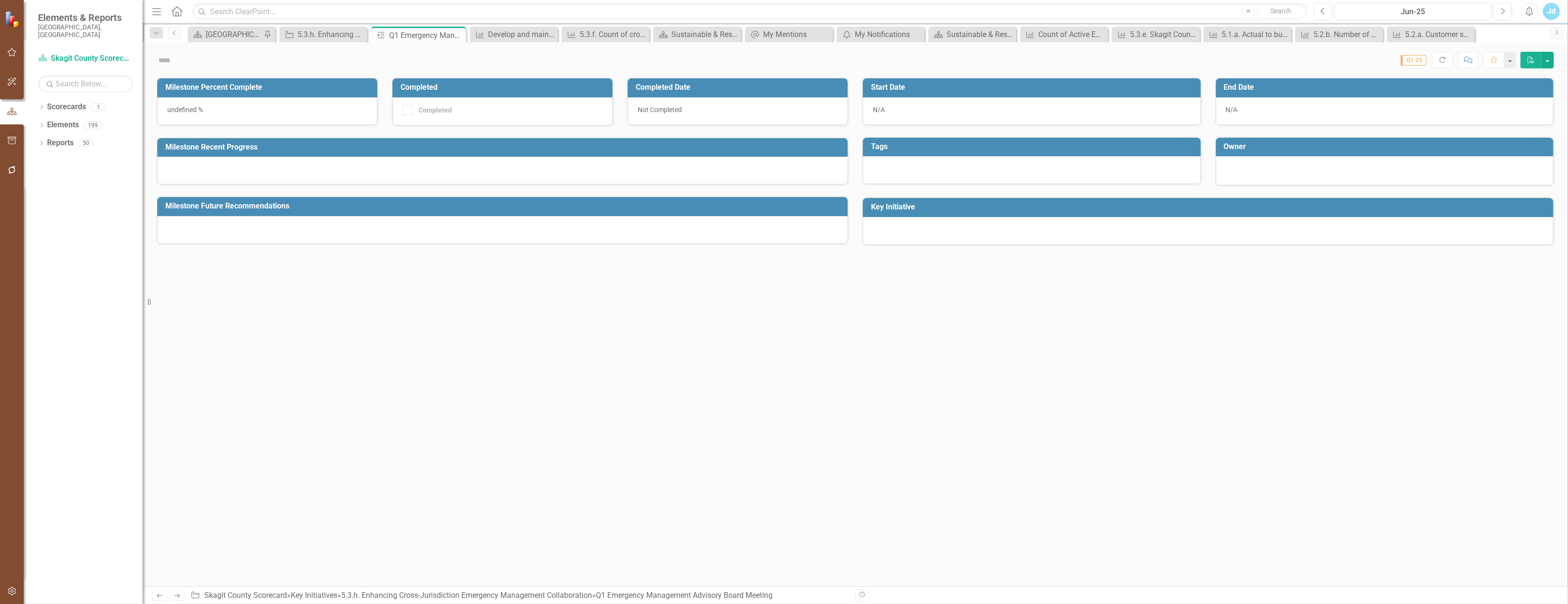
checkbox input "true"
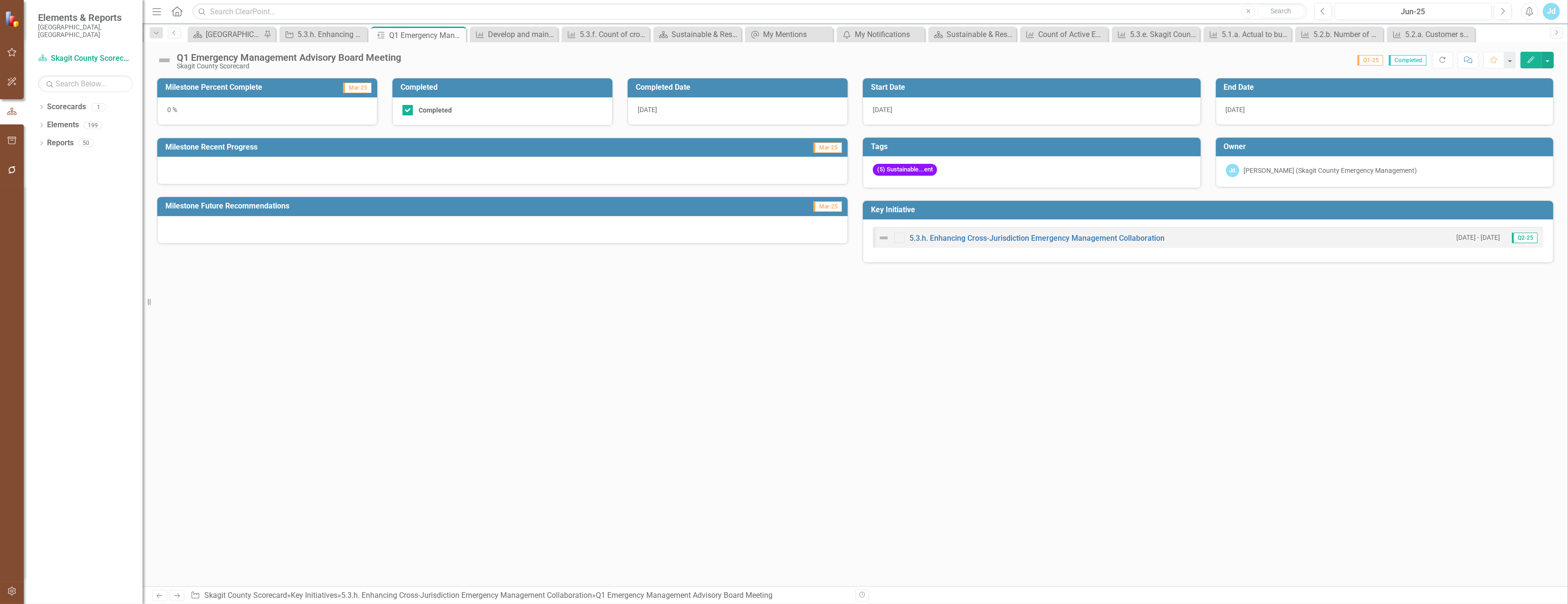
click at [299, 103] on div "0 %" at bounding box center [267, 111] width 220 height 27
click at [1524, 61] on button "Edit" at bounding box center [1531, 60] width 21 height 16
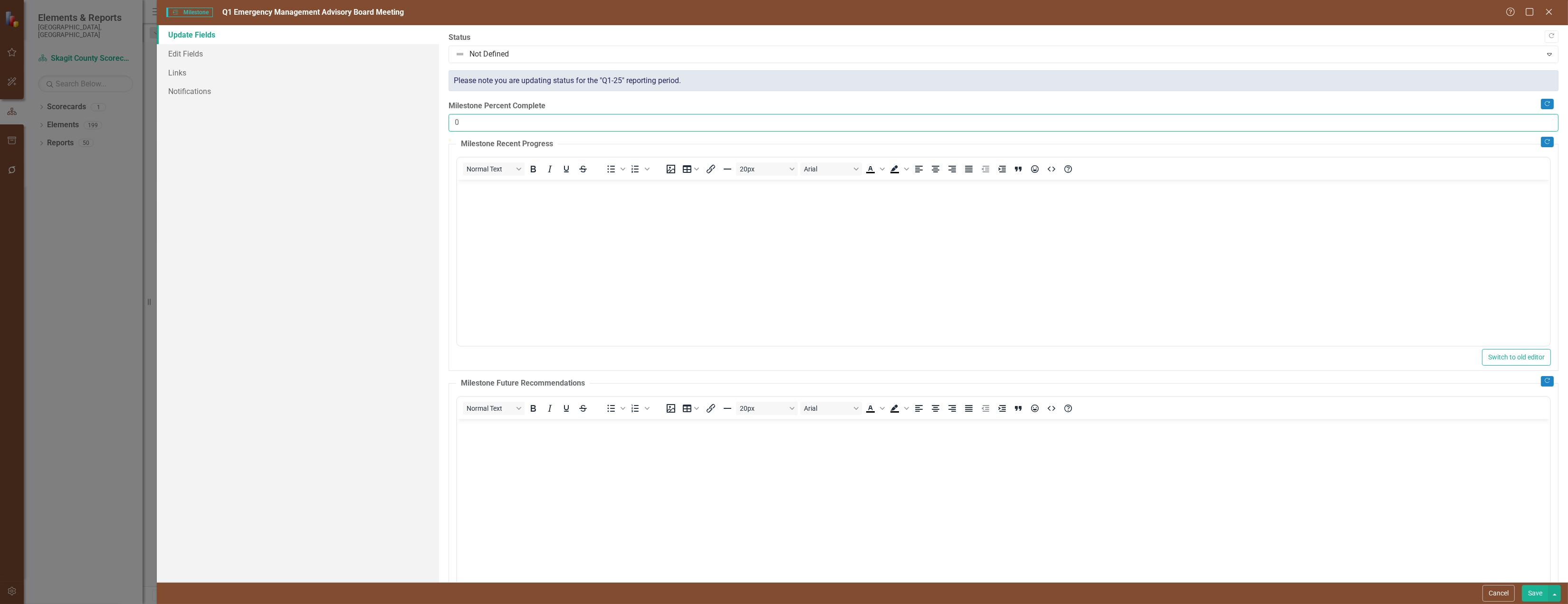
click at [467, 131] on input "0" at bounding box center [1003, 122] width 1110 height 18
drag, startPoint x: 467, startPoint y: 135, endPoint x: 447, endPoint y: 133, distance: 20.1
click at [447, 133] on div ""Update" fields in ClearPoint are the fields that change from reporting period …" at bounding box center [1003, 304] width 1129 height 557
type input "100"
click at [1524, 591] on button "Save" at bounding box center [1535, 593] width 27 height 16
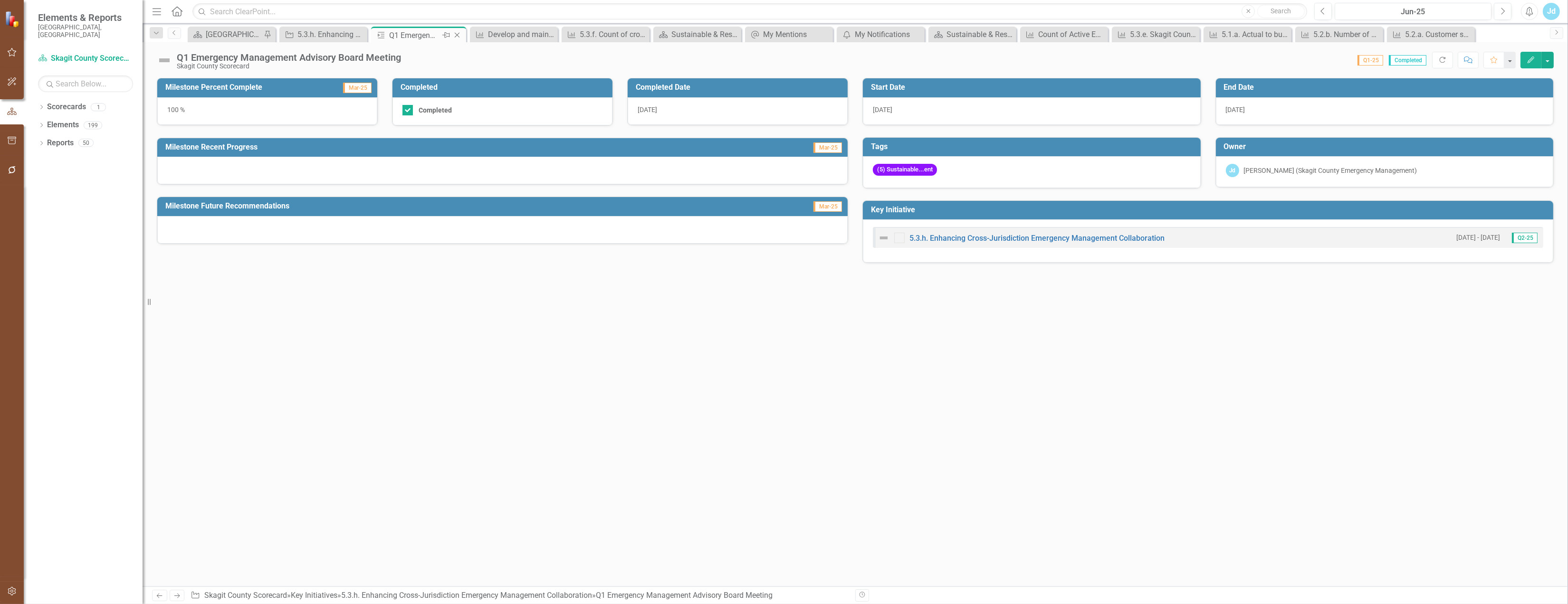
click at [458, 36] on icon at bounding box center [457, 35] width 5 height 5
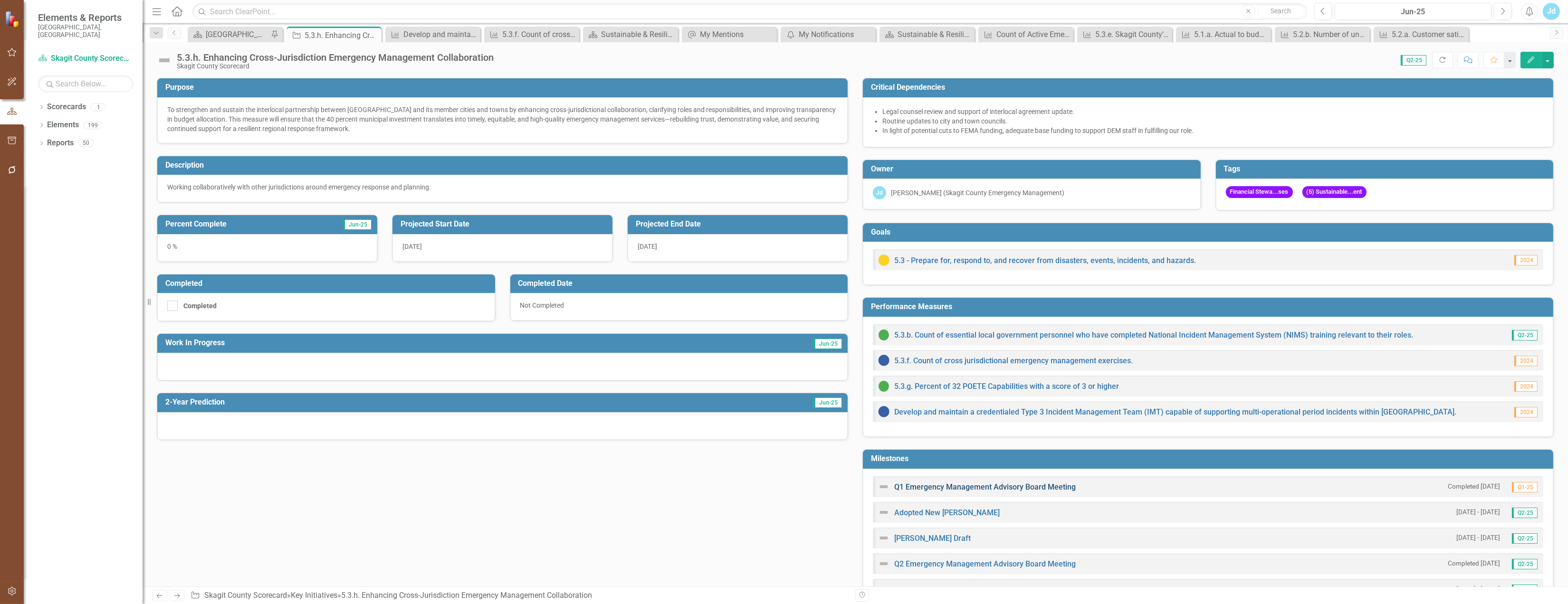
click at [995, 488] on link "Q1 Emergency Management Advisory Board Meeting" at bounding box center [985, 487] width 181 height 9
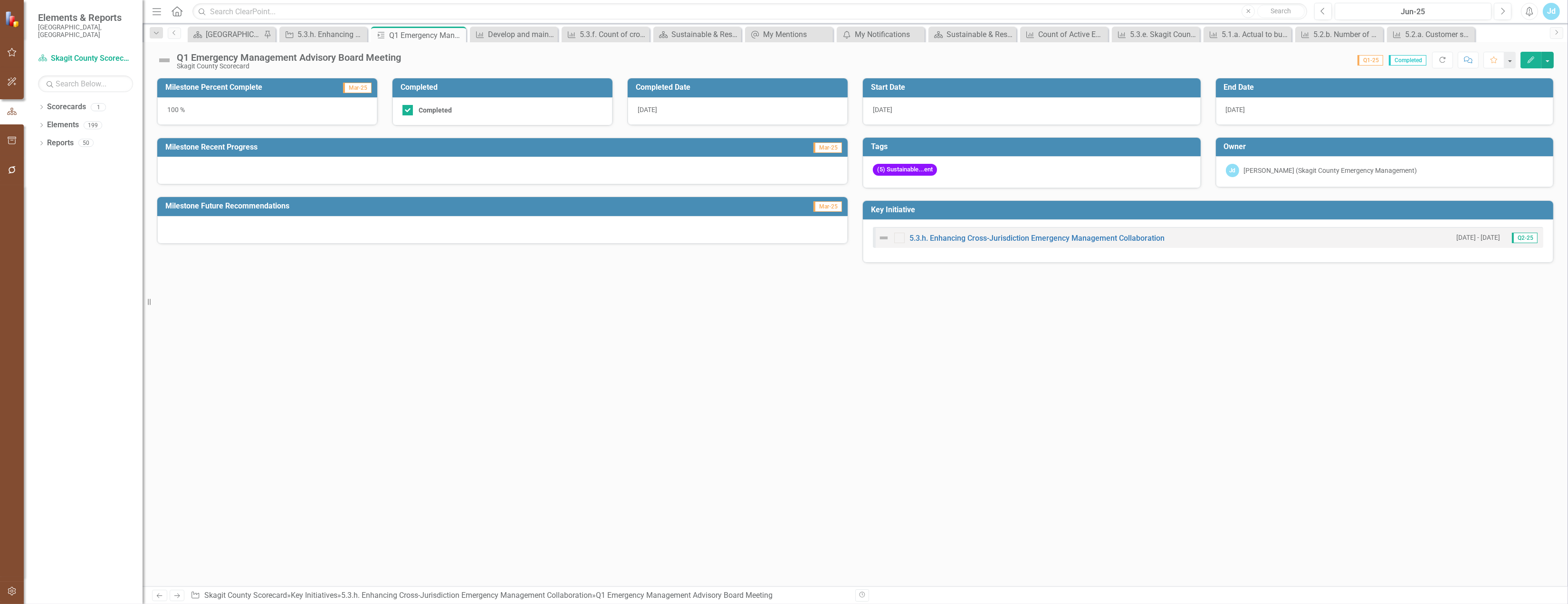
click at [1527, 63] on icon "Edit" at bounding box center [1531, 60] width 9 height 7
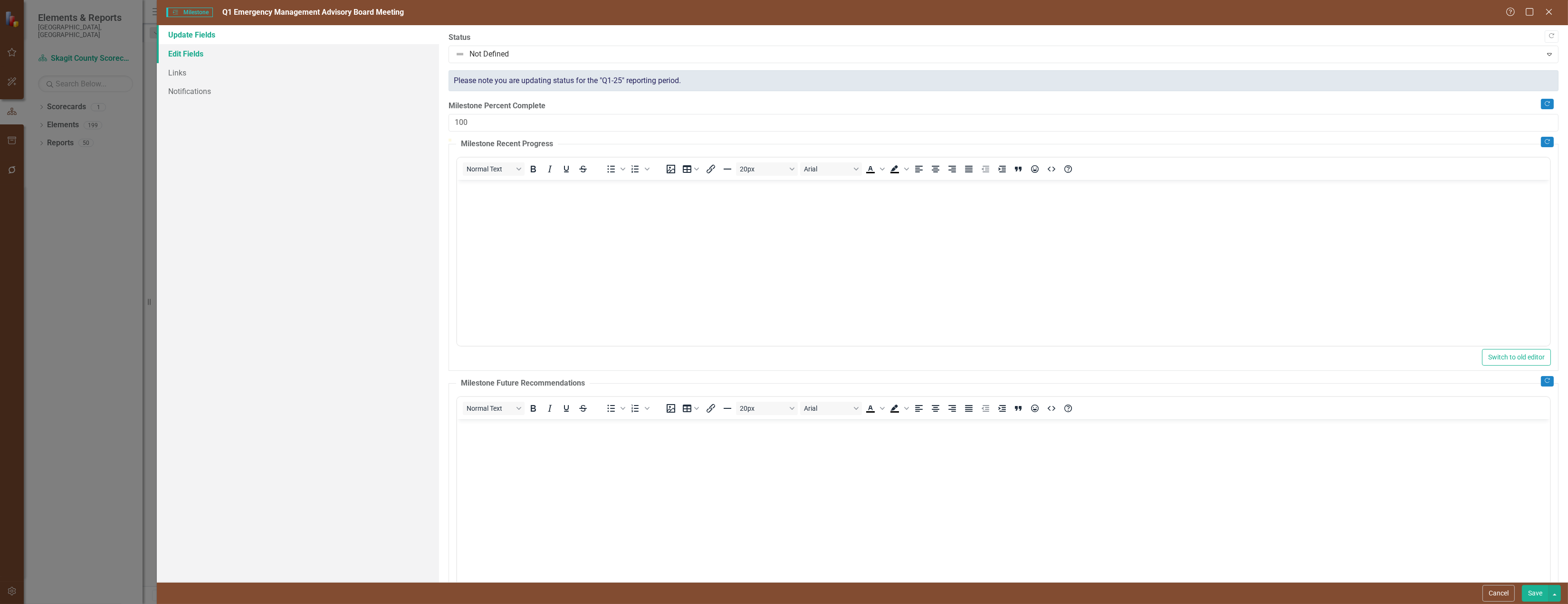
click at [265, 54] on link "Edit Fields" at bounding box center [298, 54] width 282 height 19
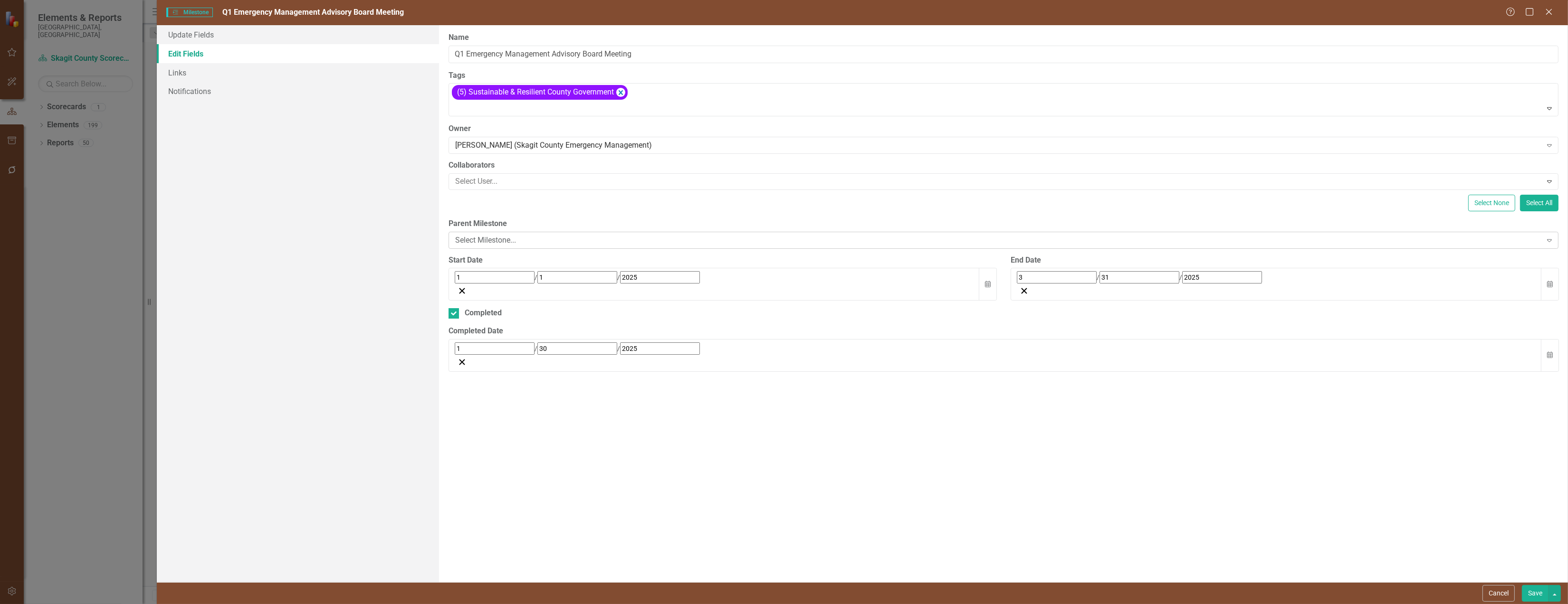
click at [558, 246] on div "Select Milestone..." at bounding box center [998, 240] width 1087 height 11
click at [525, 209] on div "Select None Select All" at bounding box center [1003, 203] width 1110 height 16
click at [193, 75] on link "Links" at bounding box center [298, 72] width 282 height 19
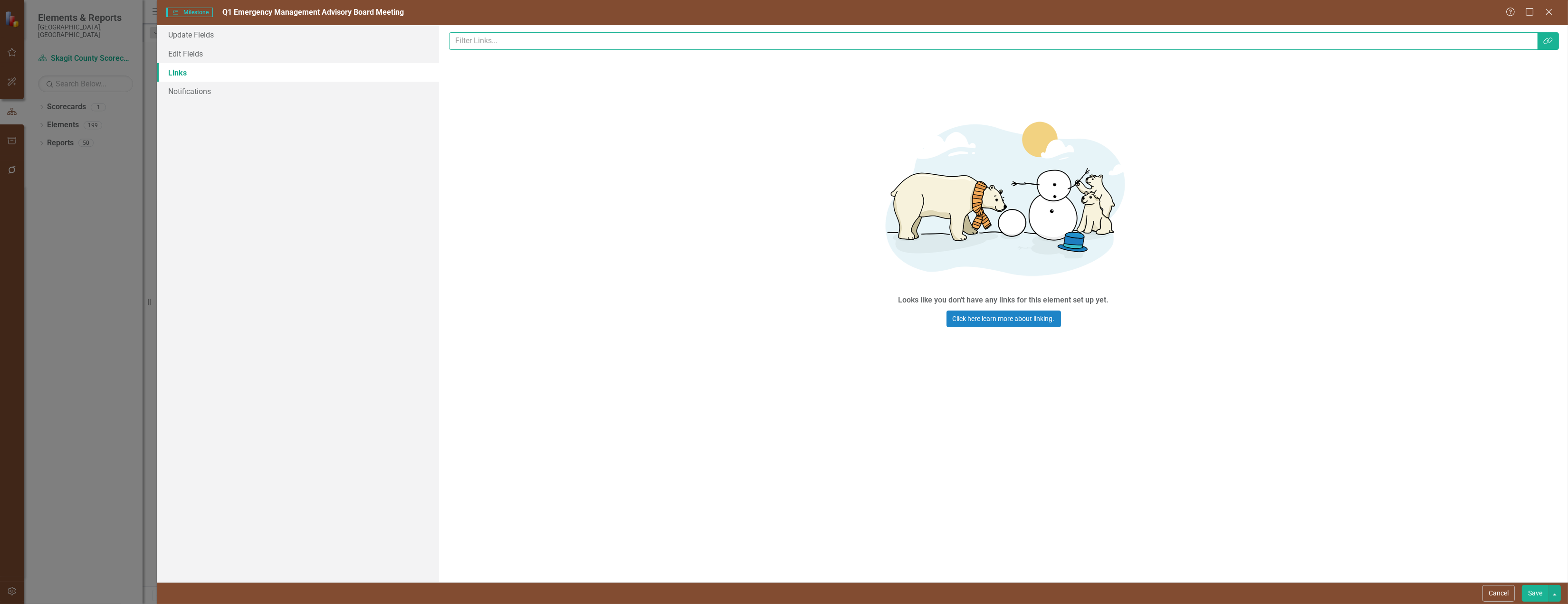
click at [545, 38] on input "text" at bounding box center [993, 41] width 1089 height 18
type input "s"
click at [1527, 590] on button "Save" at bounding box center [1535, 593] width 27 height 16
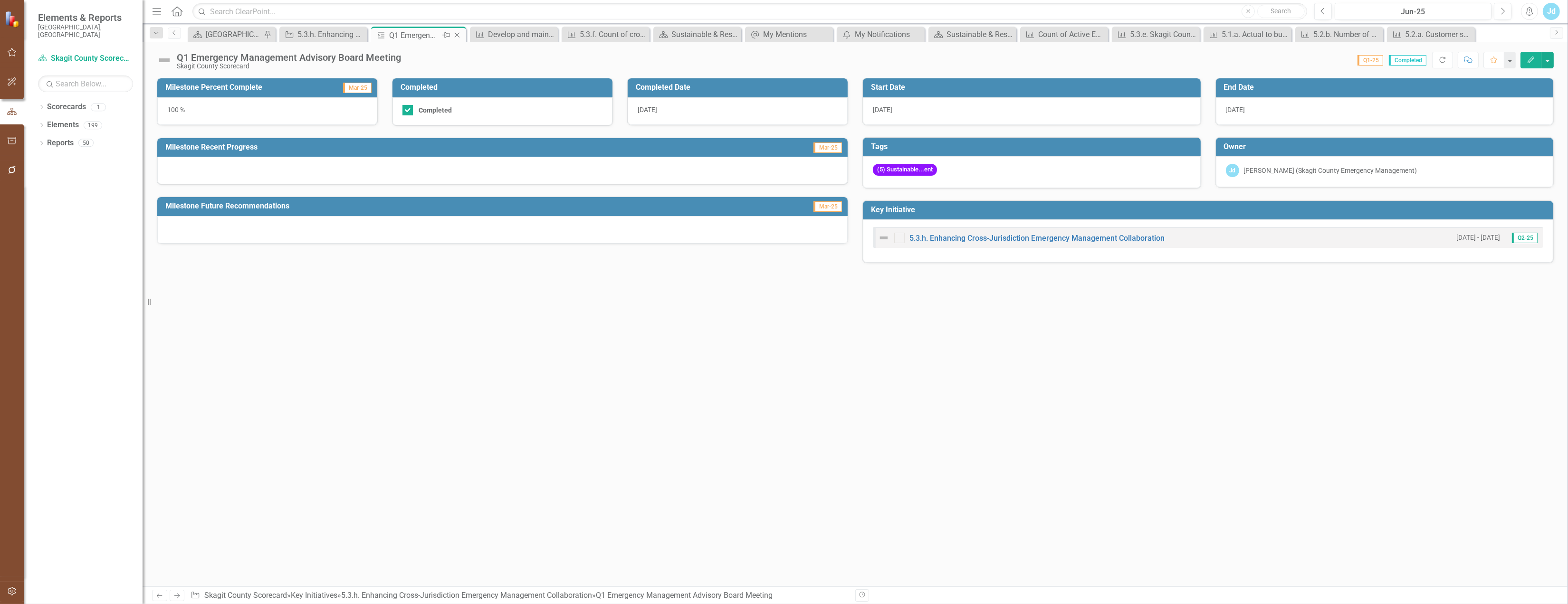
click at [458, 36] on icon at bounding box center [457, 35] width 5 height 5
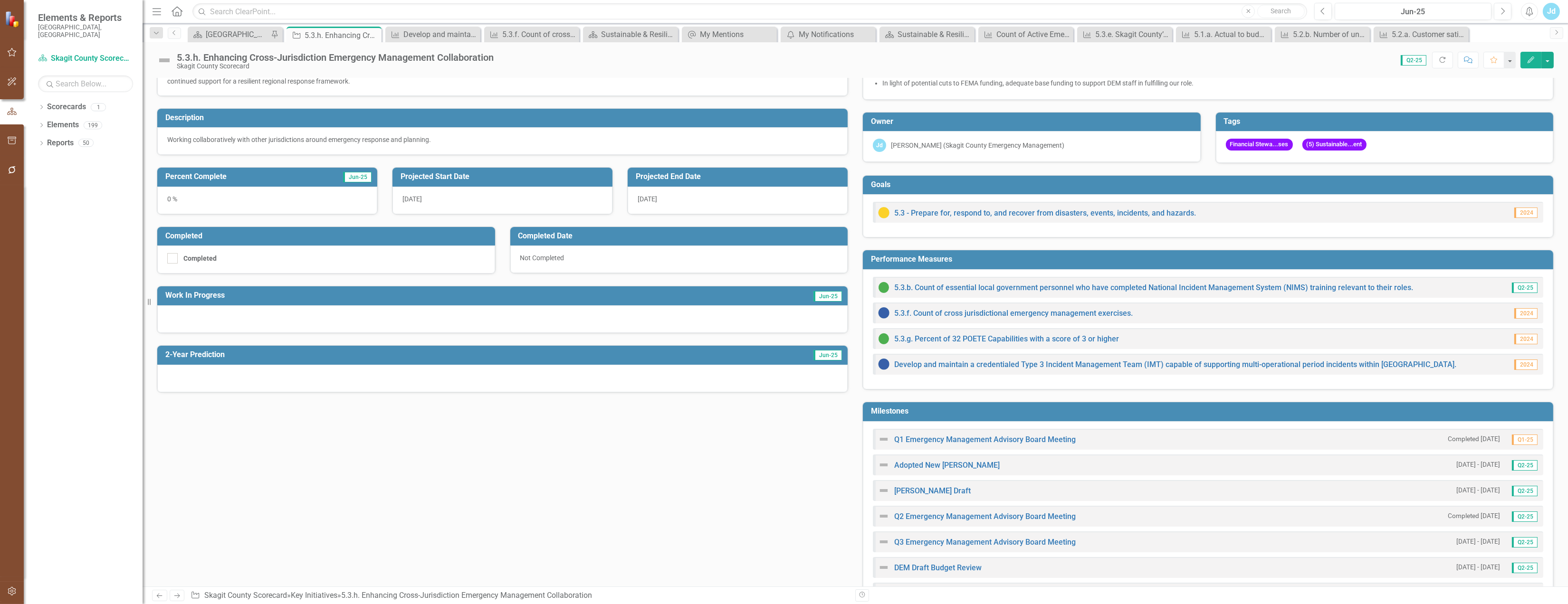
scroll to position [158, 0]
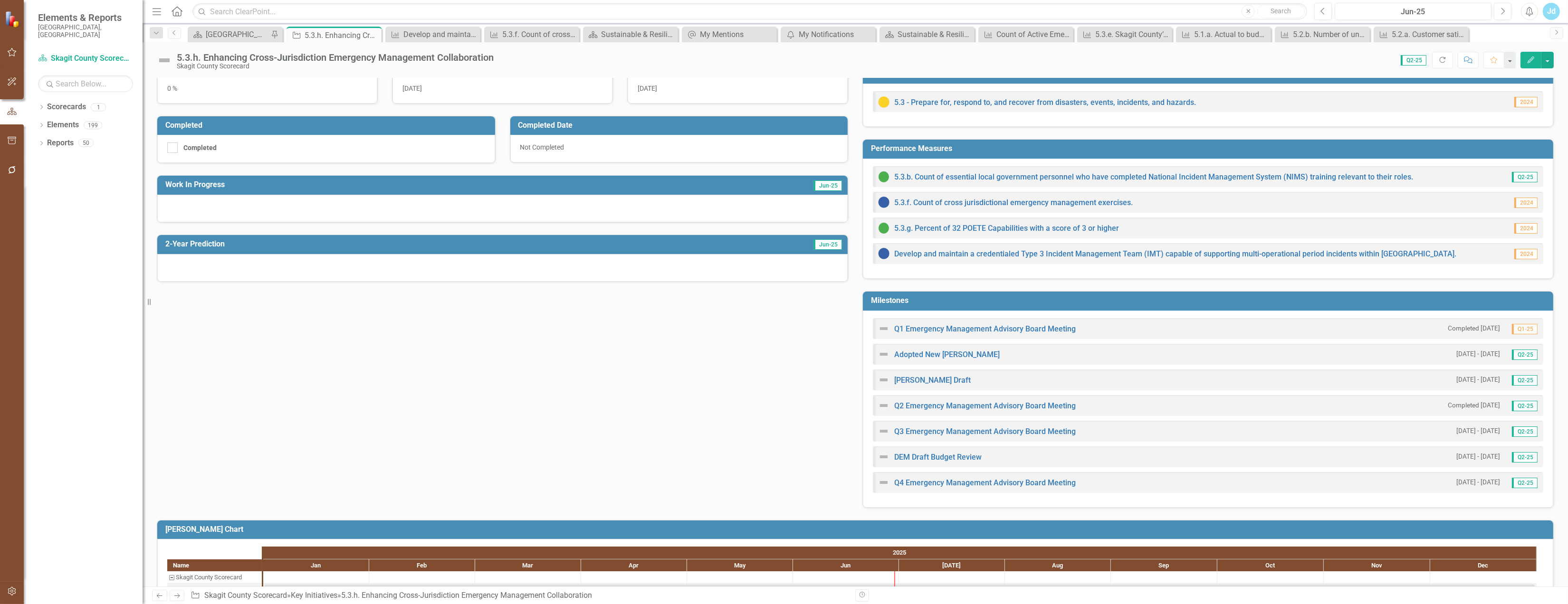
click at [1525, 406] on span "Q2-25" at bounding box center [1525, 406] width 26 height 10
click at [1035, 404] on link "Q2 Emergency Management Advisory Board Meeting" at bounding box center [985, 406] width 181 height 9
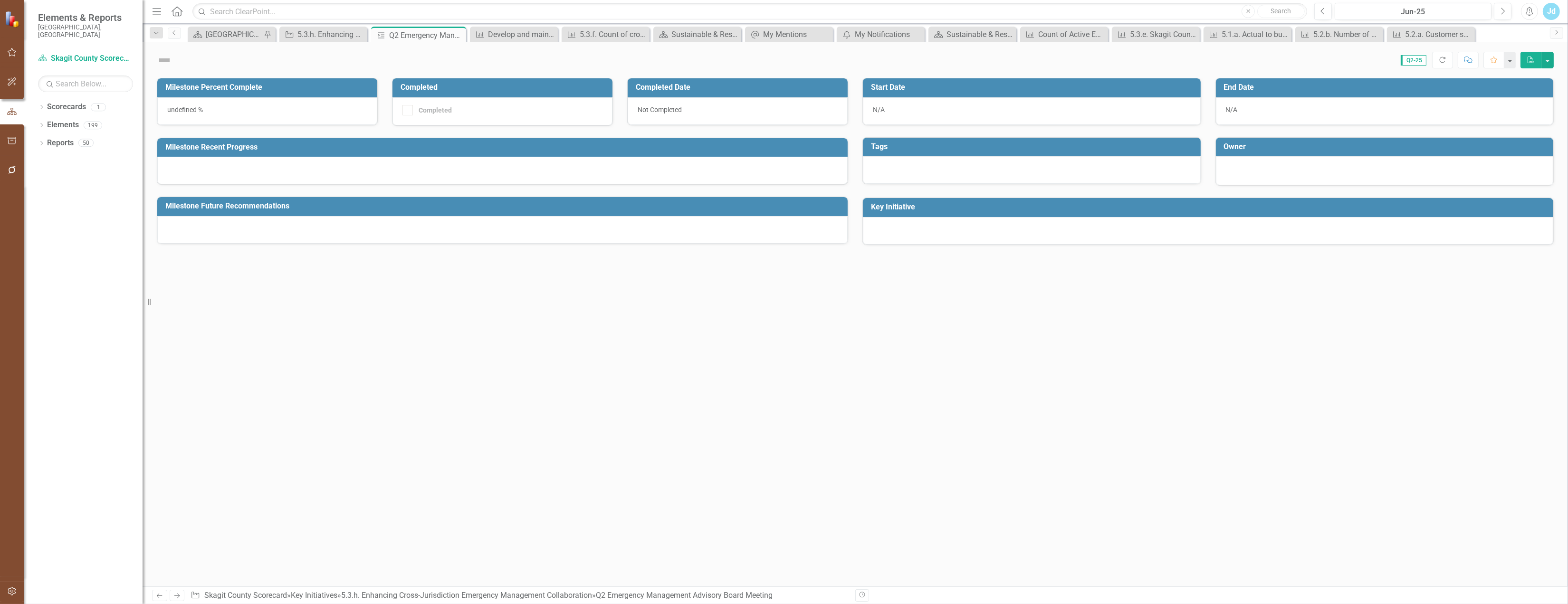
checkbox input "true"
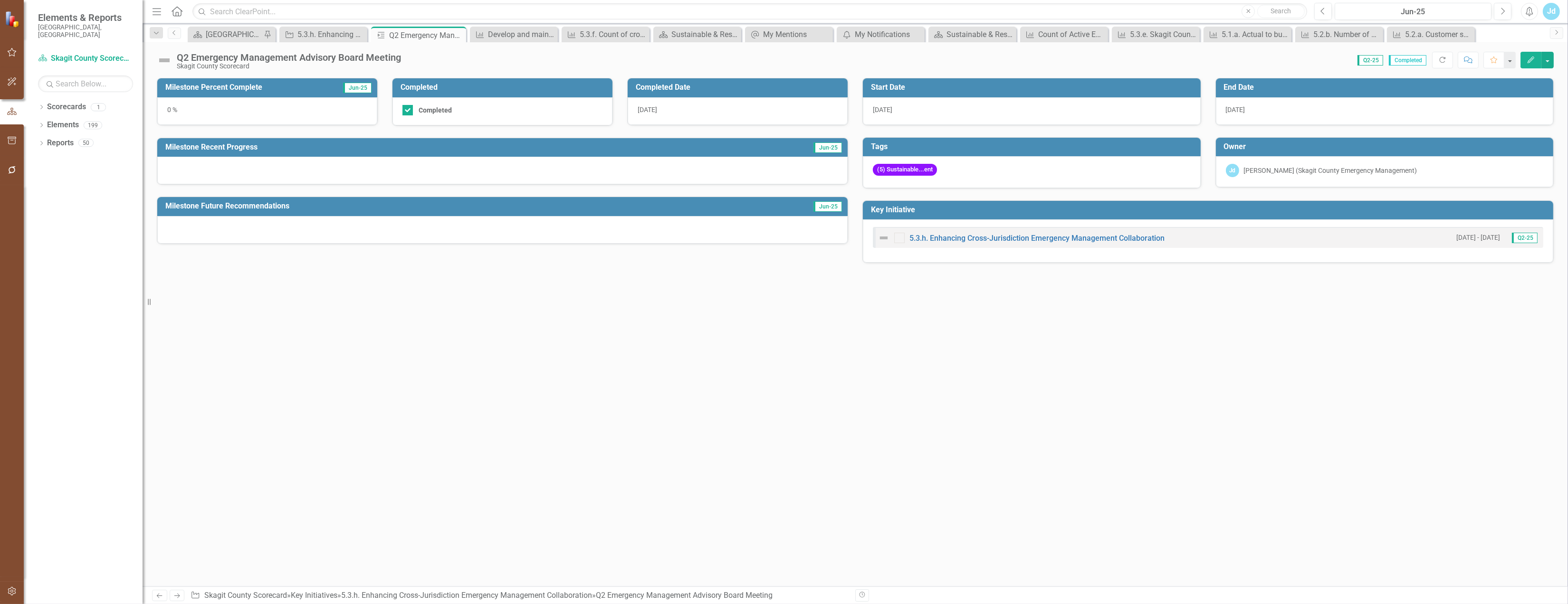
click at [1535, 61] on button "Edit" at bounding box center [1531, 60] width 21 height 16
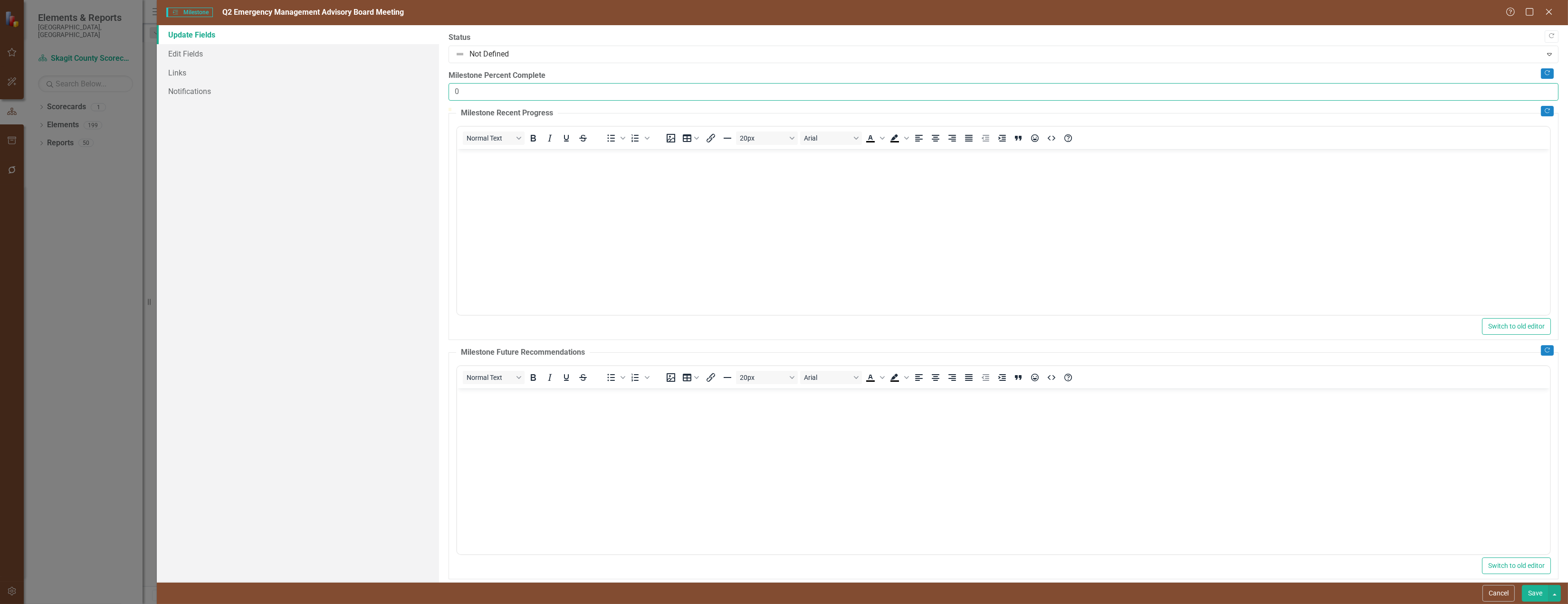
click at [480, 92] on input "0" at bounding box center [1003, 92] width 1110 height 18
drag, startPoint x: 464, startPoint y: 100, endPoint x: 438, endPoint y: 100, distance: 26.0
click at [438, 100] on div "Update Fields Edit Fields Links Notifications "Update" fields in ClearPoint are…" at bounding box center [863, 304] width 1411 height 557
type input "100"
click at [1530, 596] on button "Save" at bounding box center [1535, 593] width 27 height 16
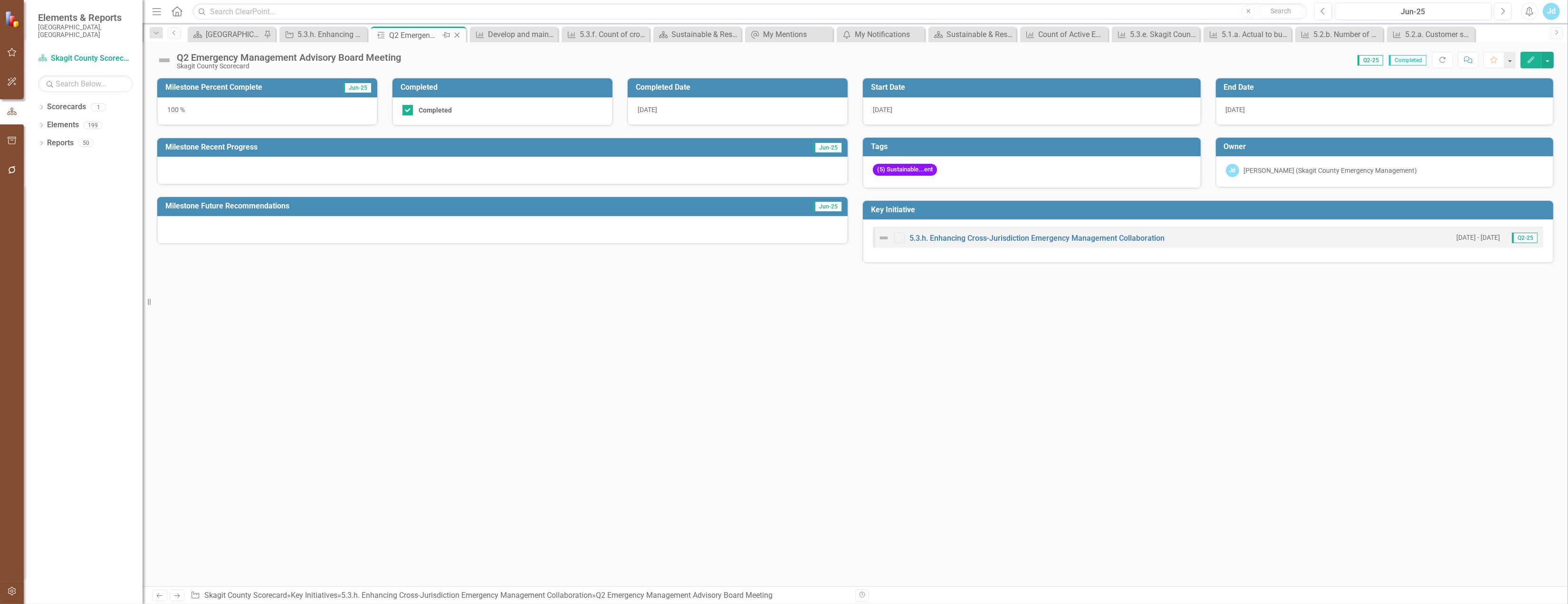
click at [460, 35] on icon "Close" at bounding box center [457, 35] width 10 height 7
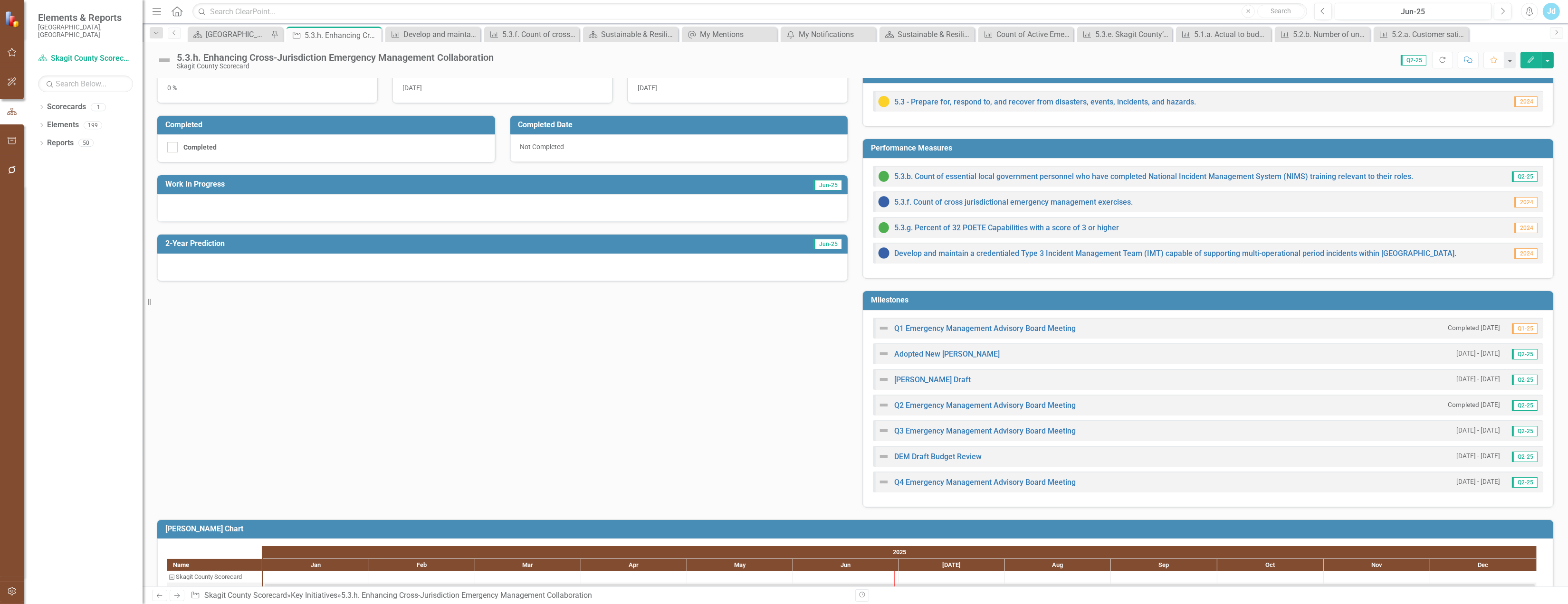
scroll to position [263, 0]
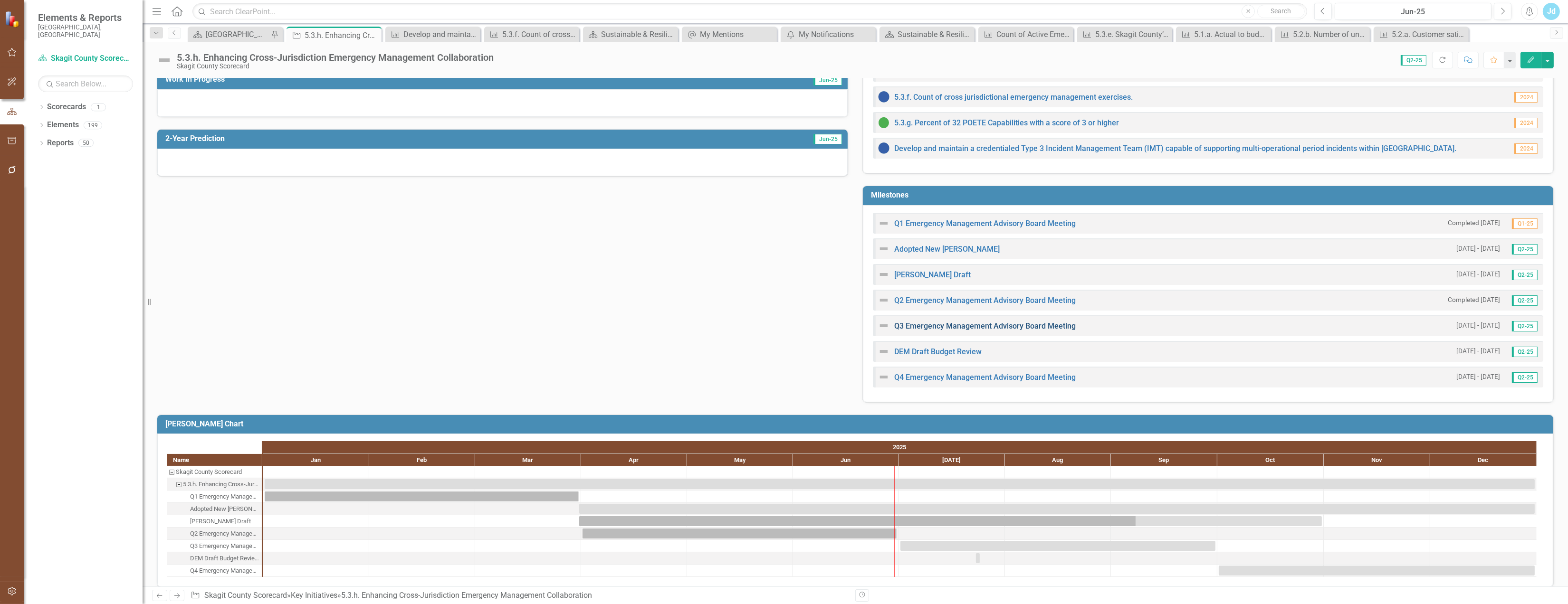
click at [1025, 327] on link "Q3 Emergency Management Advisory Board Meeting" at bounding box center [985, 325] width 181 height 9
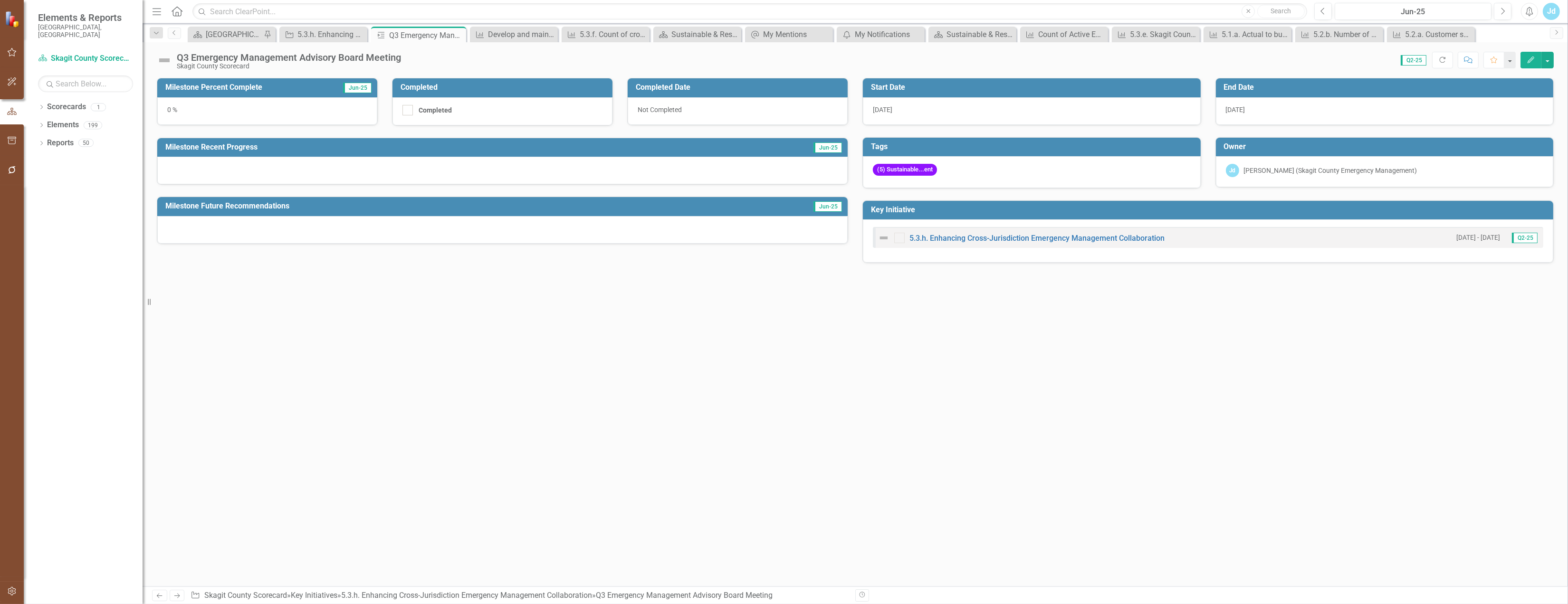
click at [1532, 60] on icon "button" at bounding box center [1531, 60] width 7 height 7
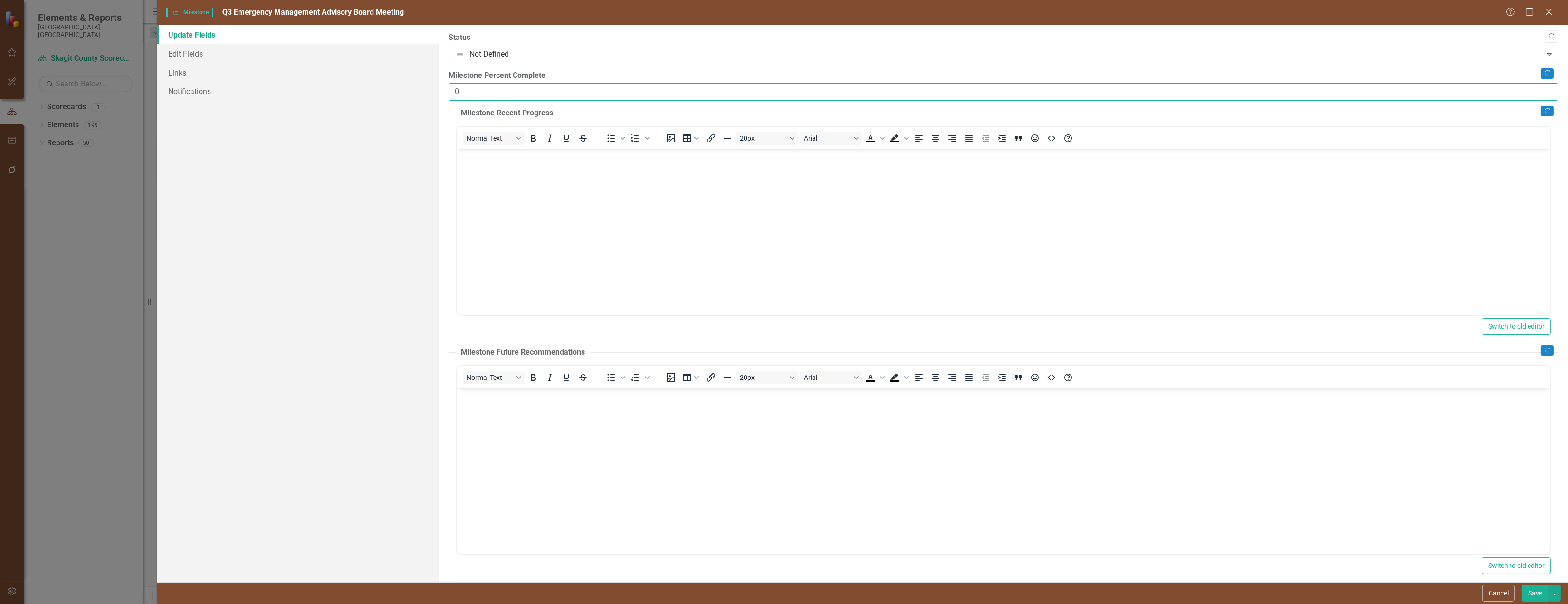
drag, startPoint x: 501, startPoint y: 100, endPoint x: 434, endPoint y: 101, distance: 67.0
click at [434, 101] on div "Update Fields Edit Fields Links Notifications "Update" fields in ClearPoint are…" at bounding box center [863, 304] width 1411 height 557
type input "100"
click at [1532, 588] on button "Save" at bounding box center [1535, 593] width 27 height 16
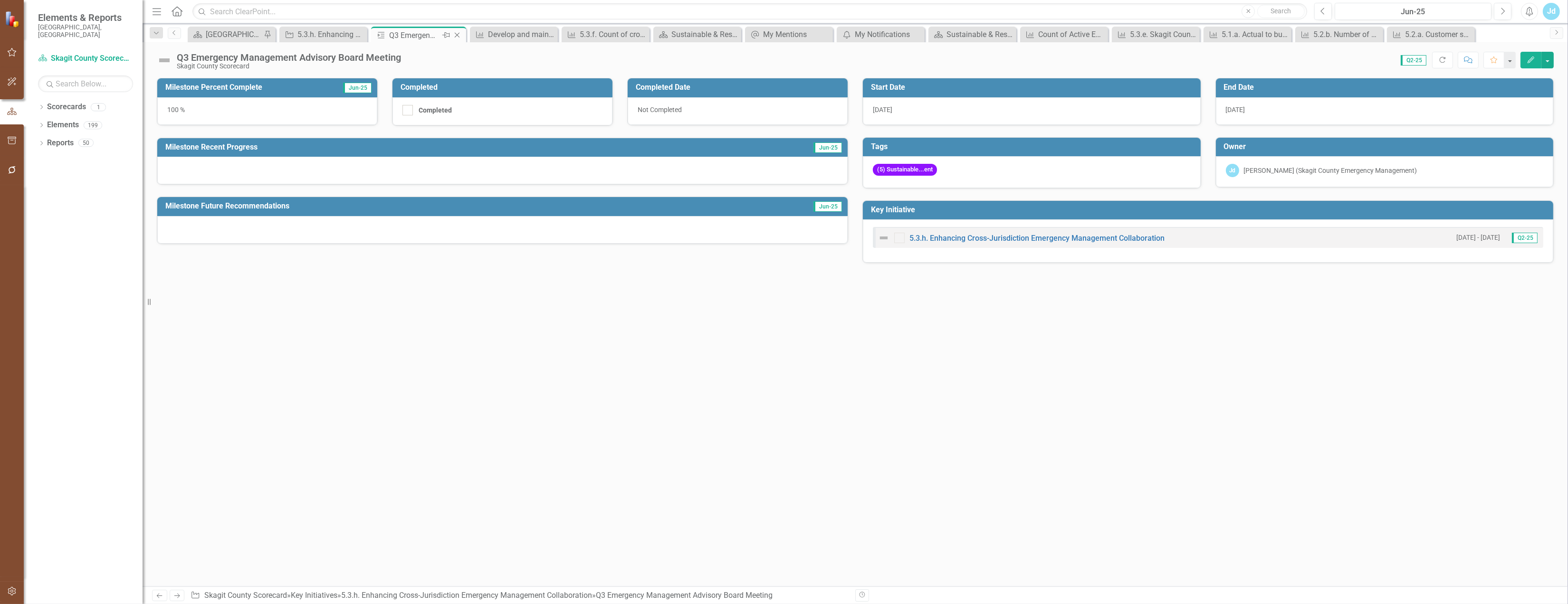
click at [460, 33] on icon "Close" at bounding box center [457, 35] width 10 height 7
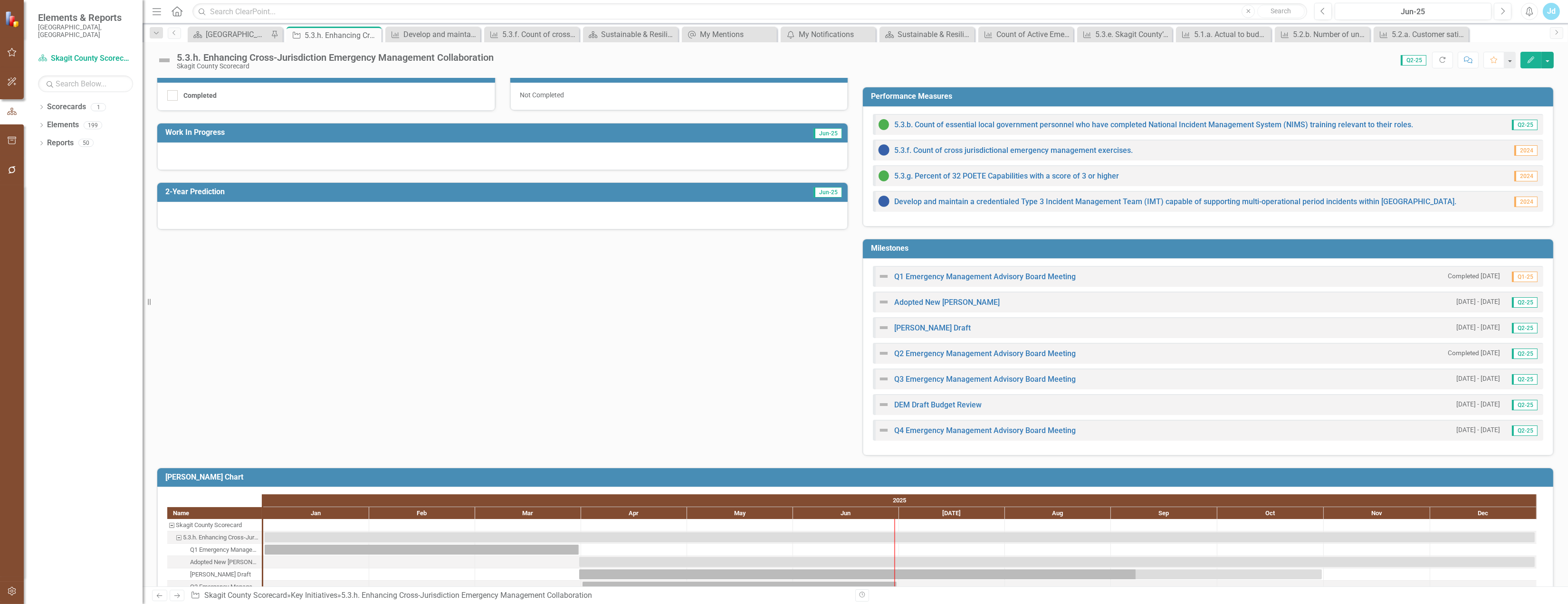
scroll to position [211, 0]
click at [952, 403] on link "DEM Draft Budget Review" at bounding box center [938, 404] width 88 height 9
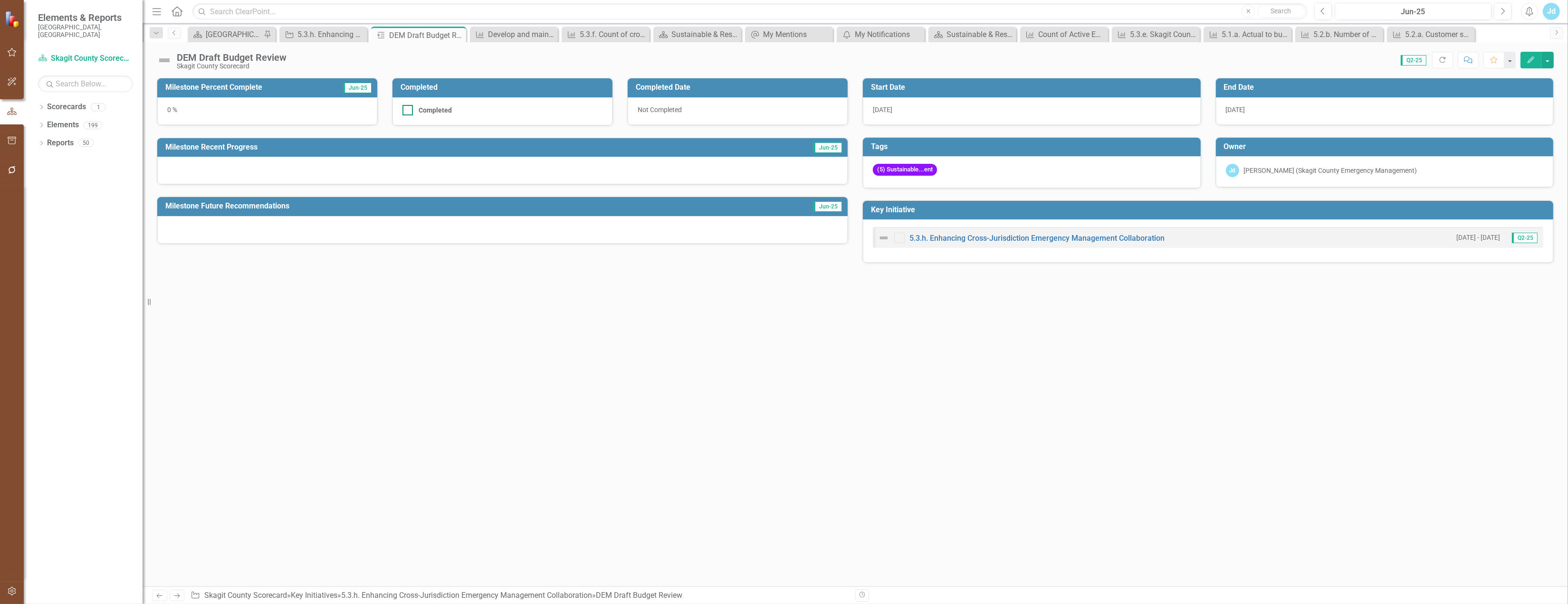
click at [409, 114] on div at bounding box center [407, 110] width 10 height 10
click at [408, 111] on input "Completed" at bounding box center [405, 108] width 6 height 6
checkbox input "true"
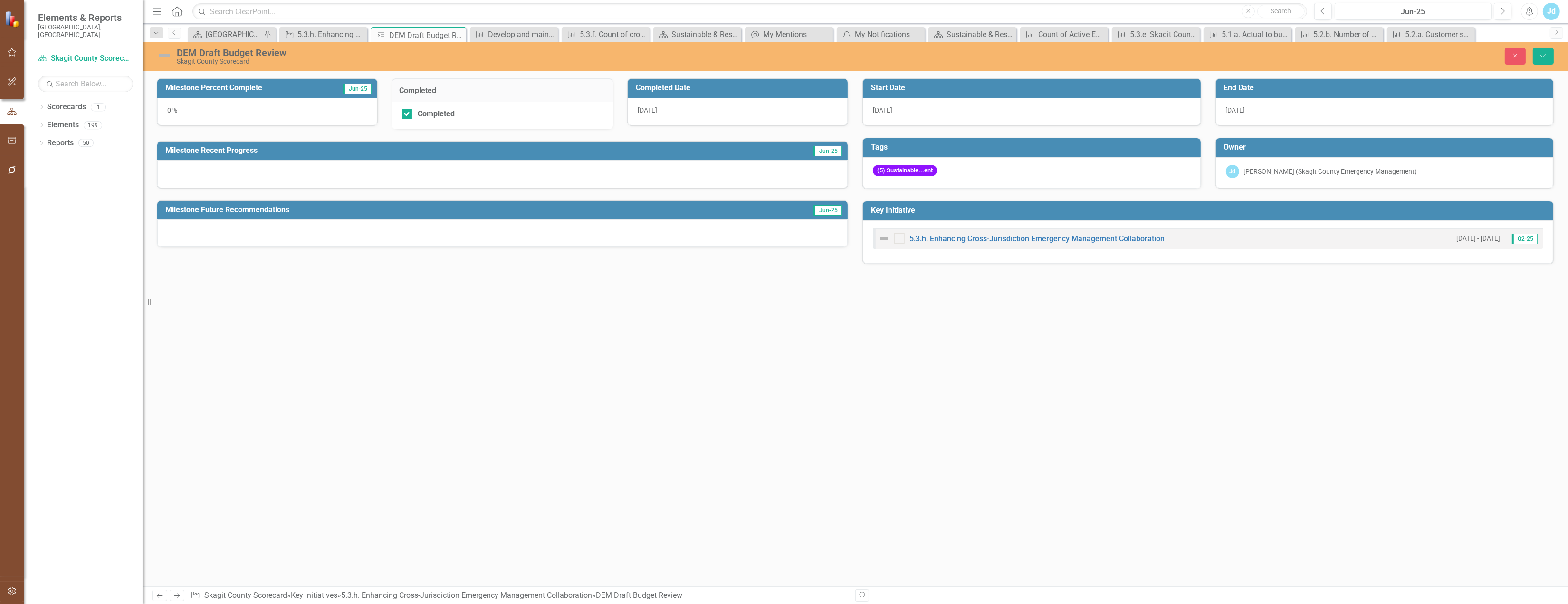
click at [657, 108] on span "8/21/25" at bounding box center [648, 110] width 19 height 7
click at [1539, 61] on button "Save" at bounding box center [1543, 56] width 21 height 16
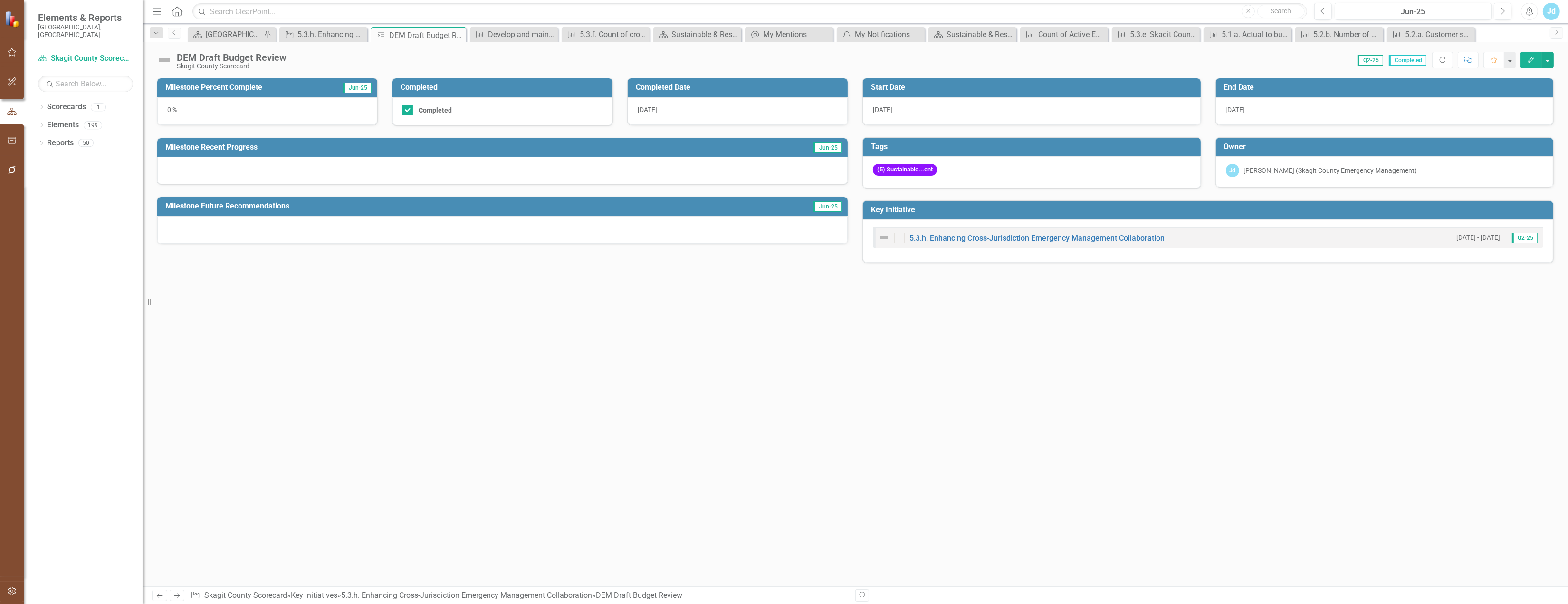
click at [1527, 60] on icon "Edit" at bounding box center [1531, 60] width 9 height 7
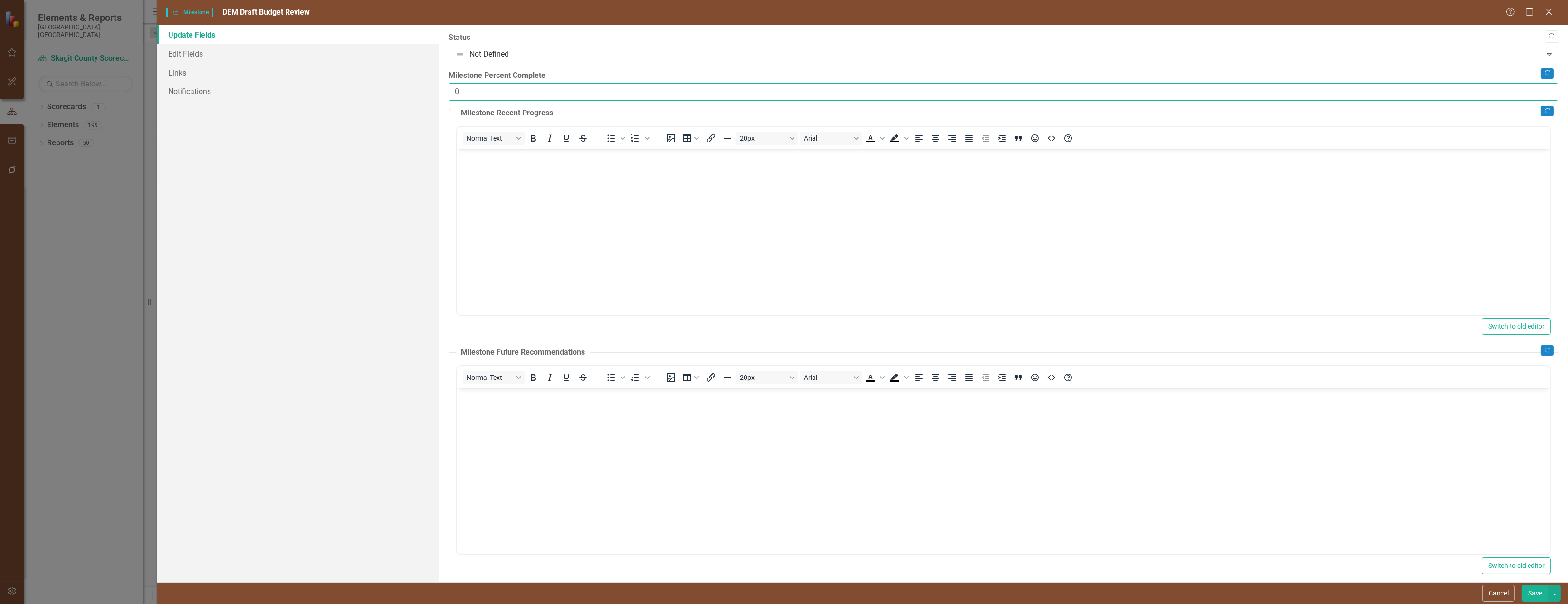
click at [478, 99] on input "0" at bounding box center [1003, 92] width 1110 height 18
drag, startPoint x: 452, startPoint y: 100, endPoint x: 446, endPoint y: 100, distance: 6.0
click at [446, 100] on div ""Update" fields in ClearPoint are the fields that change from reporting period …" at bounding box center [1003, 304] width 1129 height 557
type input "100"
click at [480, 191] on body "Rich Text Area. Press ALT-0 for help." at bounding box center [1003, 220] width 1093 height 142
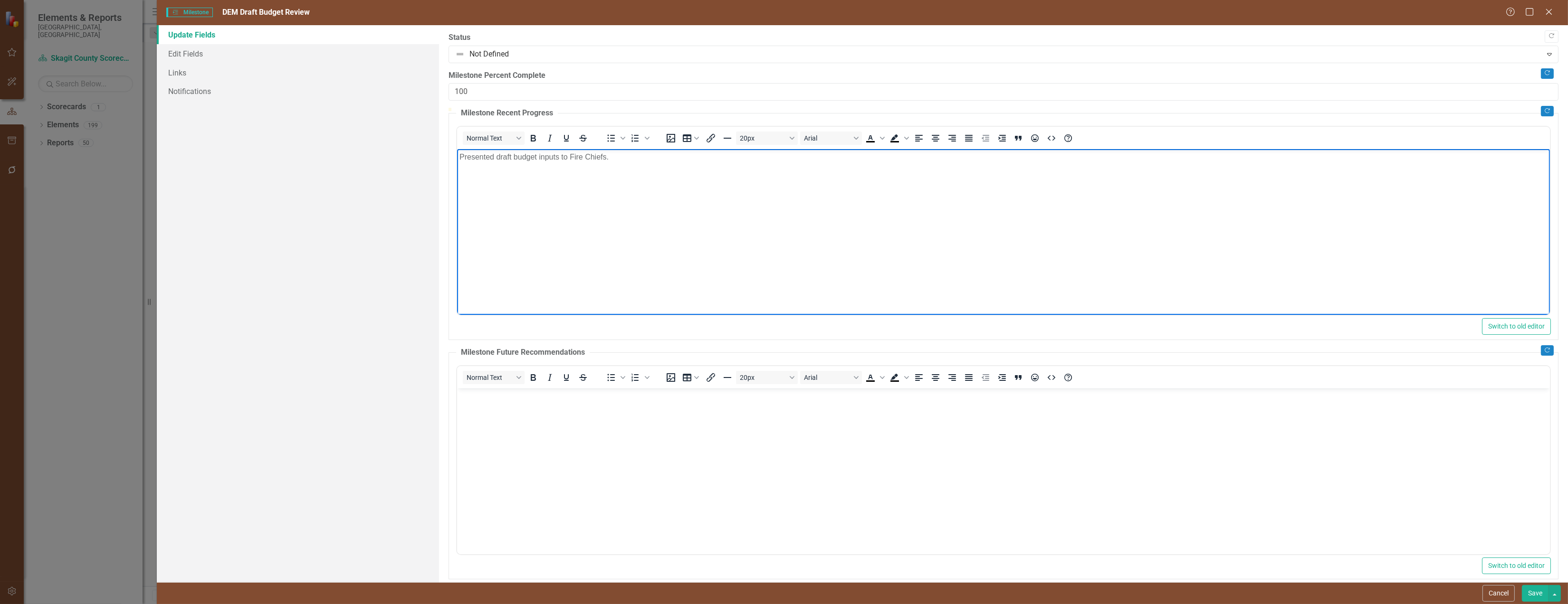
click at [595, 162] on p "Presented draft budget inputs to Fire Chiefs." at bounding box center [1003, 157] width 1088 height 12
click at [578, 432] on body "Rich Text Area. Press ALT-0 for help." at bounding box center [1003, 459] width 1093 height 142
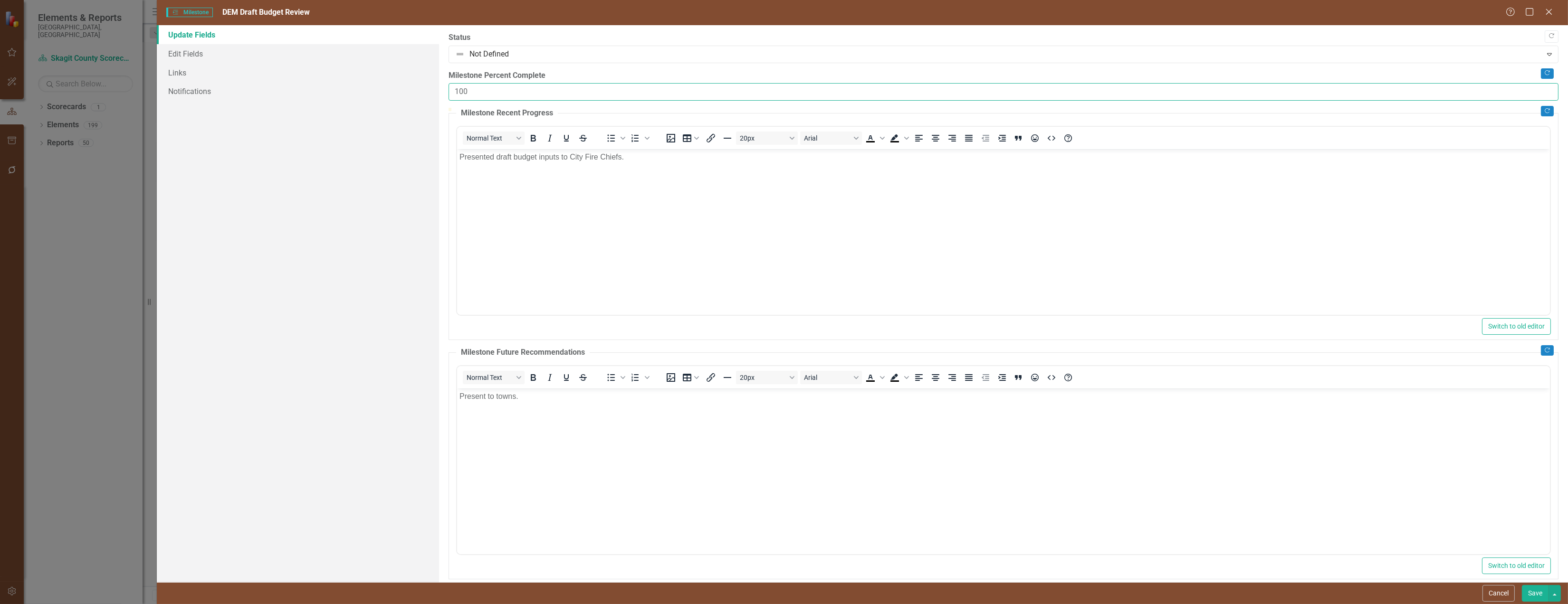
click at [472, 100] on input "100" at bounding box center [1003, 92] width 1110 height 18
drag, startPoint x: 472, startPoint y: 103, endPoint x: 441, endPoint y: 99, distance: 31.3
click at [441, 99] on div ""Update" fields in ClearPoint are the fields that change from reporting period …" at bounding box center [1003, 304] width 1129 height 557
type input "90"
click at [1529, 596] on button "Save" at bounding box center [1535, 593] width 27 height 16
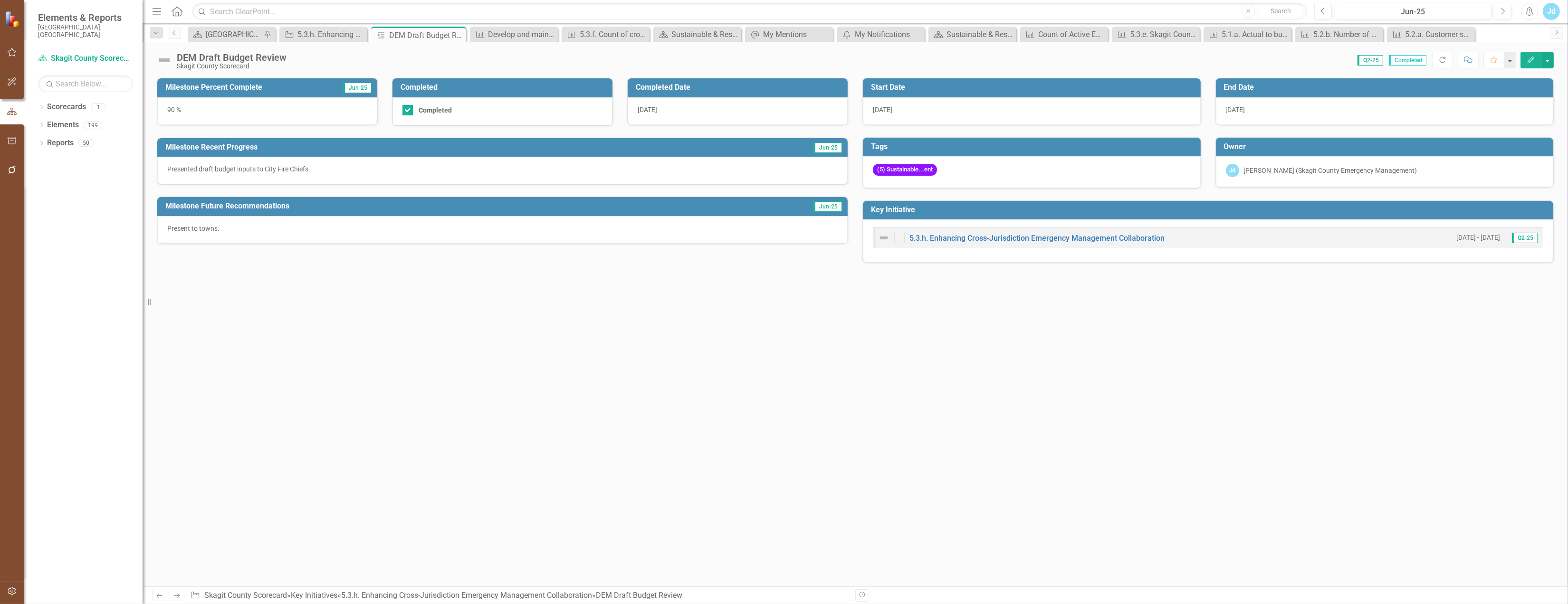
click at [1527, 61] on icon "Edit" at bounding box center [1531, 60] width 9 height 7
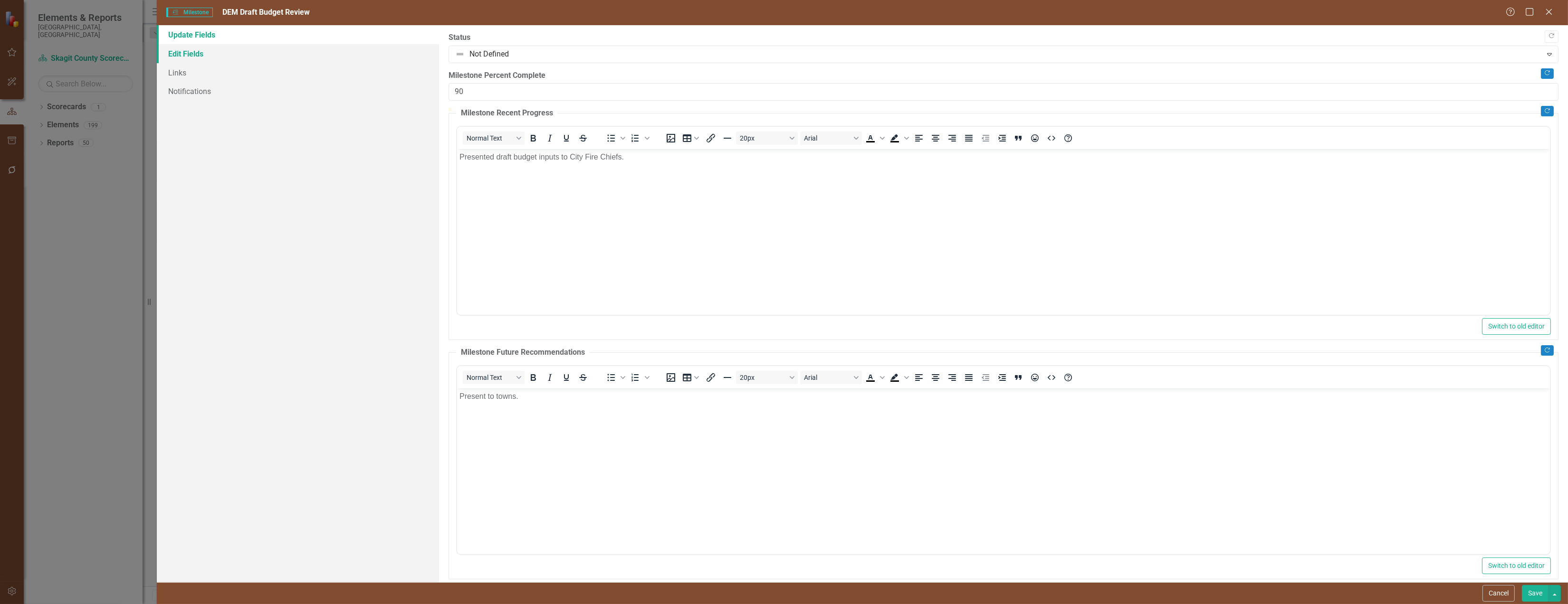
click at [209, 54] on link "Edit Fields" at bounding box center [298, 54] width 282 height 19
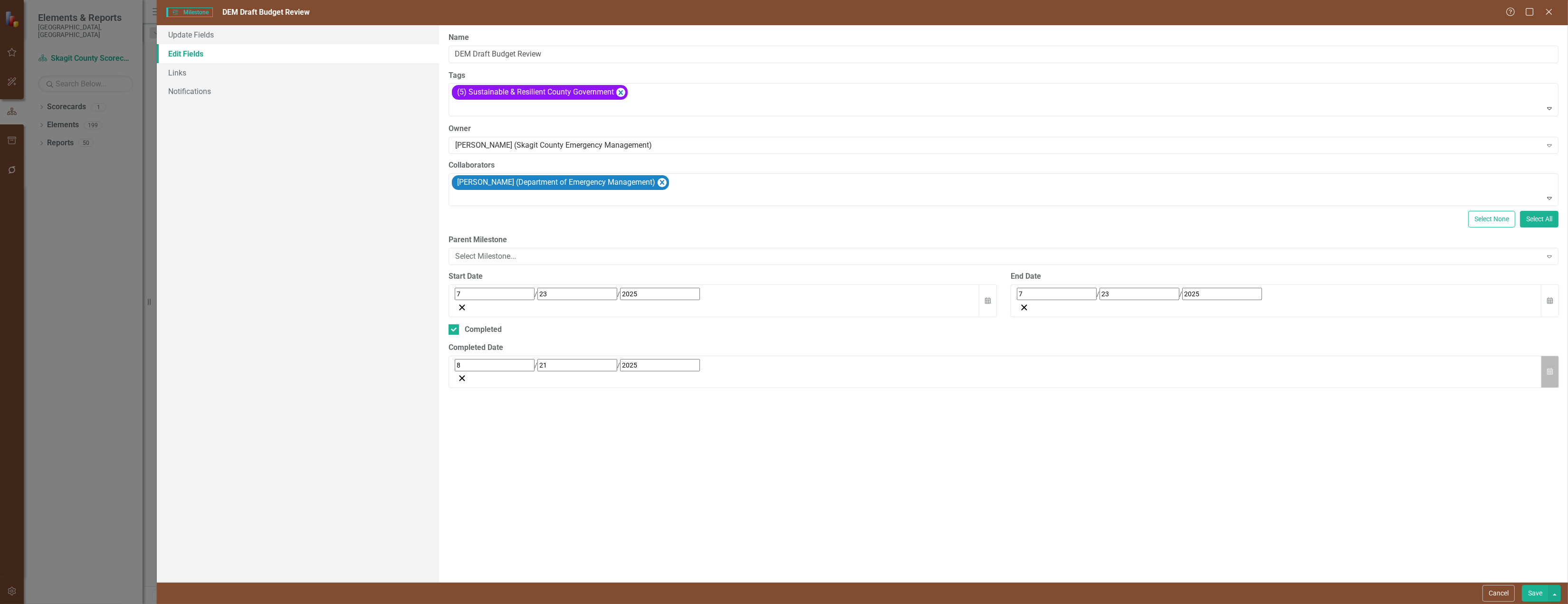
click at [1550, 374] on icon "Calendar" at bounding box center [1550, 372] width 5 height 7
click at [491, 397] on button "‹" at bounding box center [481, 386] width 21 height 21
click at [536, 497] on abbr "30" at bounding box center [532, 493] width 7 height 7
click at [1535, 592] on button "Save" at bounding box center [1535, 593] width 27 height 16
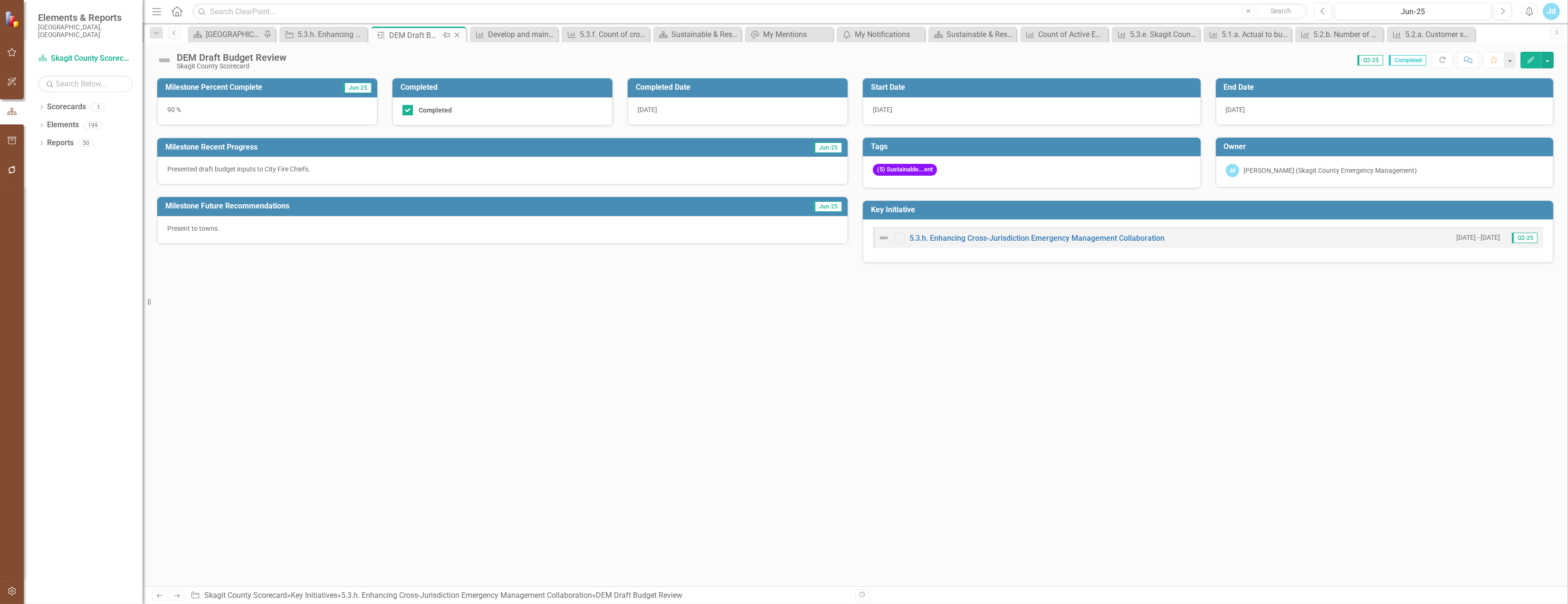
click at [460, 36] on icon at bounding box center [457, 35] width 5 height 5
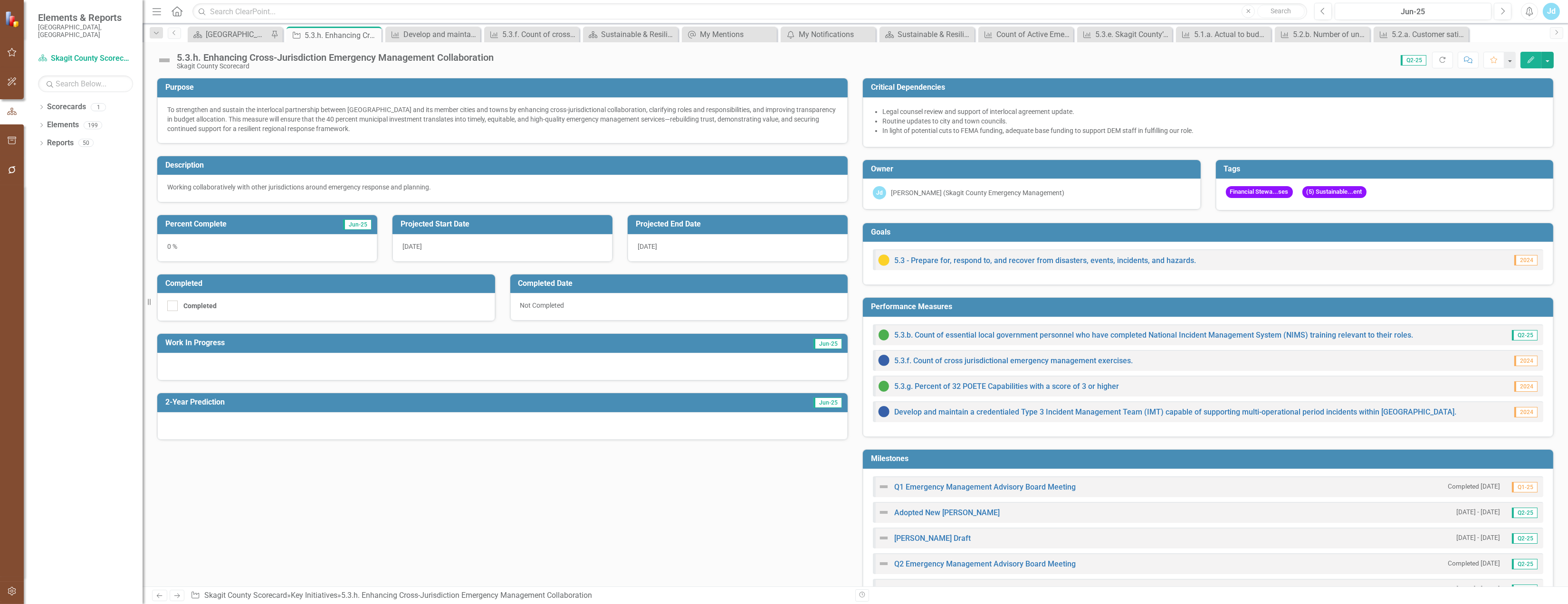
click at [318, 246] on div "0 %" at bounding box center [267, 248] width 220 height 27
click at [353, 228] on span "Jun-25" at bounding box center [357, 224] width 29 height 10
click at [1528, 57] on icon "Edit" at bounding box center [1531, 60] width 9 height 7
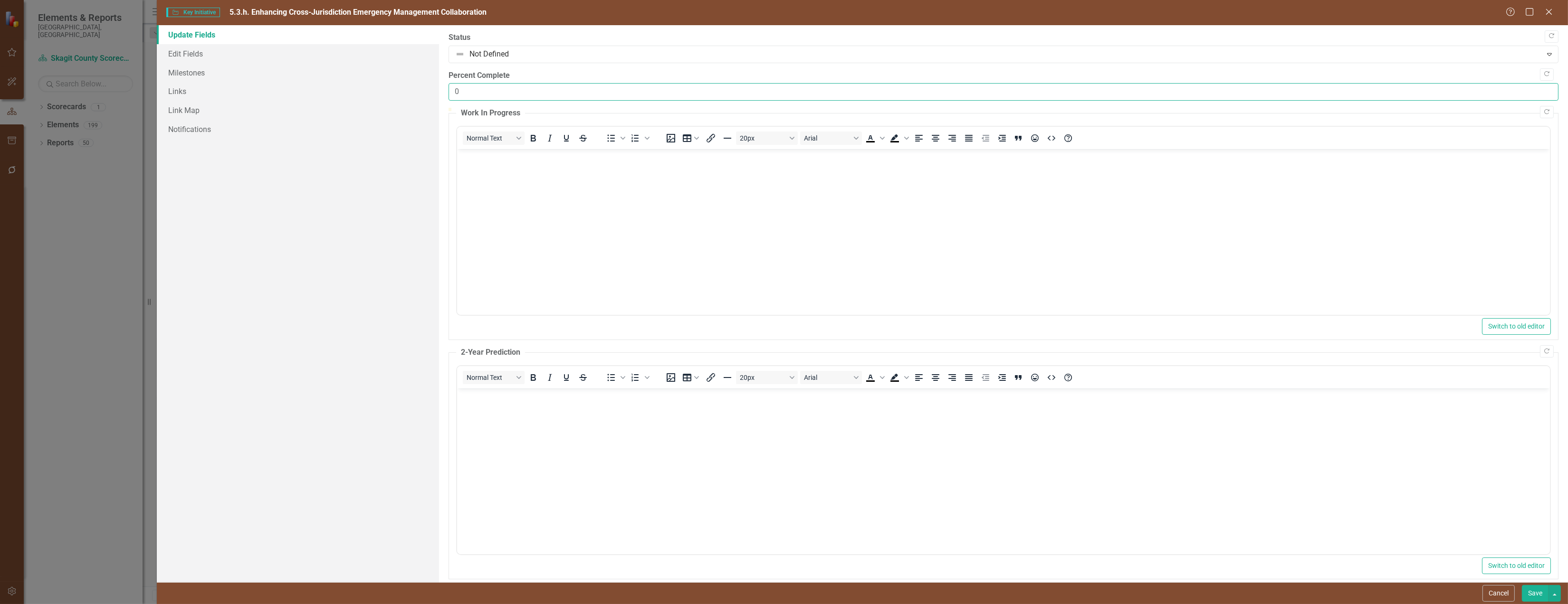
click at [461, 100] on input "0" at bounding box center [1003, 92] width 1110 height 18
drag, startPoint x: 460, startPoint y: 99, endPoint x: 454, endPoint y: 97, distance: 6.3
click at [454, 97] on input "0" at bounding box center [1003, 92] width 1110 height 18
type input "50"
click at [469, 160] on p "Rich Text Area. Press ALT-0 for help." at bounding box center [1003, 157] width 1088 height 12
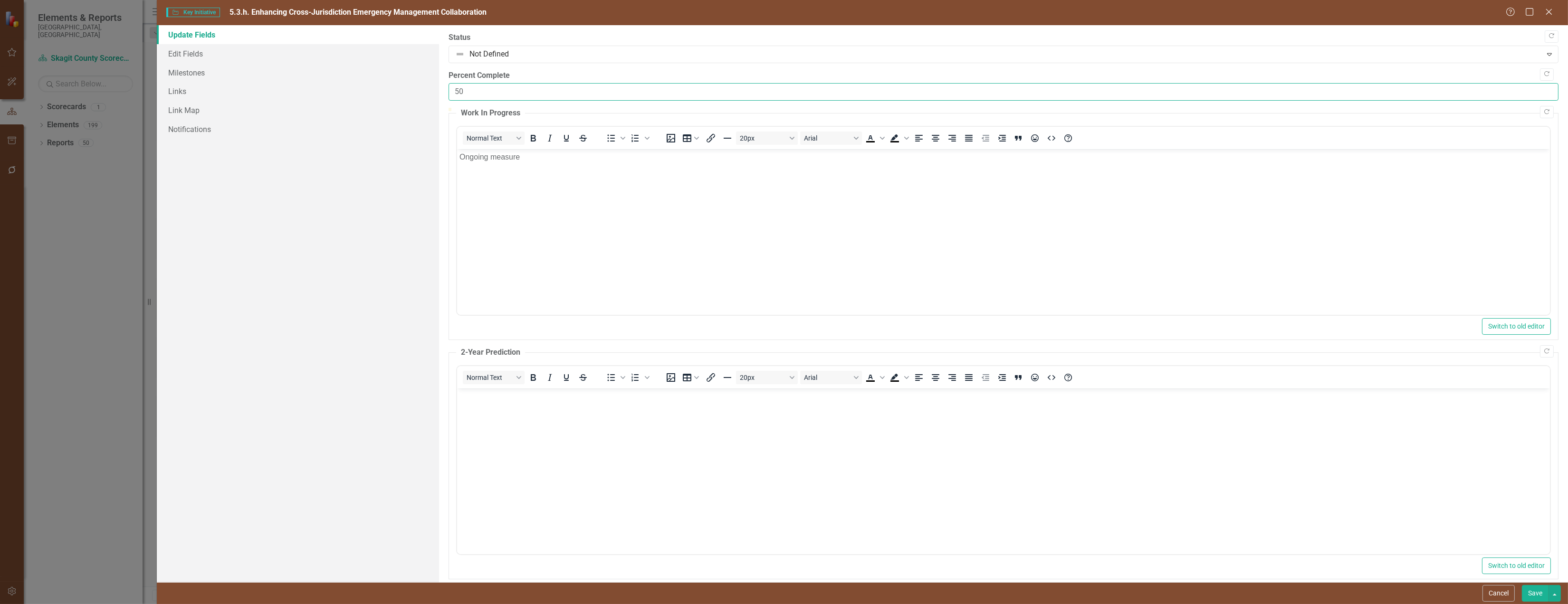
drag, startPoint x: 471, startPoint y: 97, endPoint x: 447, endPoint y: 99, distance: 24.1
click at [447, 99] on div ""Update" fields in ClearPoint are the fields that change from reporting period …" at bounding box center [1003, 304] width 1129 height 557
type input "75"
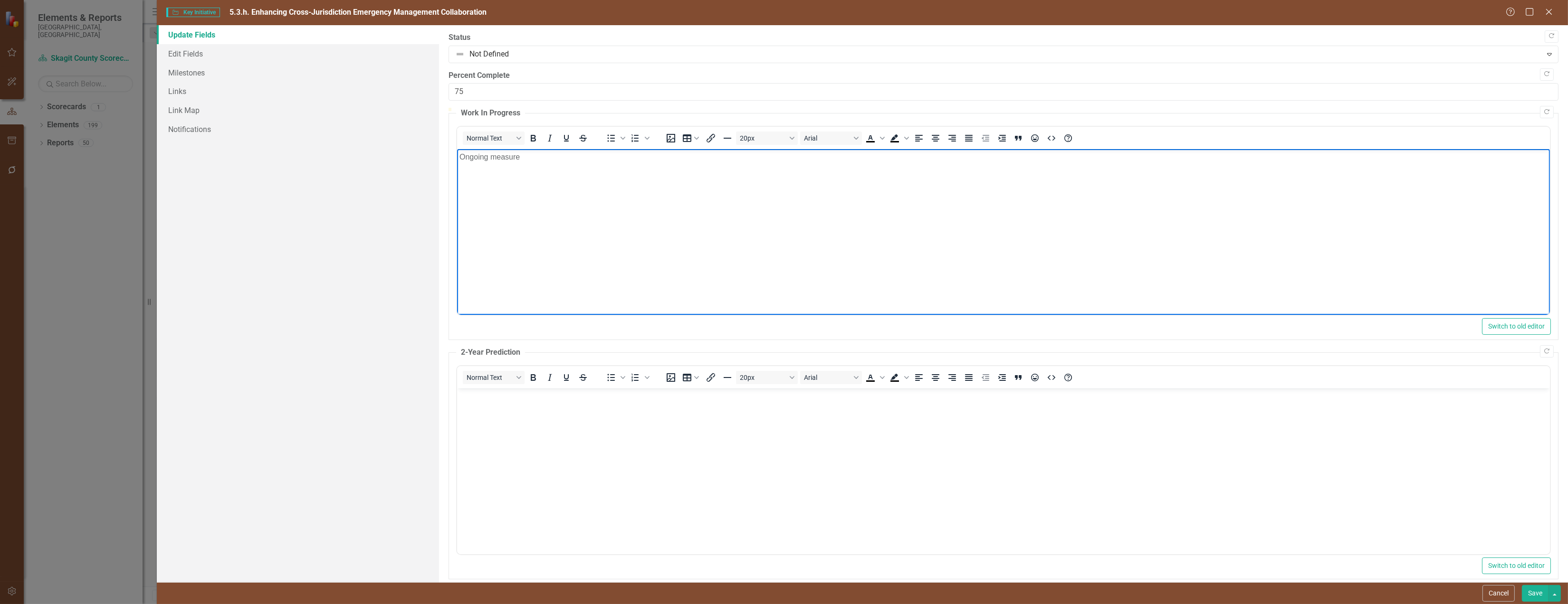
click at [545, 161] on p "Ongoing measure" at bounding box center [1003, 157] width 1088 height 12
drag, startPoint x: 632, startPoint y: 161, endPoint x: 455, endPoint y: 156, distance: 177.1
click at [457, 156] on html "Ongoing measure, will never be 100%." at bounding box center [1003, 220] width 1093 height 142
click at [614, 144] on icon "Bullet list" at bounding box center [611, 138] width 12 height 12
click at [643, 196] on body "Ongoing measure, will never be 100%." at bounding box center [1003, 220] width 1093 height 142
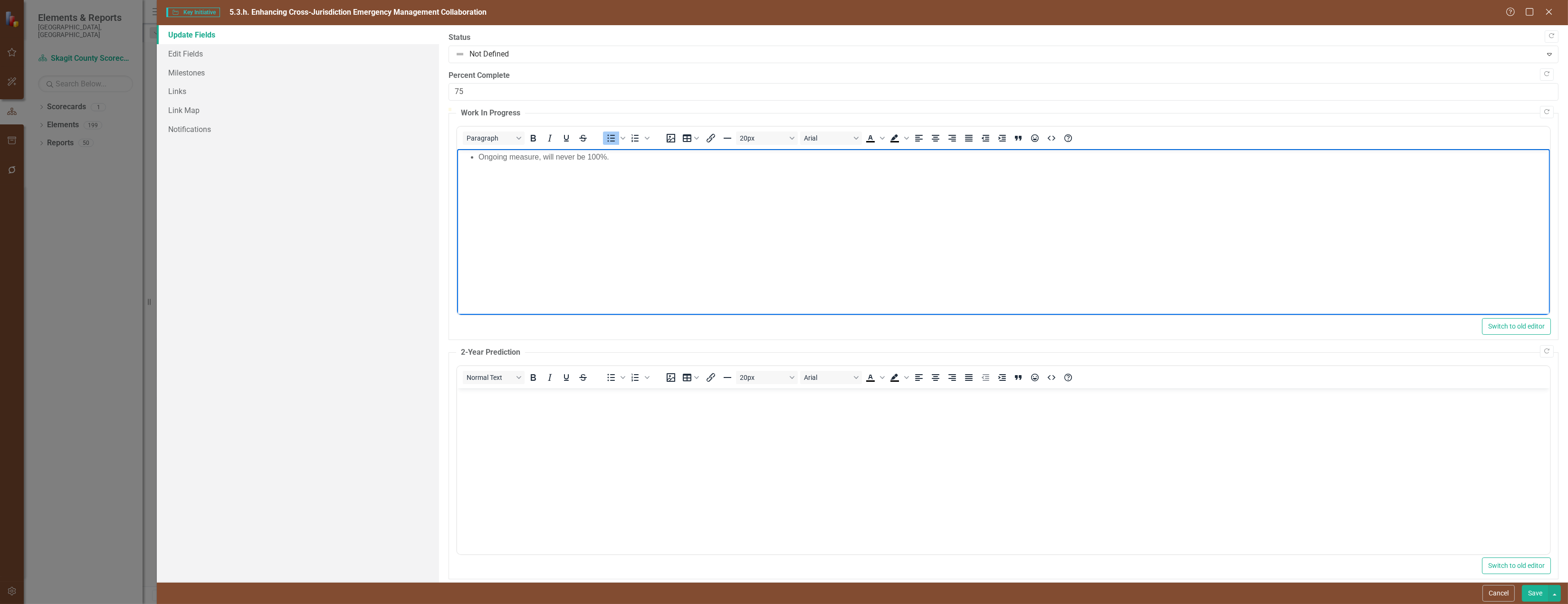
click at [646, 162] on li "Ongoing measure, will never be 100%." at bounding box center [1012, 157] width 1069 height 12
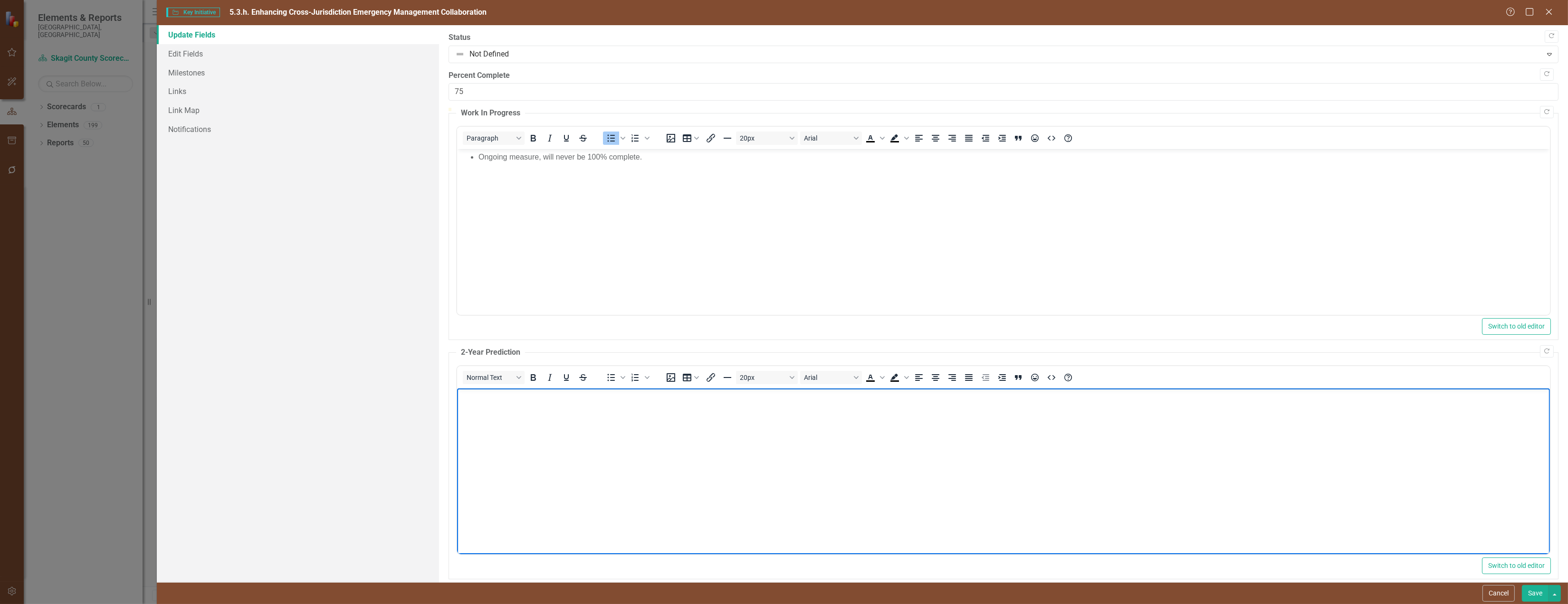
click at [484, 398] on p "Rich Text Area. Press ALT-0 for help." at bounding box center [1003, 396] width 1088 height 12
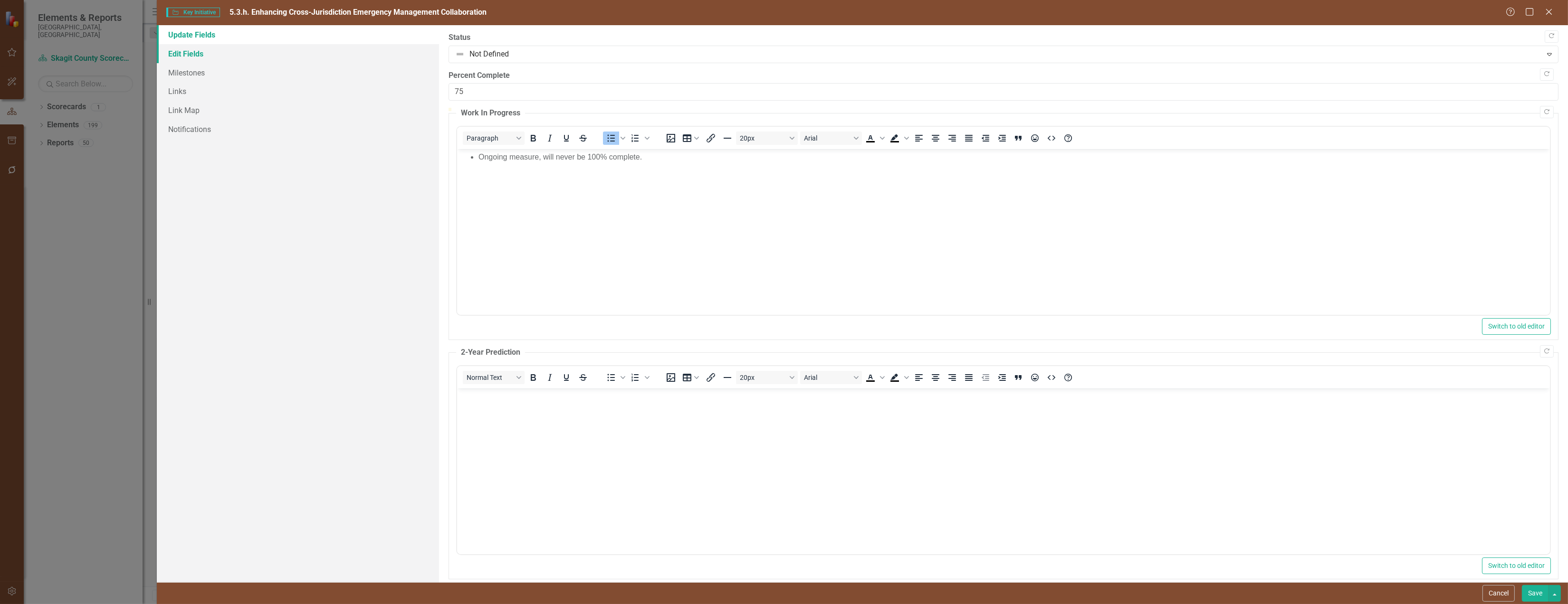
click at [209, 55] on link "Edit Fields" at bounding box center [298, 54] width 282 height 19
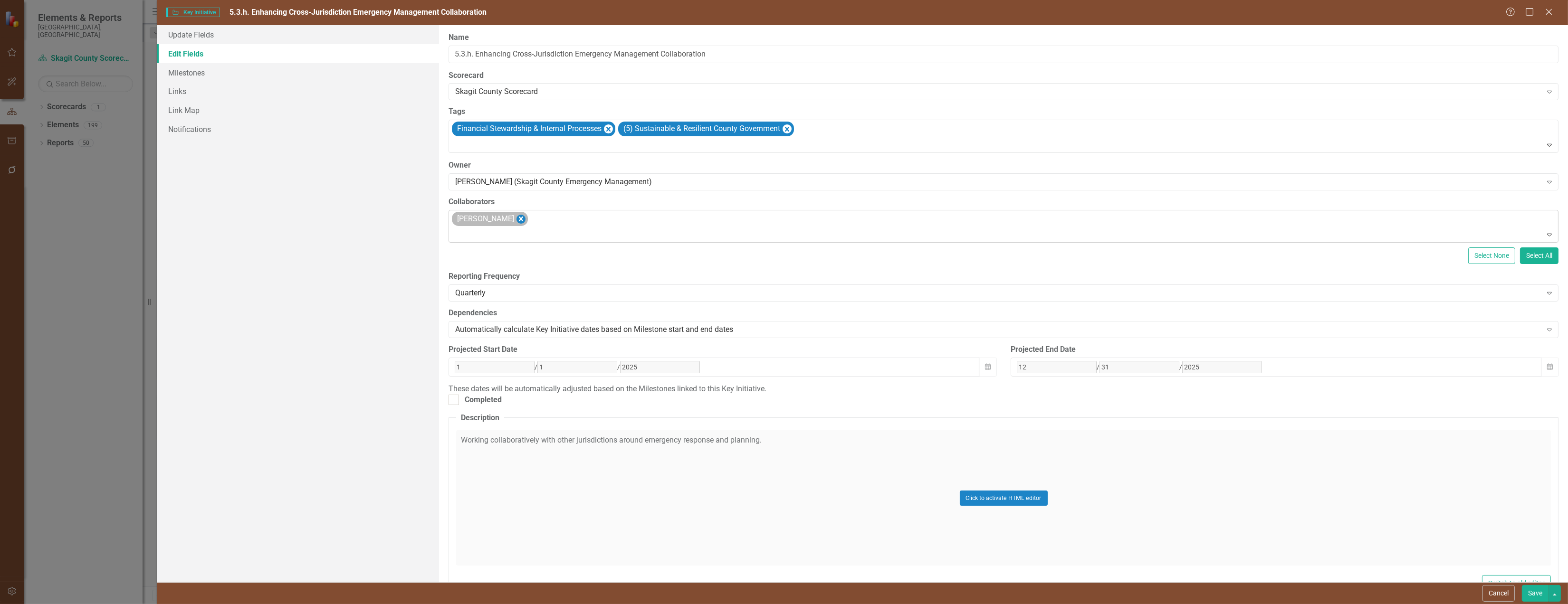
click at [520, 225] on icon "Remove Jenn E. Johnson" at bounding box center [521, 219] width 9 height 12
click at [483, 222] on div at bounding box center [1004, 217] width 1110 height 12
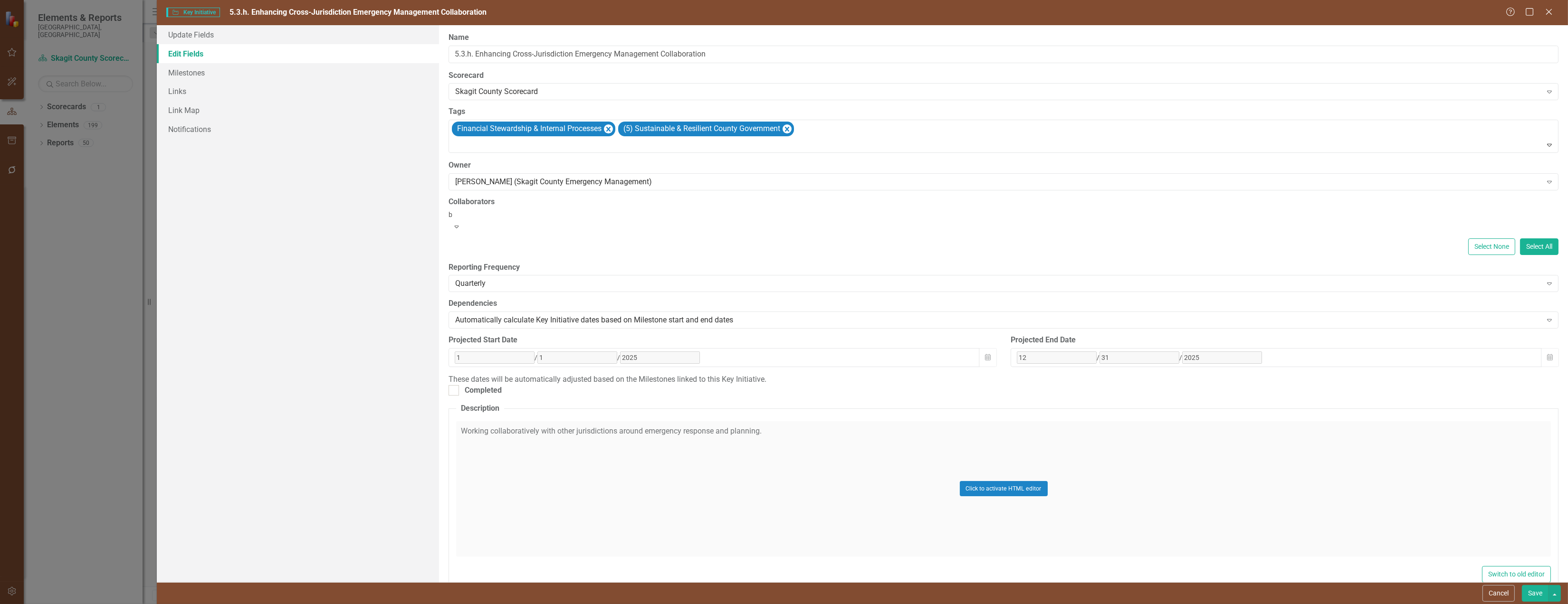
type input "br"
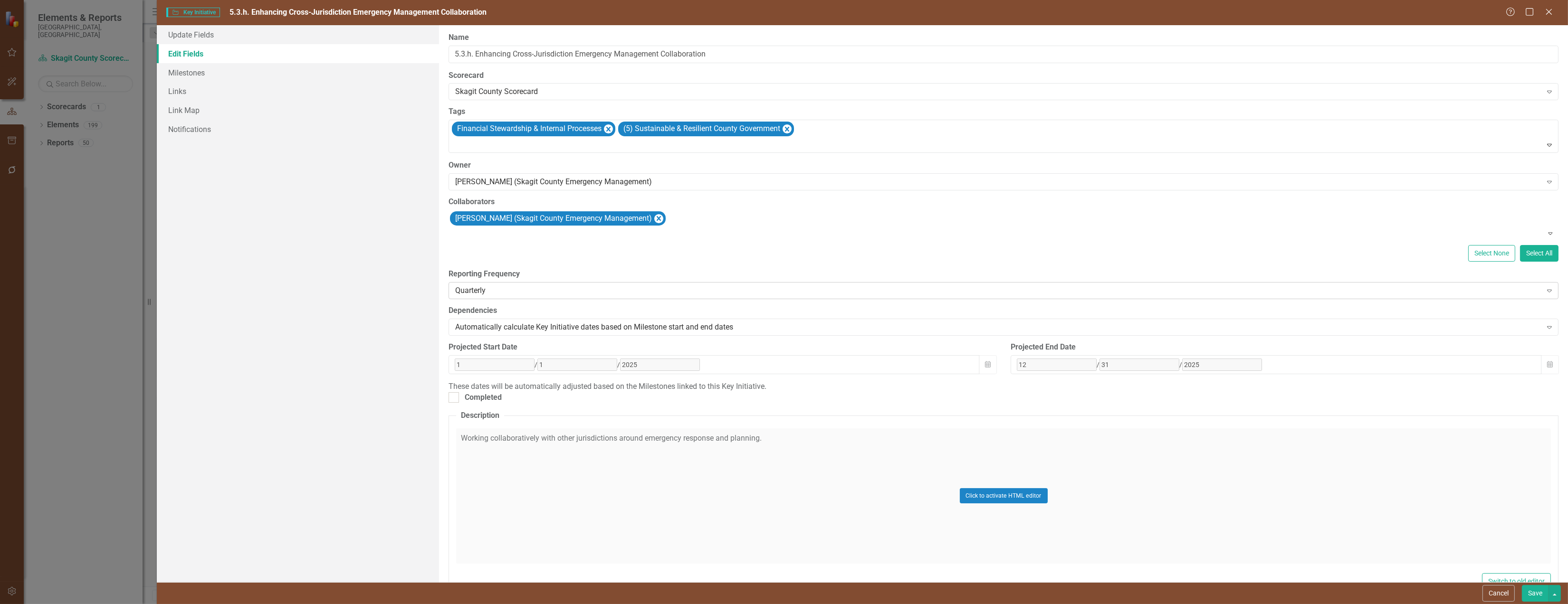
click at [523, 296] on div "Quarterly" at bounding box center [998, 291] width 1087 height 11
click at [200, 71] on link "Milestones" at bounding box center [298, 72] width 282 height 19
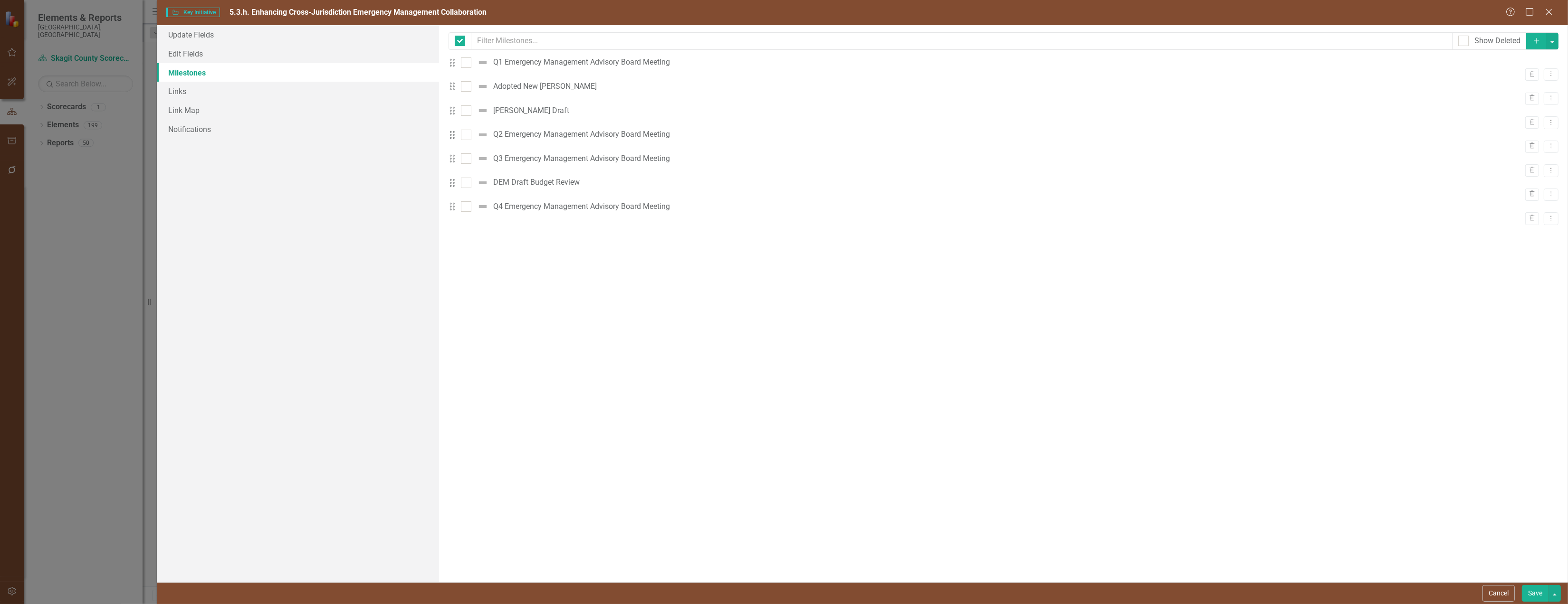
checkbox input "false"
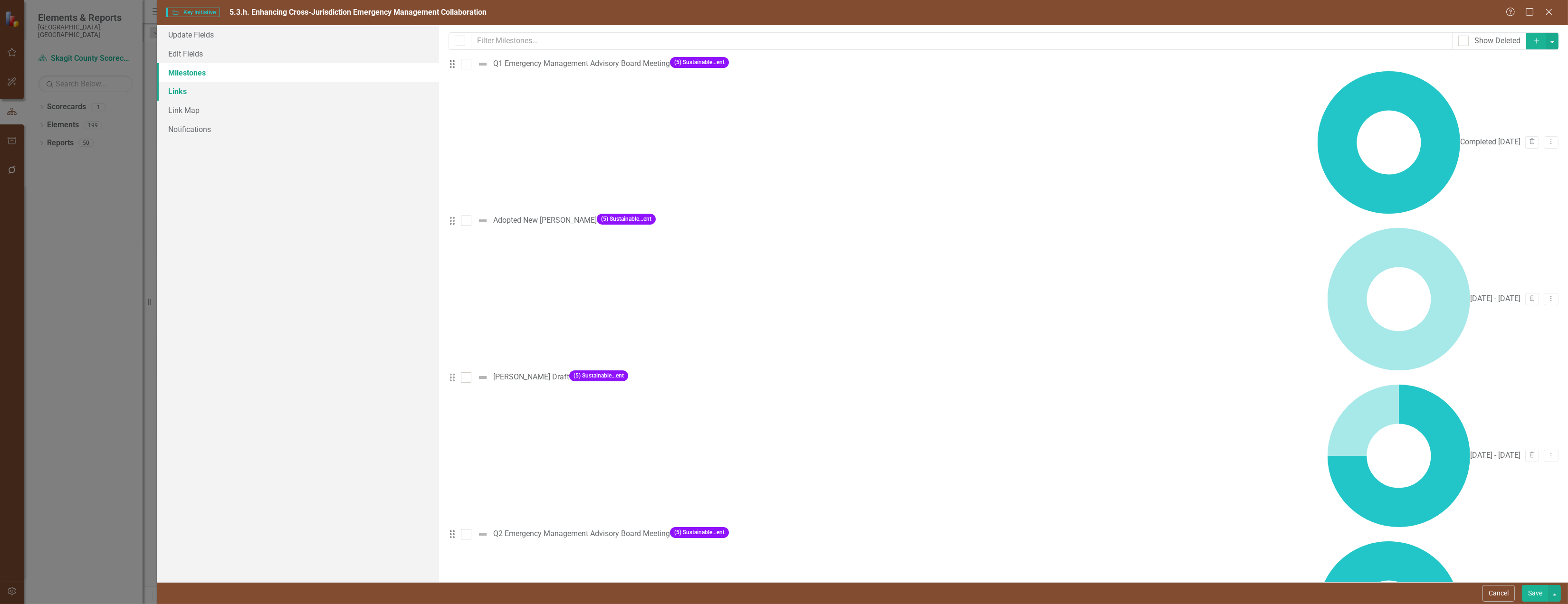
click at [184, 89] on link "Links" at bounding box center [298, 91] width 282 height 19
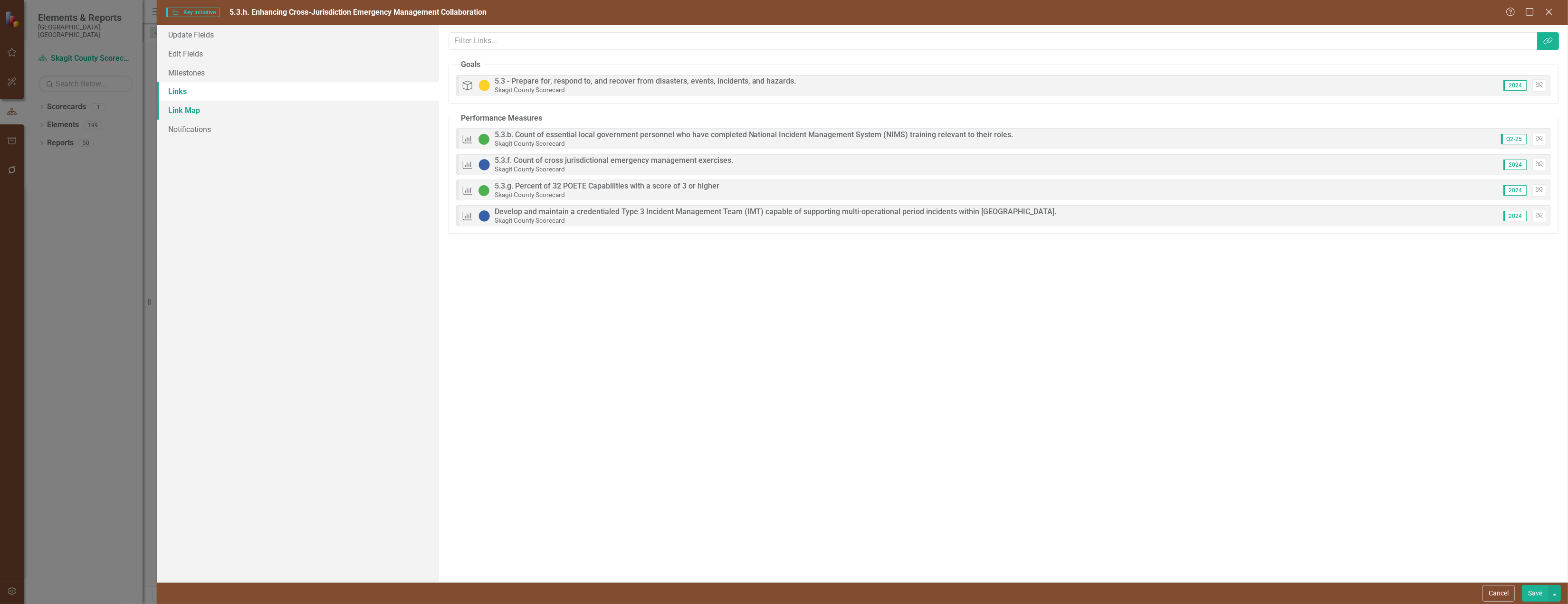
click at [189, 111] on link "Link Map" at bounding box center [298, 109] width 282 height 19
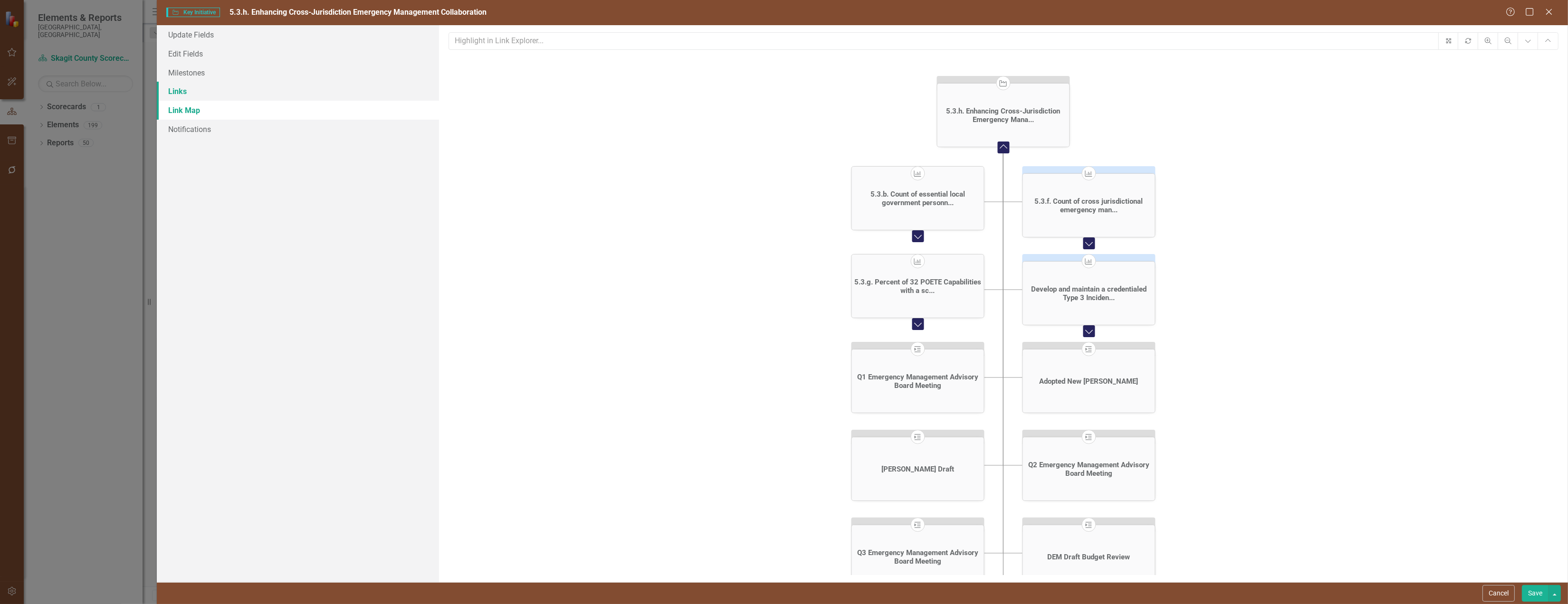
click at [183, 91] on link "Links" at bounding box center [298, 91] width 282 height 19
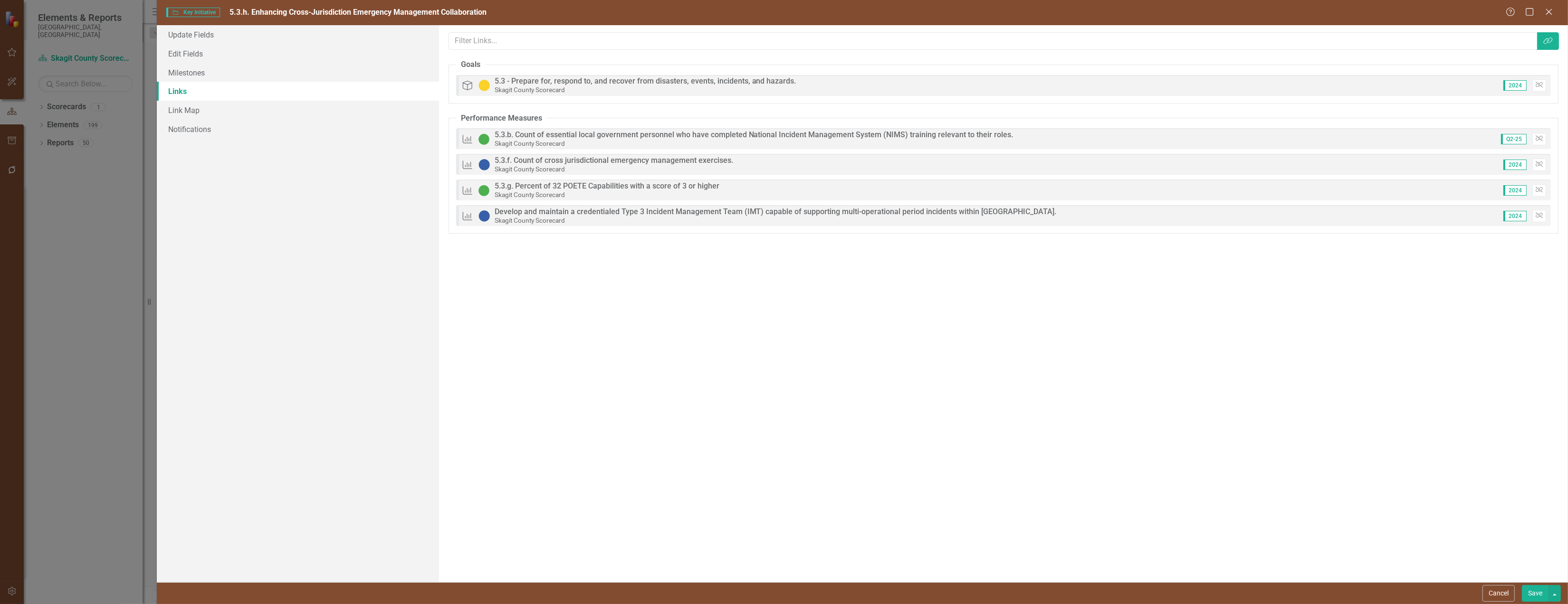
click at [1529, 589] on button "Save" at bounding box center [1535, 593] width 27 height 16
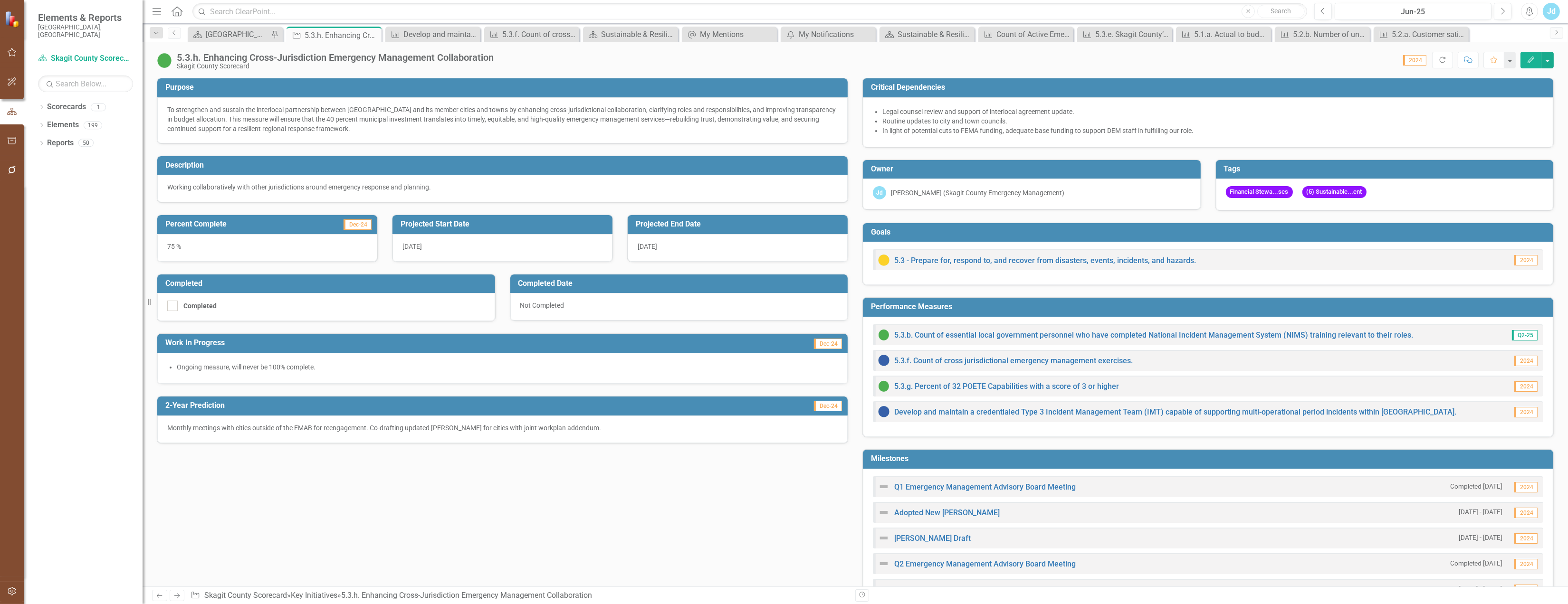
click at [1528, 60] on icon "Edit" at bounding box center [1531, 60] width 9 height 7
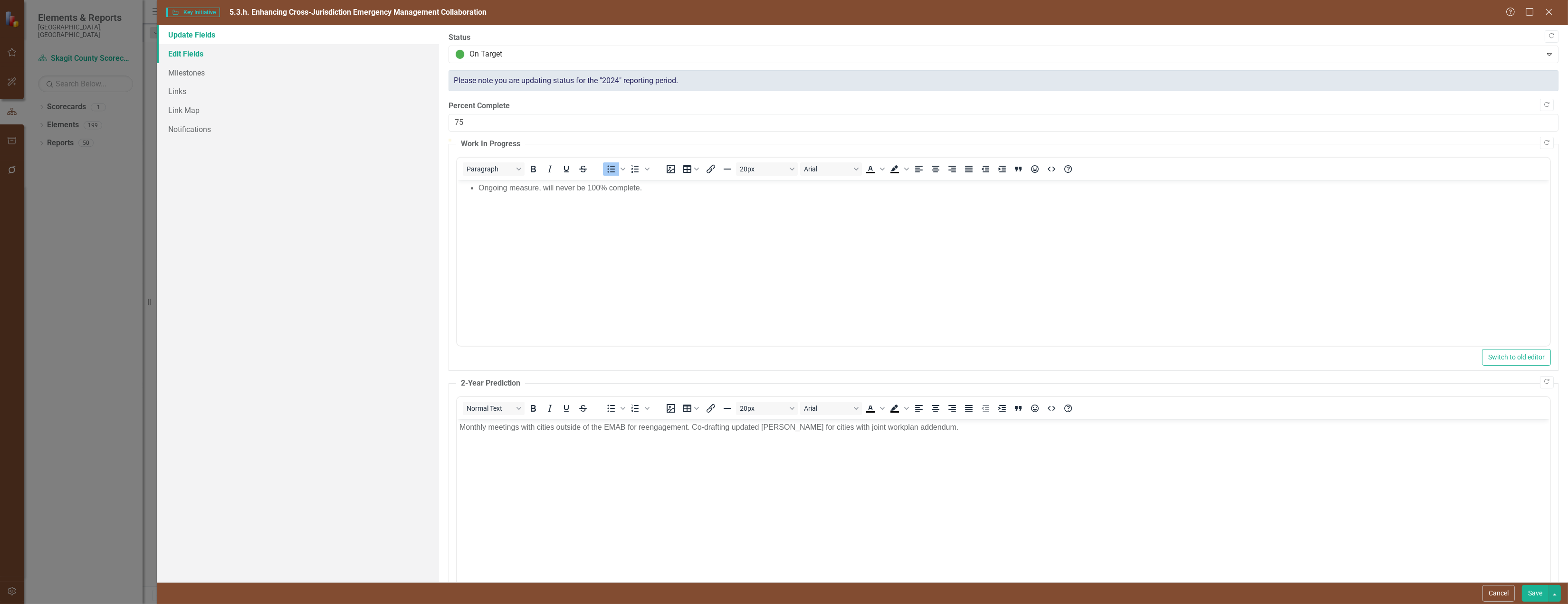
click at [239, 51] on link "Edit Fields" at bounding box center [298, 54] width 282 height 19
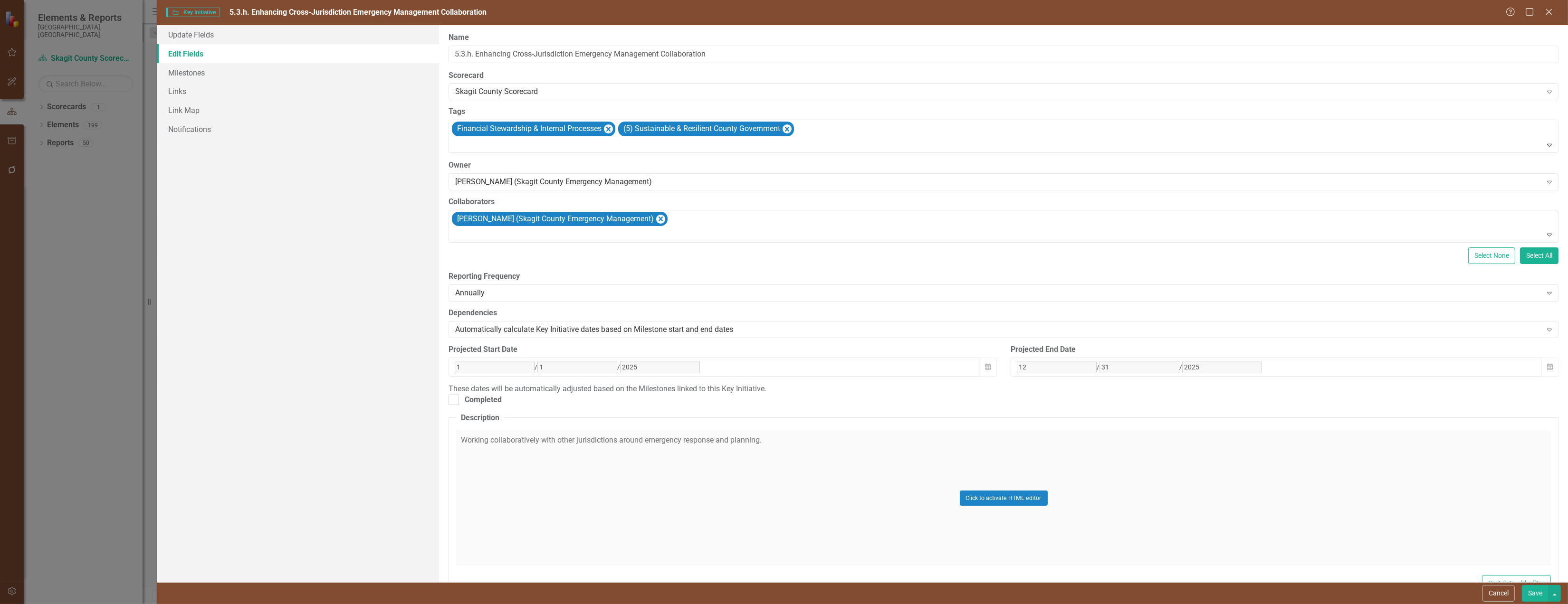
click at [1065, 377] on div "12 / 31 / 2025" at bounding box center [1276, 367] width 531 height 19
click at [1040, 377] on div "12 / 31 / 2025" at bounding box center [1276, 367] width 531 height 19
click at [996, 384] on div "Projected Start Date 1 / 1 / 2025 Calendar" at bounding box center [722, 364] width 562 height 40
click at [625, 373] on div "1 / 1 / 2025" at bounding box center [714, 367] width 519 height 12
click at [1539, 594] on button "Save" at bounding box center [1535, 593] width 27 height 16
